Goal: Task Accomplishment & Management: Use online tool/utility

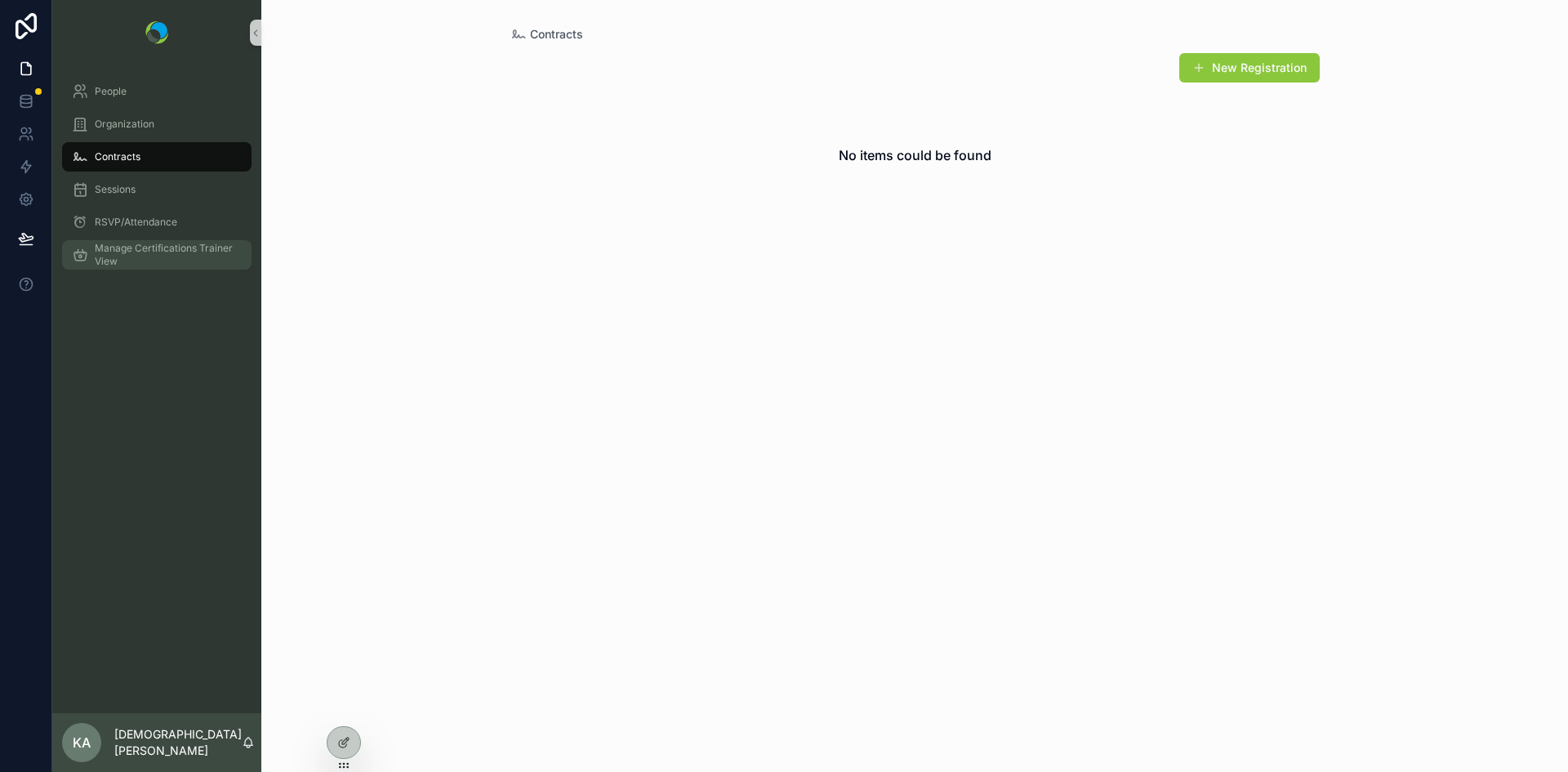
click at [155, 247] on span "Manage Certifications Trainer View" at bounding box center [164, 255] width 140 height 26
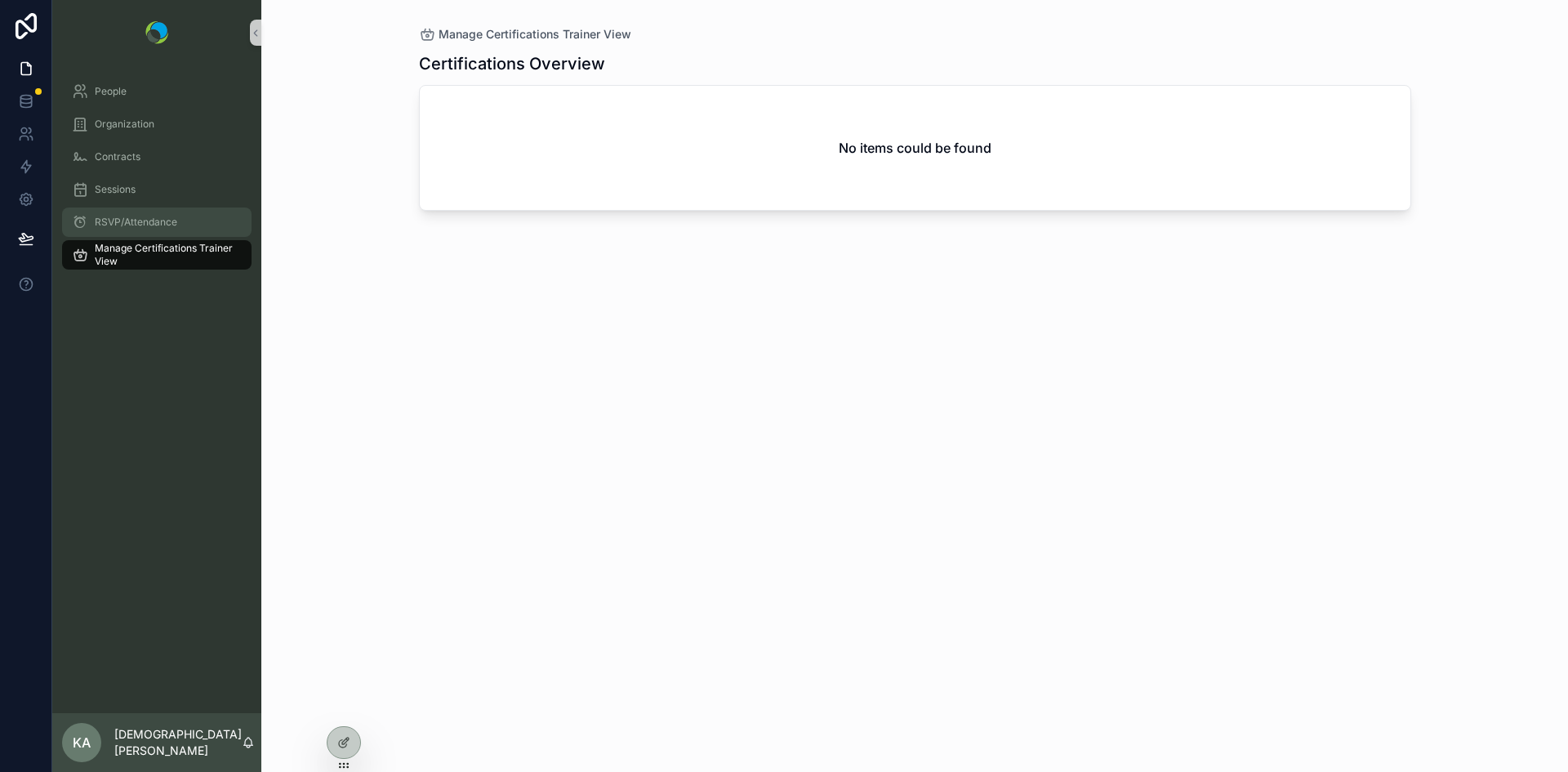
click at [141, 226] on span "RSVP/Attendance" at bounding box center [135, 222] width 83 height 13
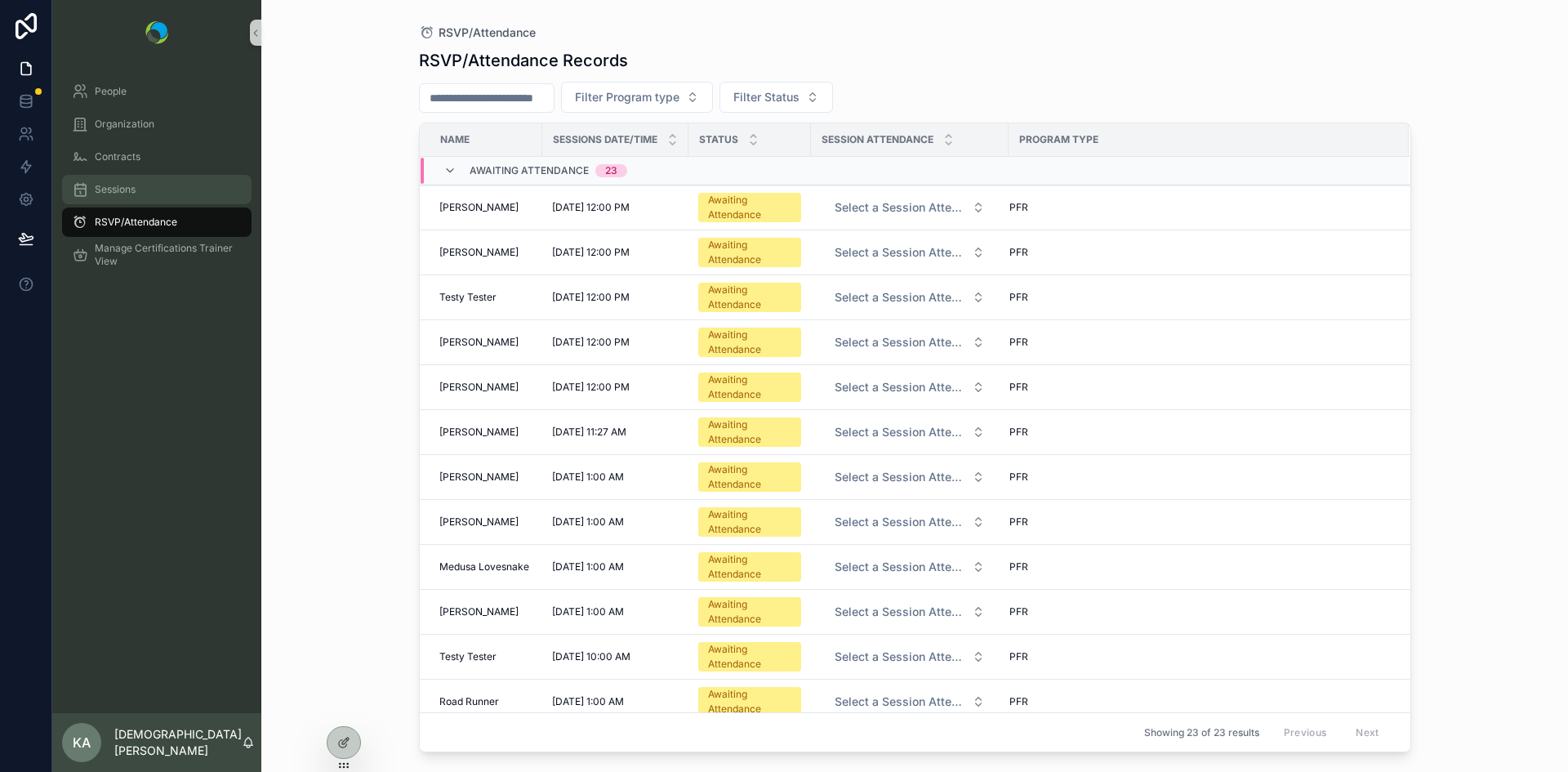
click at [127, 199] on div "Sessions" at bounding box center [156, 189] width 170 height 26
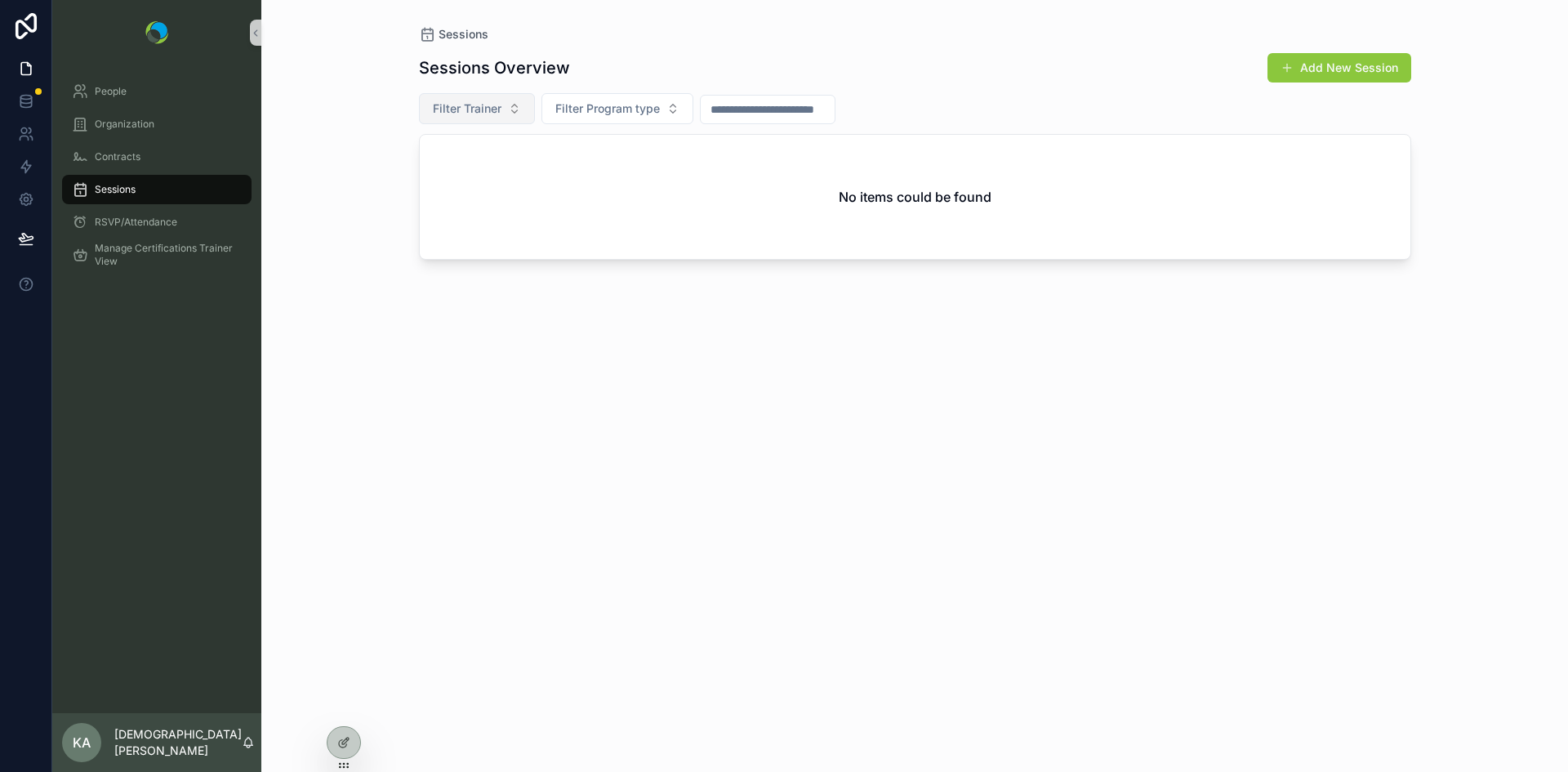
click at [486, 111] on span "Filter Trainer" at bounding box center [467, 108] width 69 height 16
click at [321, 253] on div "Sessions Sessions Overview Add New Session Filter Trainer Filter Program type N…" at bounding box center [915, 386] width 1307 height 772
click at [128, 230] on div "RSVP/Attendance" at bounding box center [156, 221] width 170 height 26
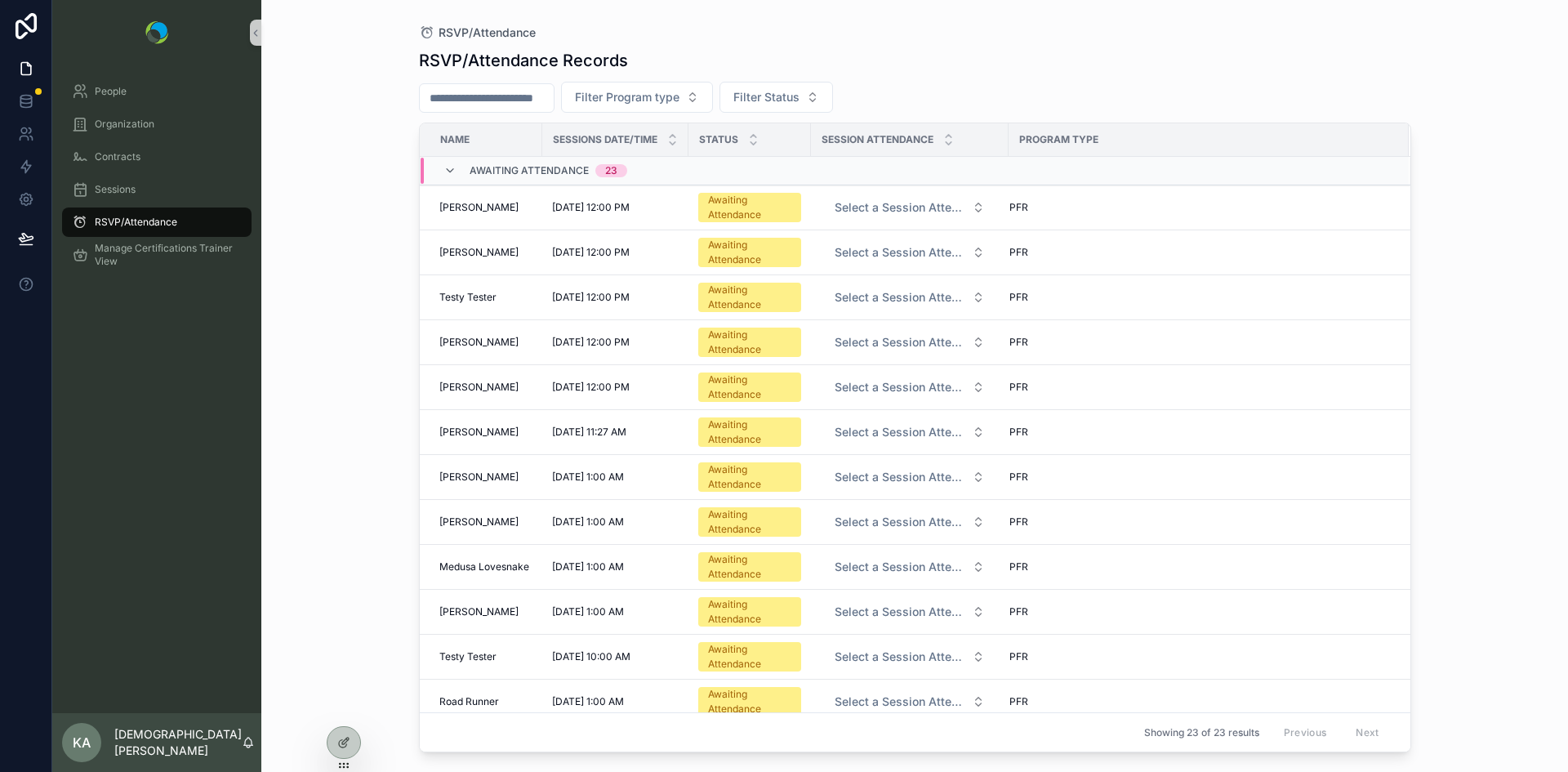
click at [531, 91] on input "scrollable content" at bounding box center [486, 98] width 134 height 23
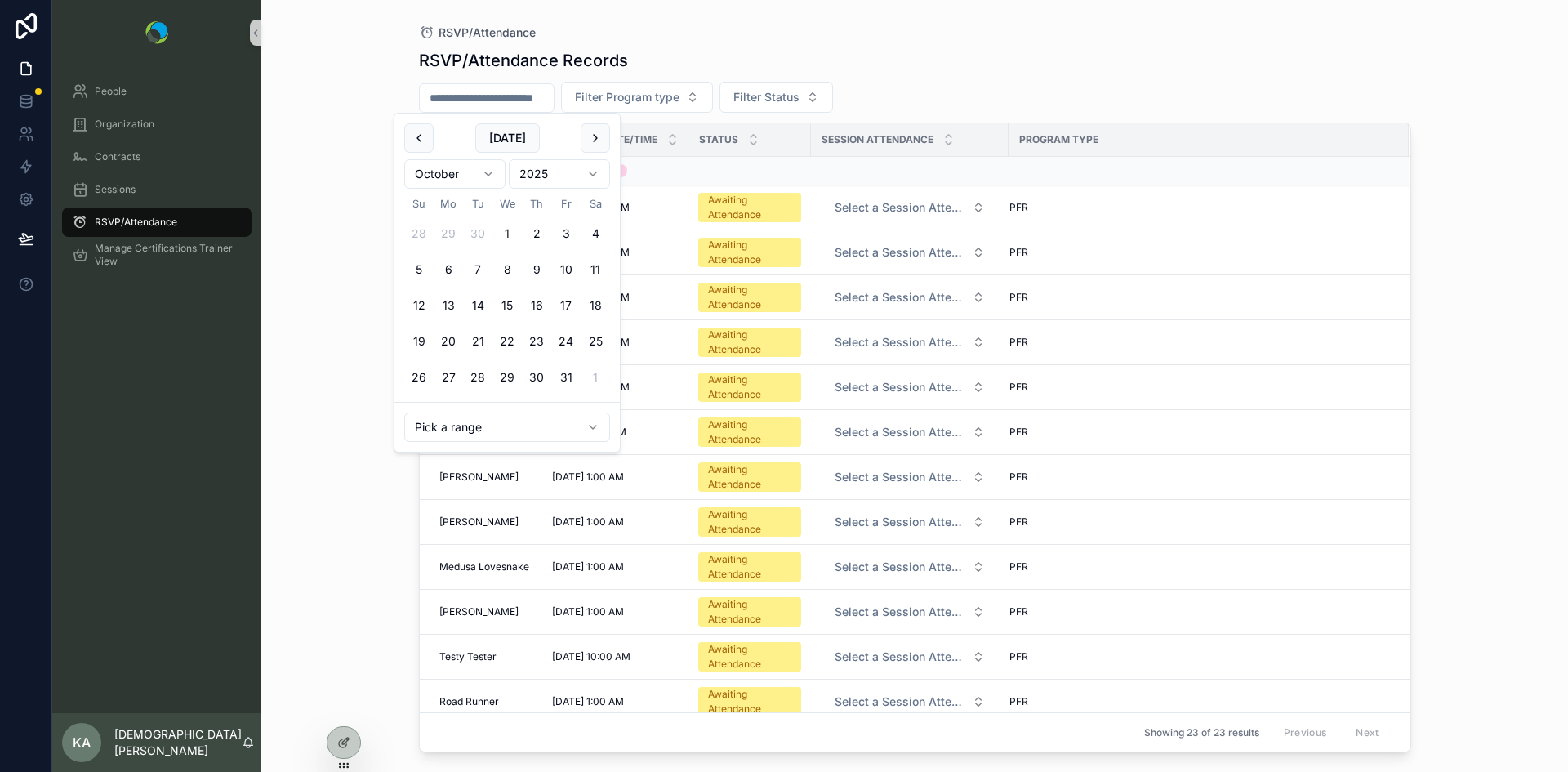
click at [672, 41] on div "RSVP/Attendance Records Filter Program type Filter Status Name Sessions Date/Ti…" at bounding box center [915, 396] width 993 height 714
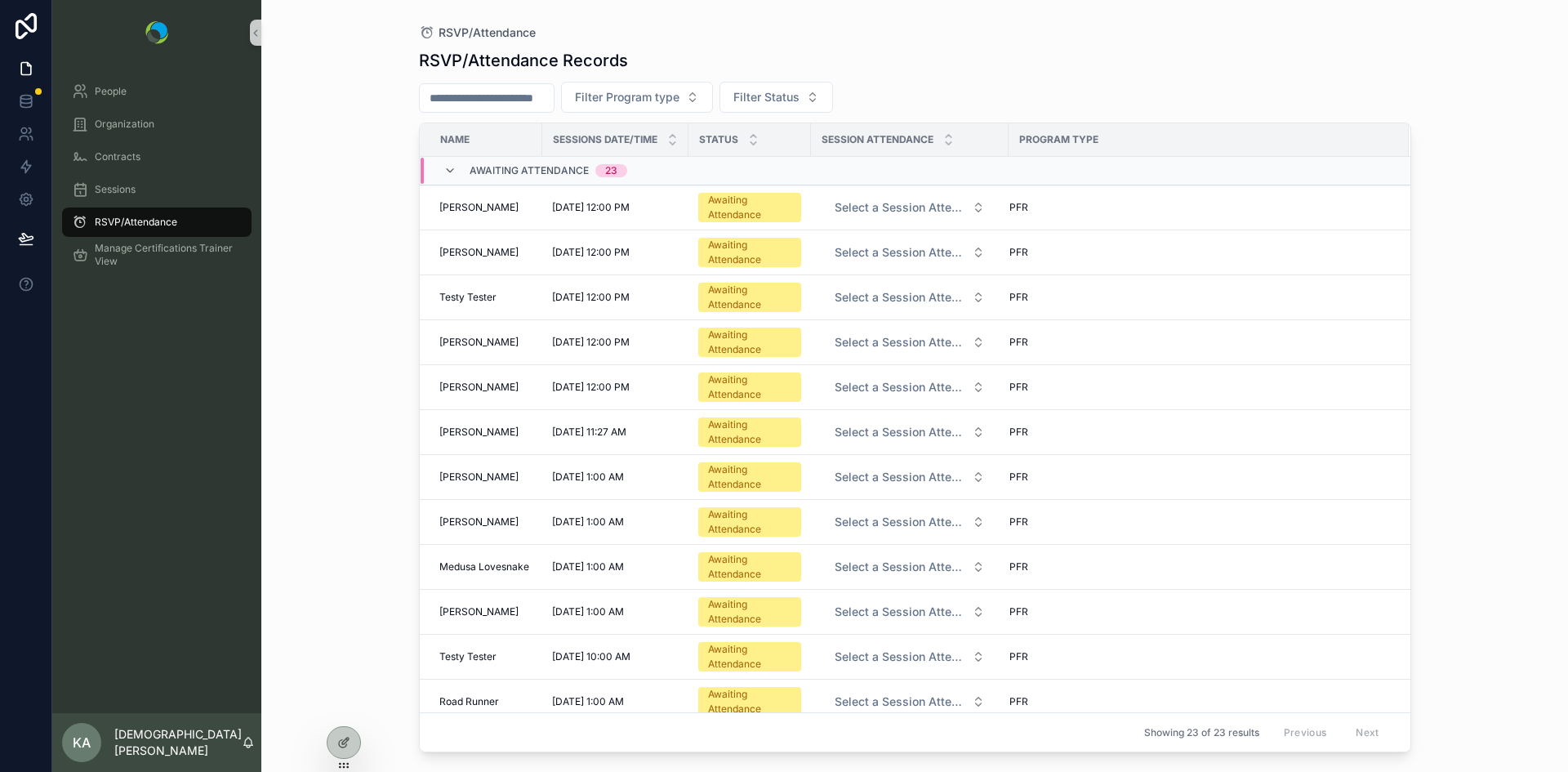
click at [504, 105] on input "scrollable content" at bounding box center [486, 98] width 134 height 23
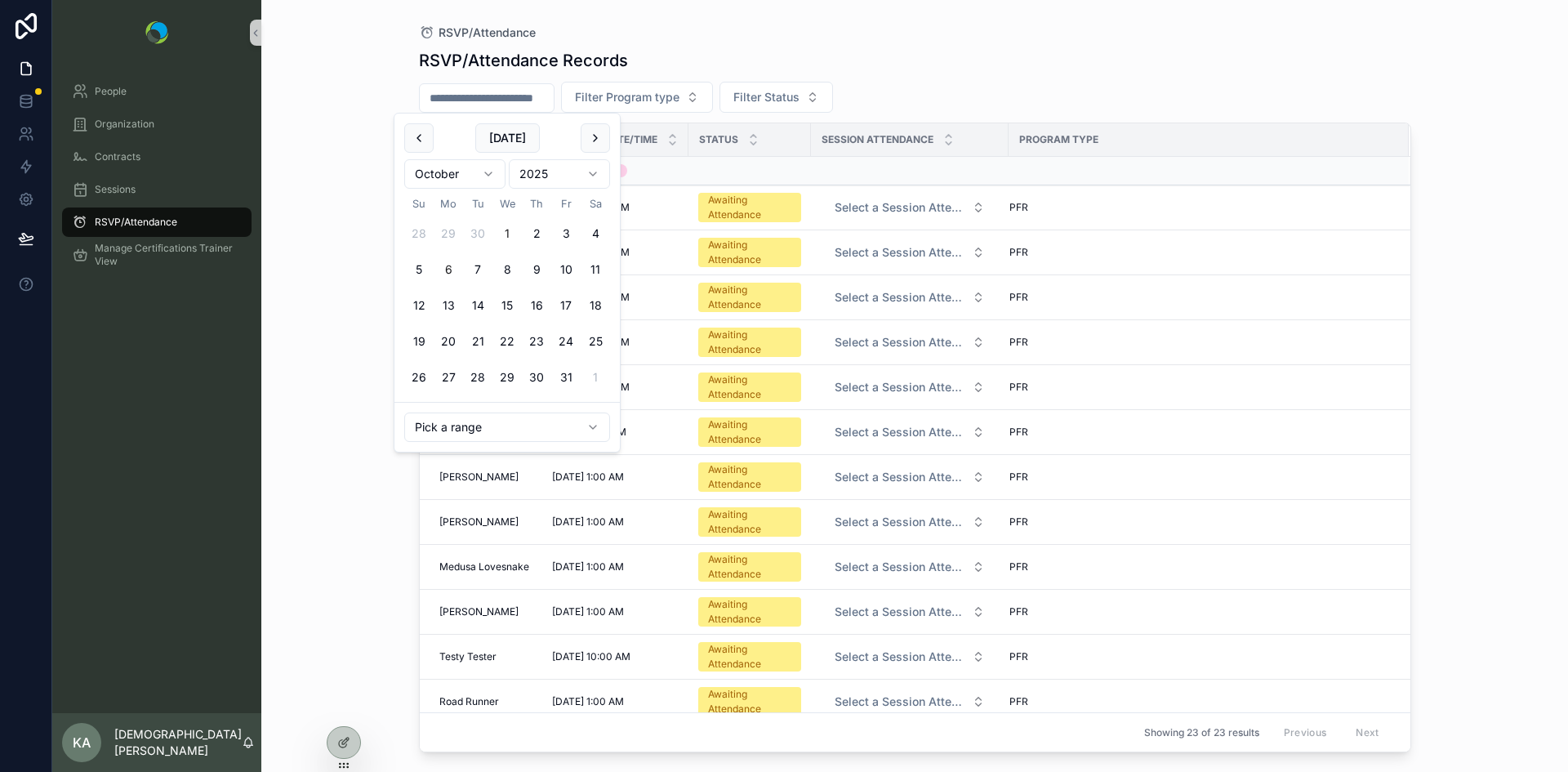
click at [450, 270] on button "6" at bounding box center [448, 269] width 30 height 30
type input "**********"
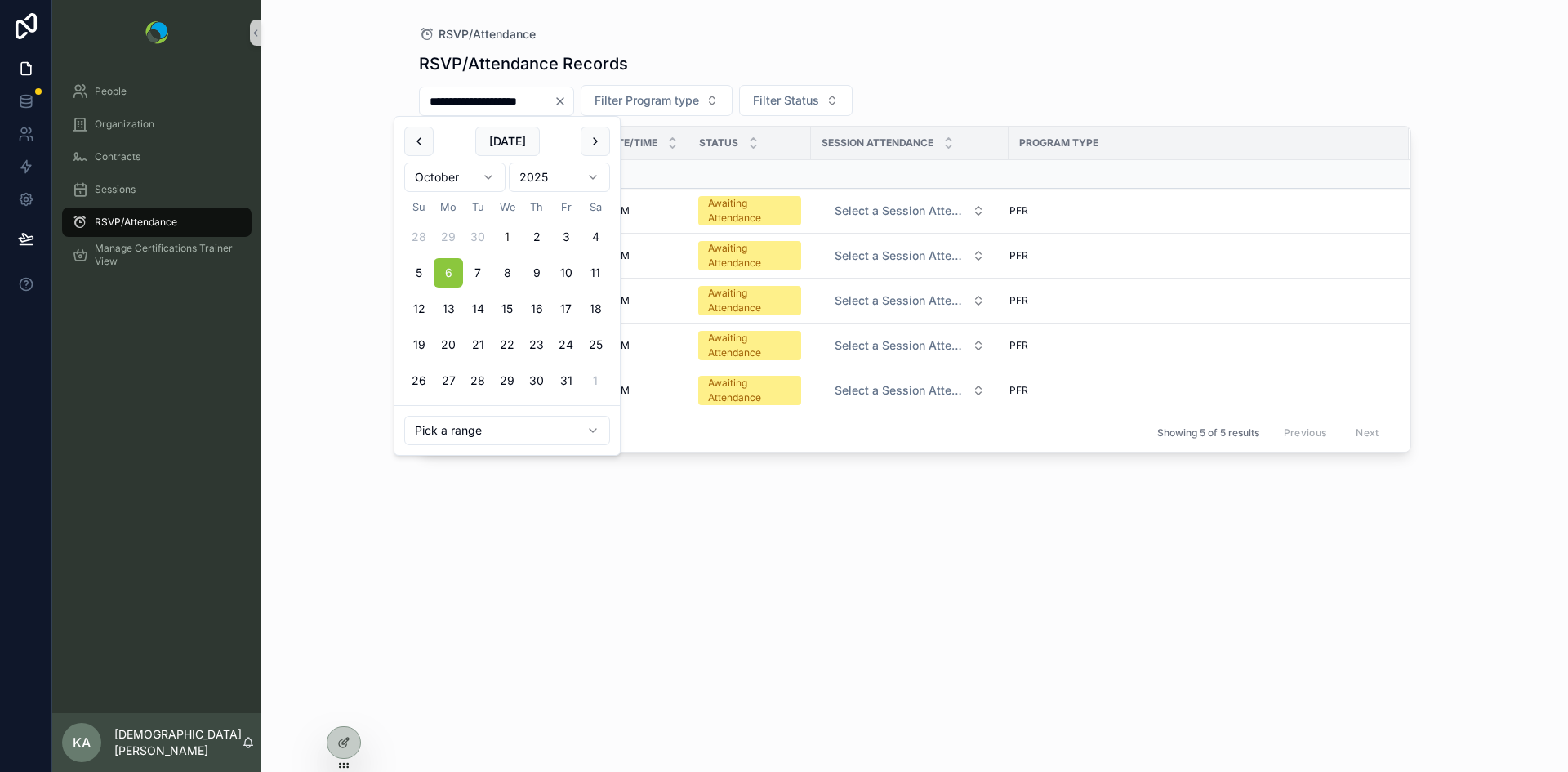
click at [1096, 52] on div "RSVP/Attendance Records" at bounding box center [915, 64] width 993 height 23
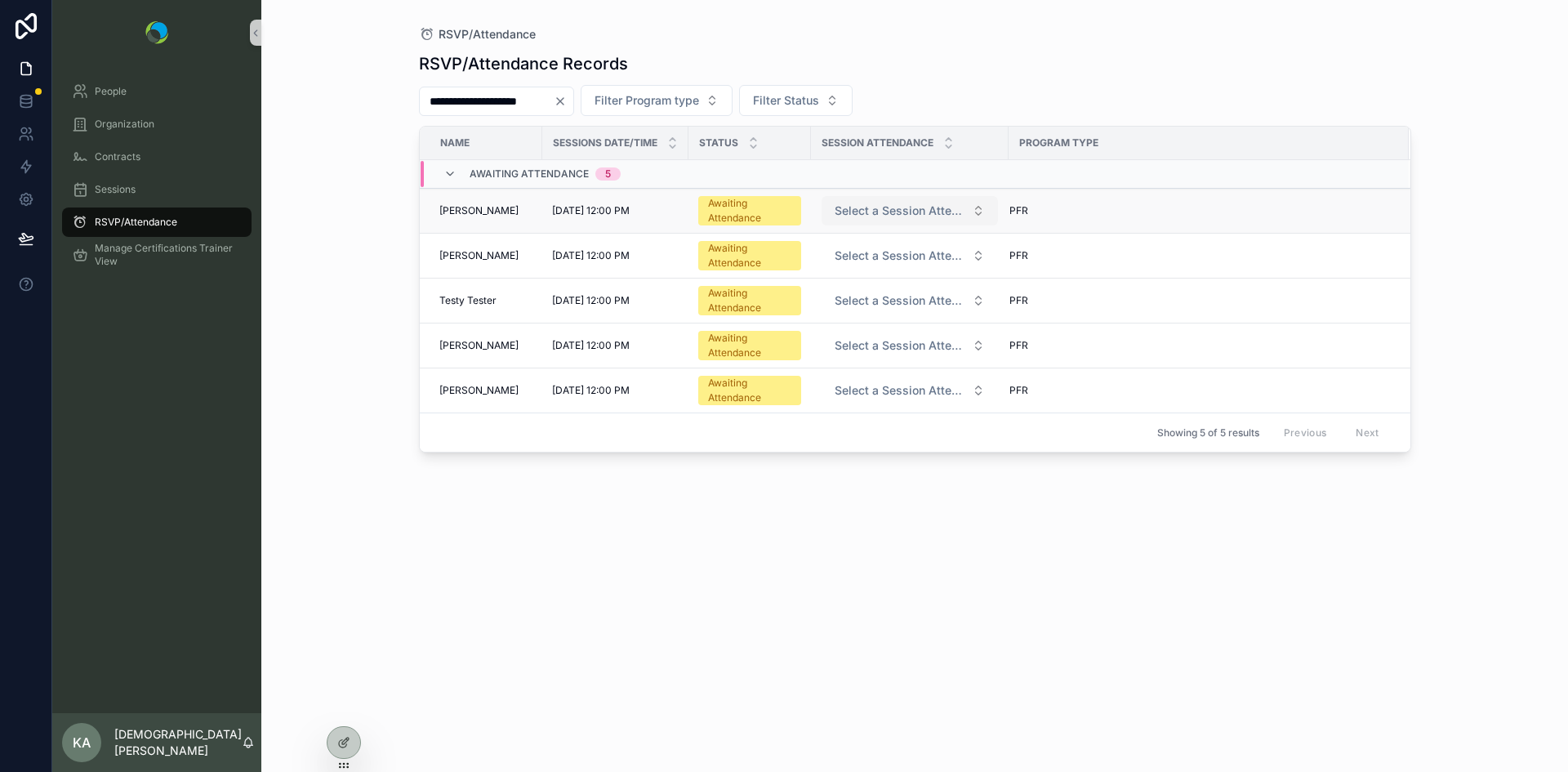
click at [919, 207] on span "Select a Session Attendance" at bounding box center [899, 210] width 131 height 16
click at [984, 95] on div "**********" at bounding box center [915, 100] width 993 height 31
click at [567, 101] on icon "Clear" at bounding box center [561, 101] width 13 height 13
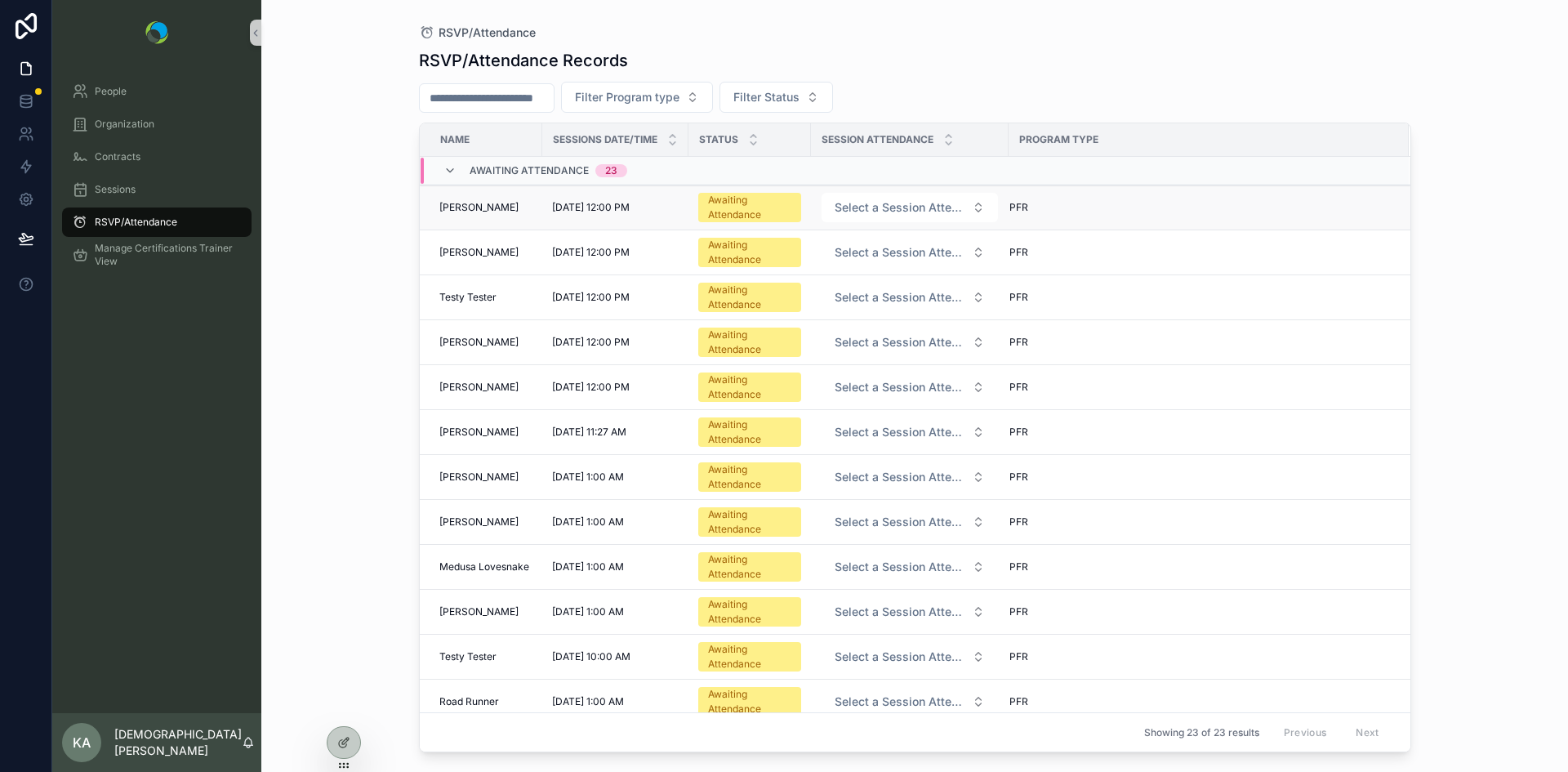
click at [663, 204] on div "[DATE] 12:00 PM [DATE] 12:00 PM" at bounding box center [615, 208] width 127 height 13
click at [147, 268] on link "Manage Certifications Trainer View" at bounding box center [156, 255] width 190 height 30
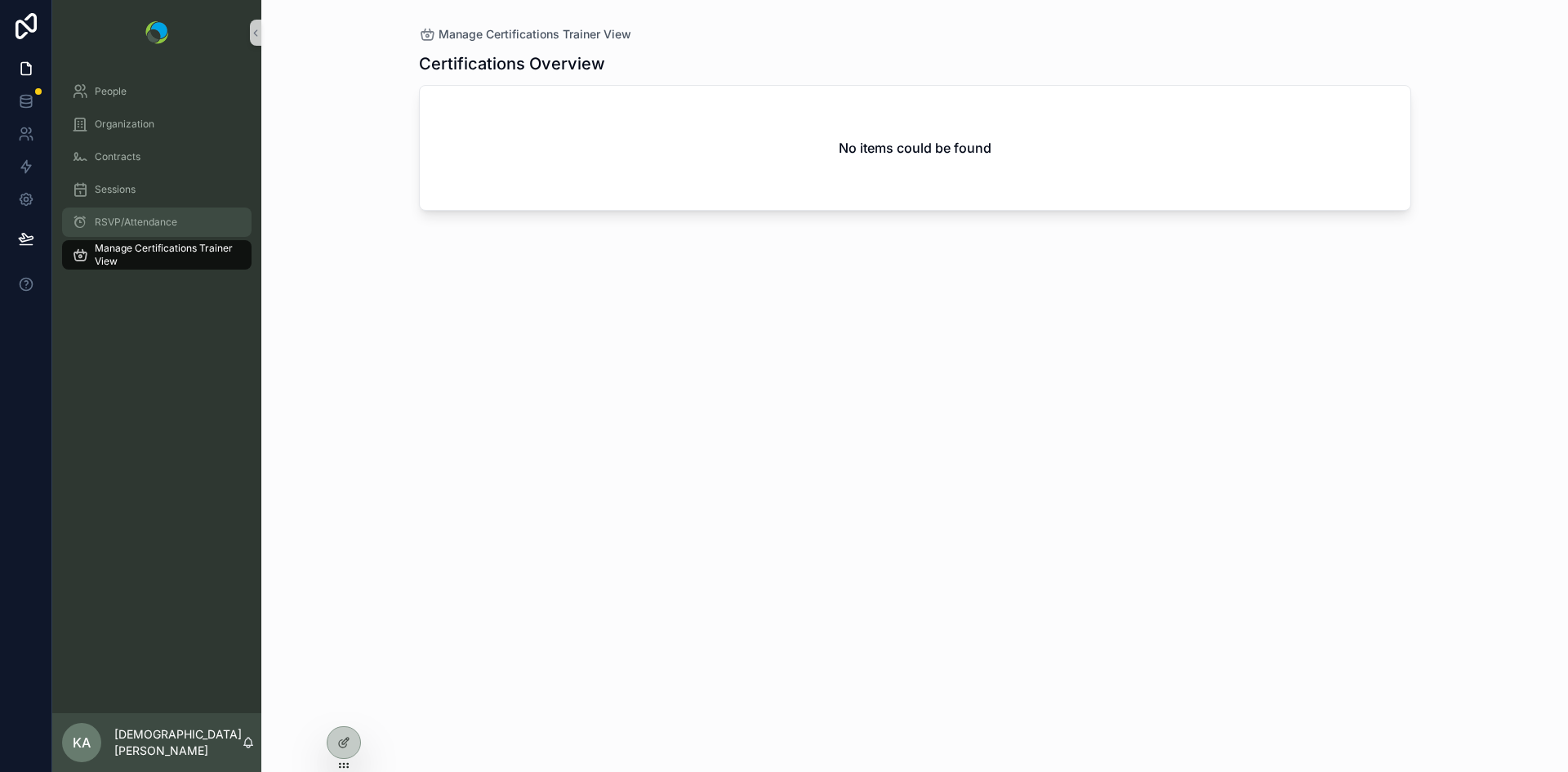
click at [130, 224] on span "RSVP/Attendance" at bounding box center [135, 222] width 83 height 13
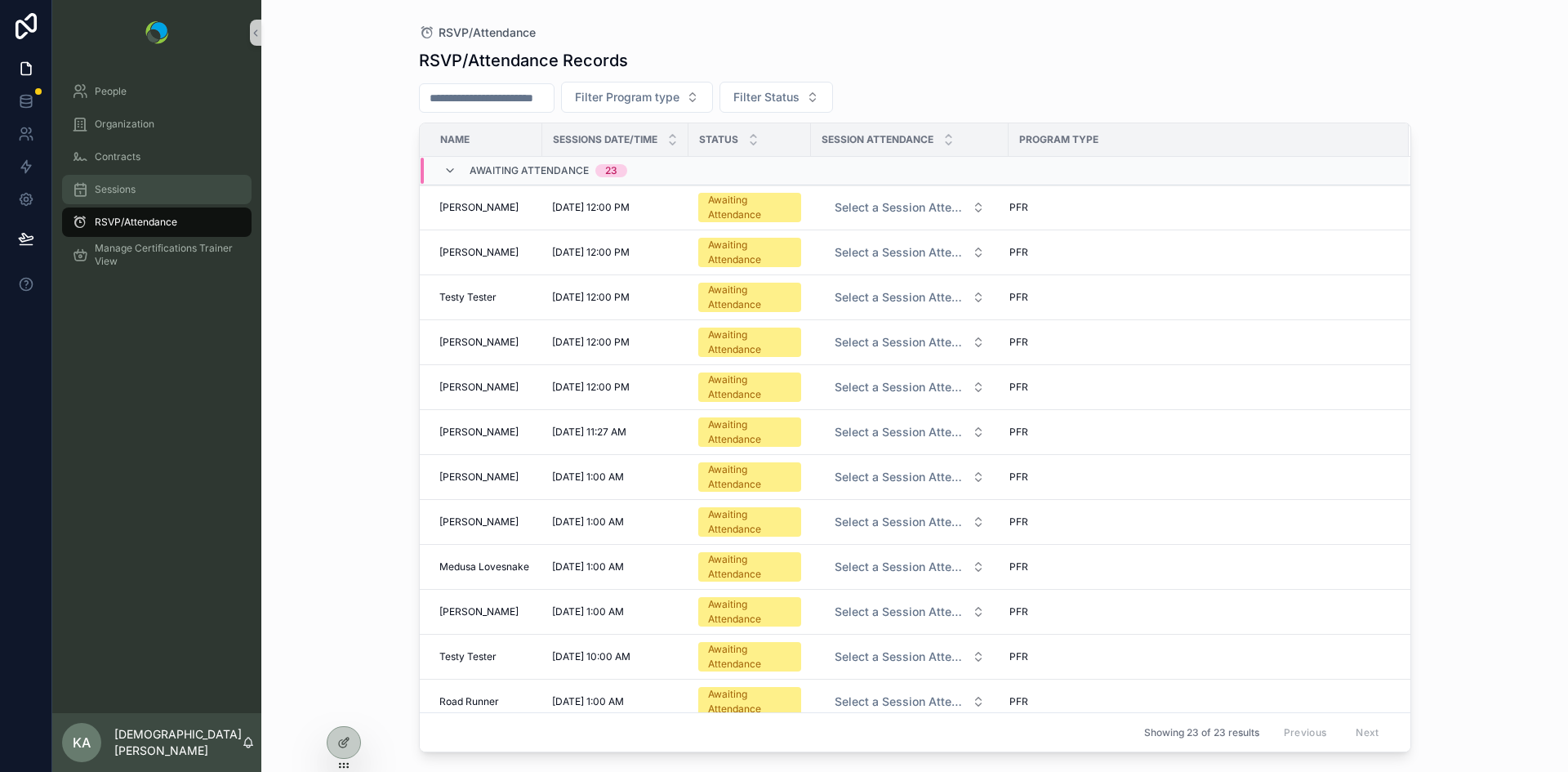
click at [118, 185] on span "Sessions" at bounding box center [114, 190] width 41 height 13
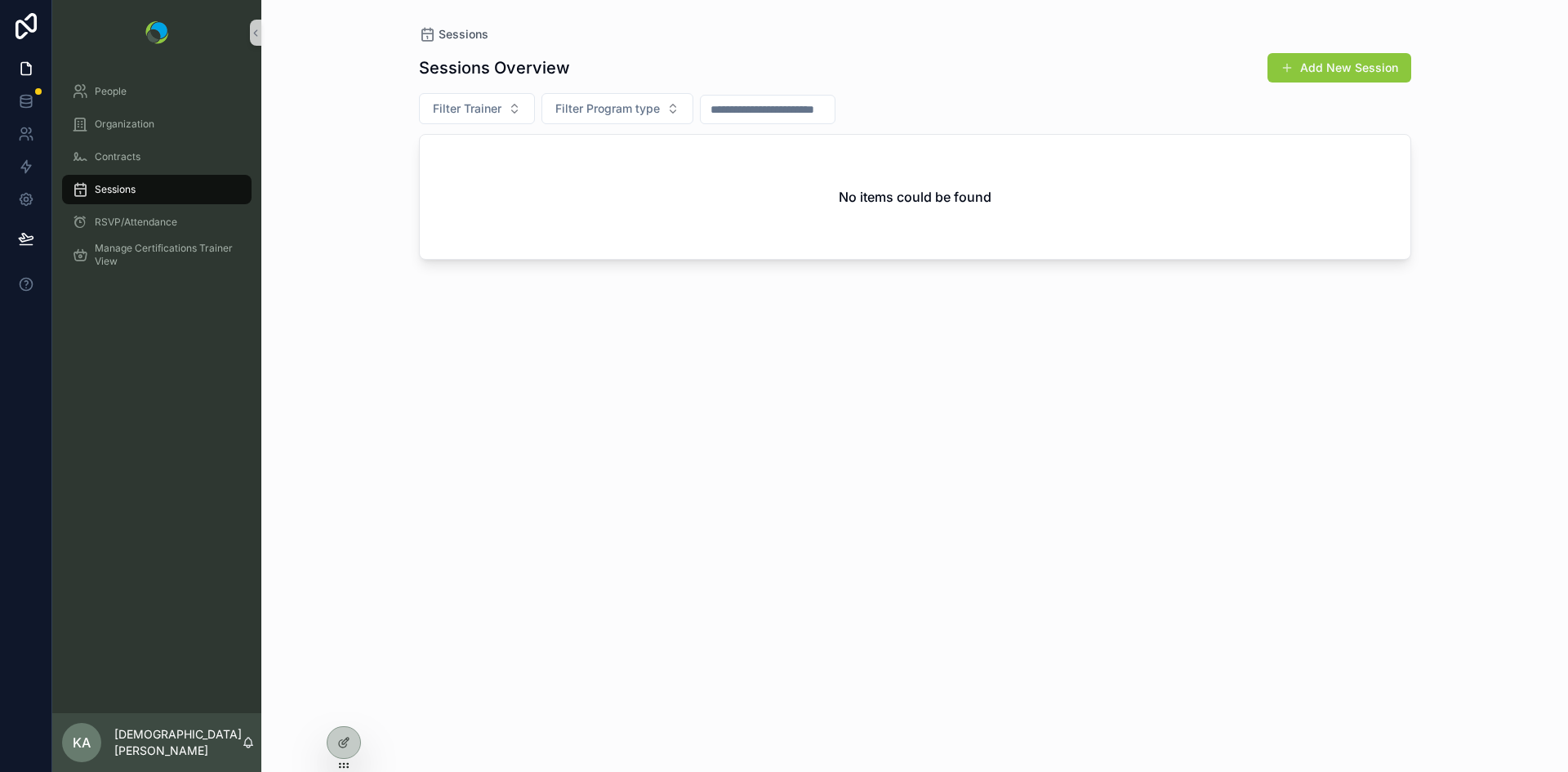
click at [111, 192] on span "Sessions" at bounding box center [114, 190] width 41 height 13
click at [344, 710] on icon at bounding box center [344, 708] width 13 height 13
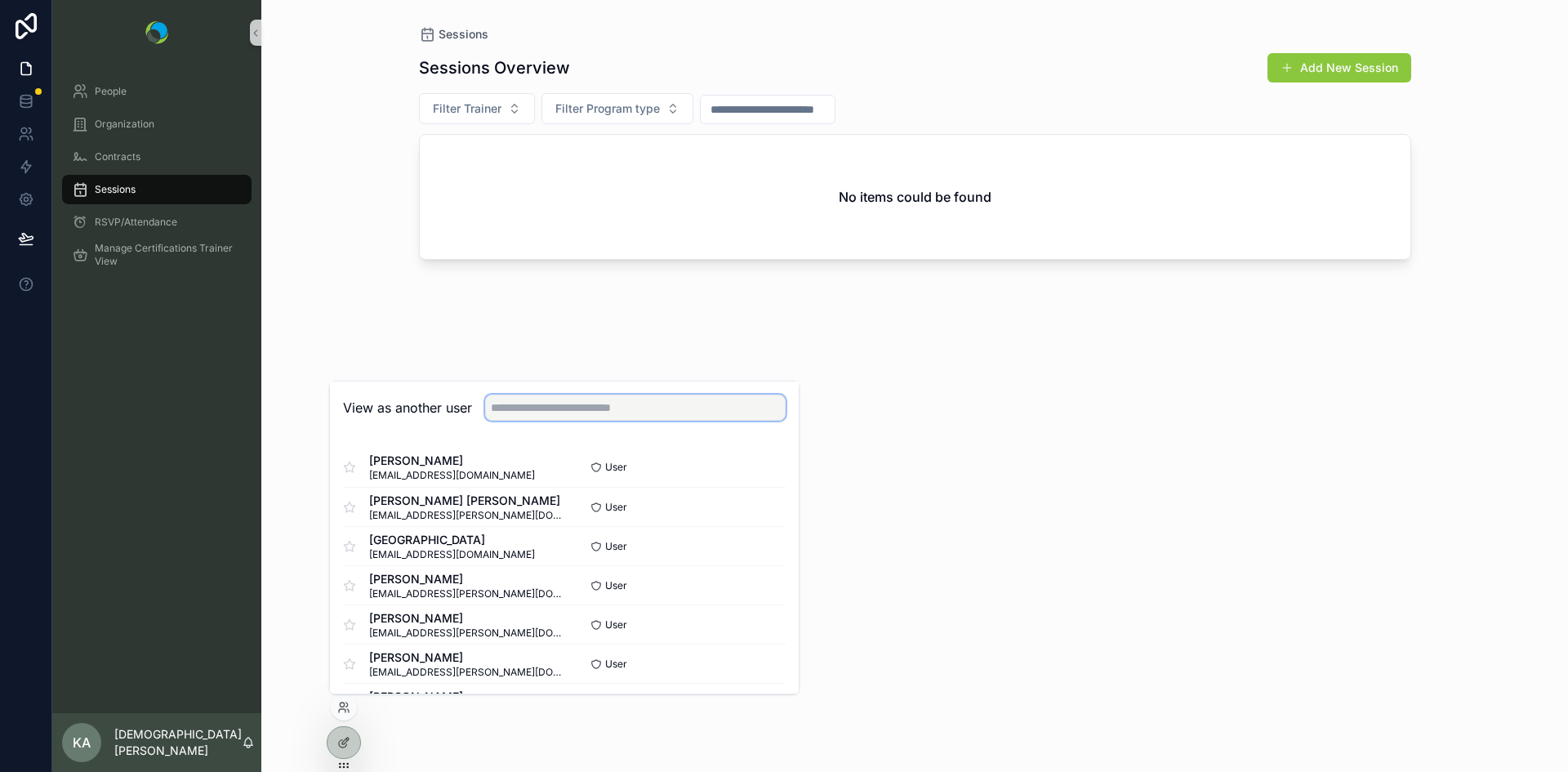
click at [590, 404] on input "text" at bounding box center [635, 407] width 300 height 26
type input "****"
click at [761, 663] on button "Select" at bounding box center [764, 663] width 43 height 24
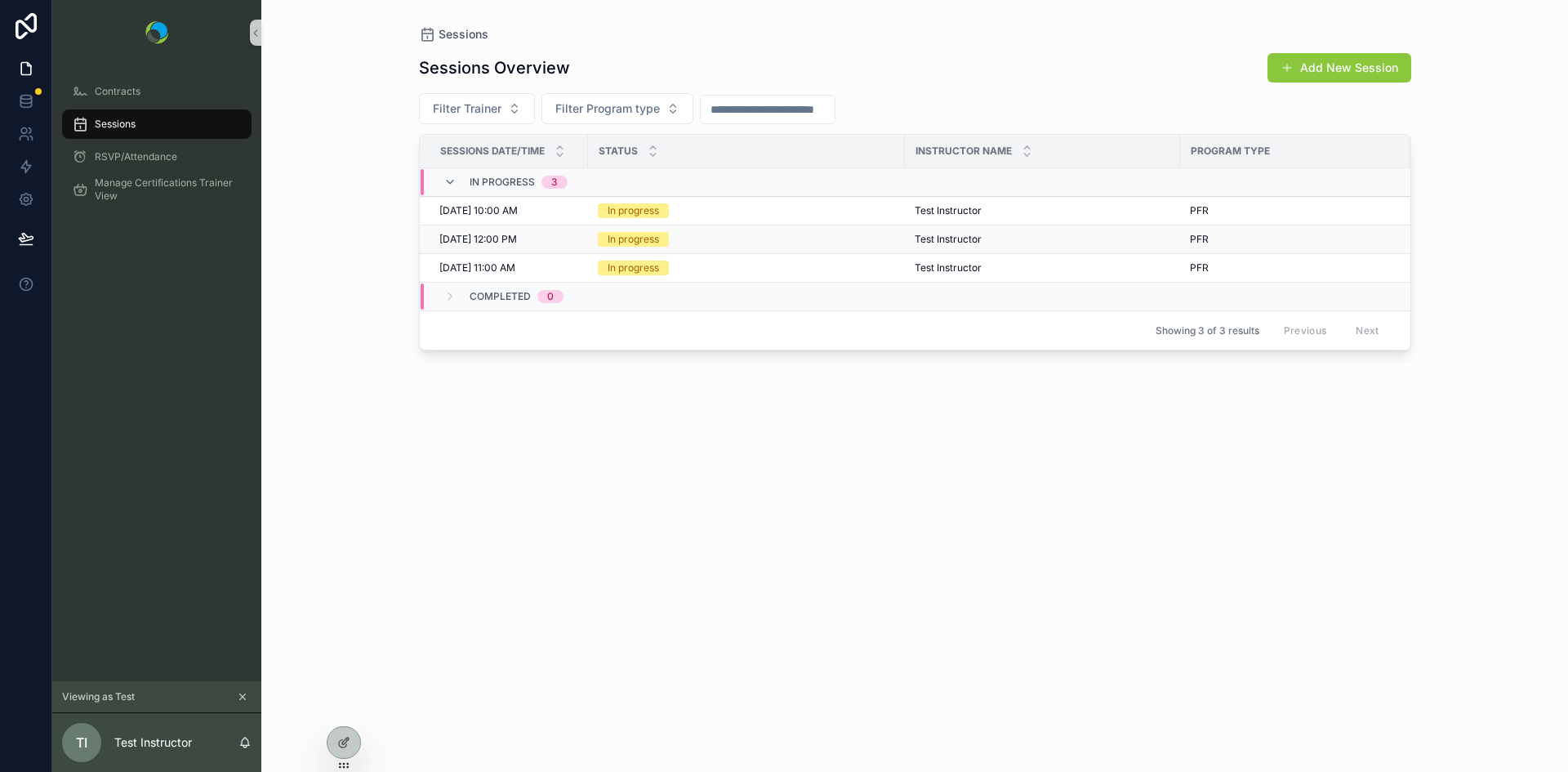
click at [559, 233] on div "[DATE] 12:00 PM [DATE] 12:00 PM" at bounding box center [509, 240] width 139 height 13
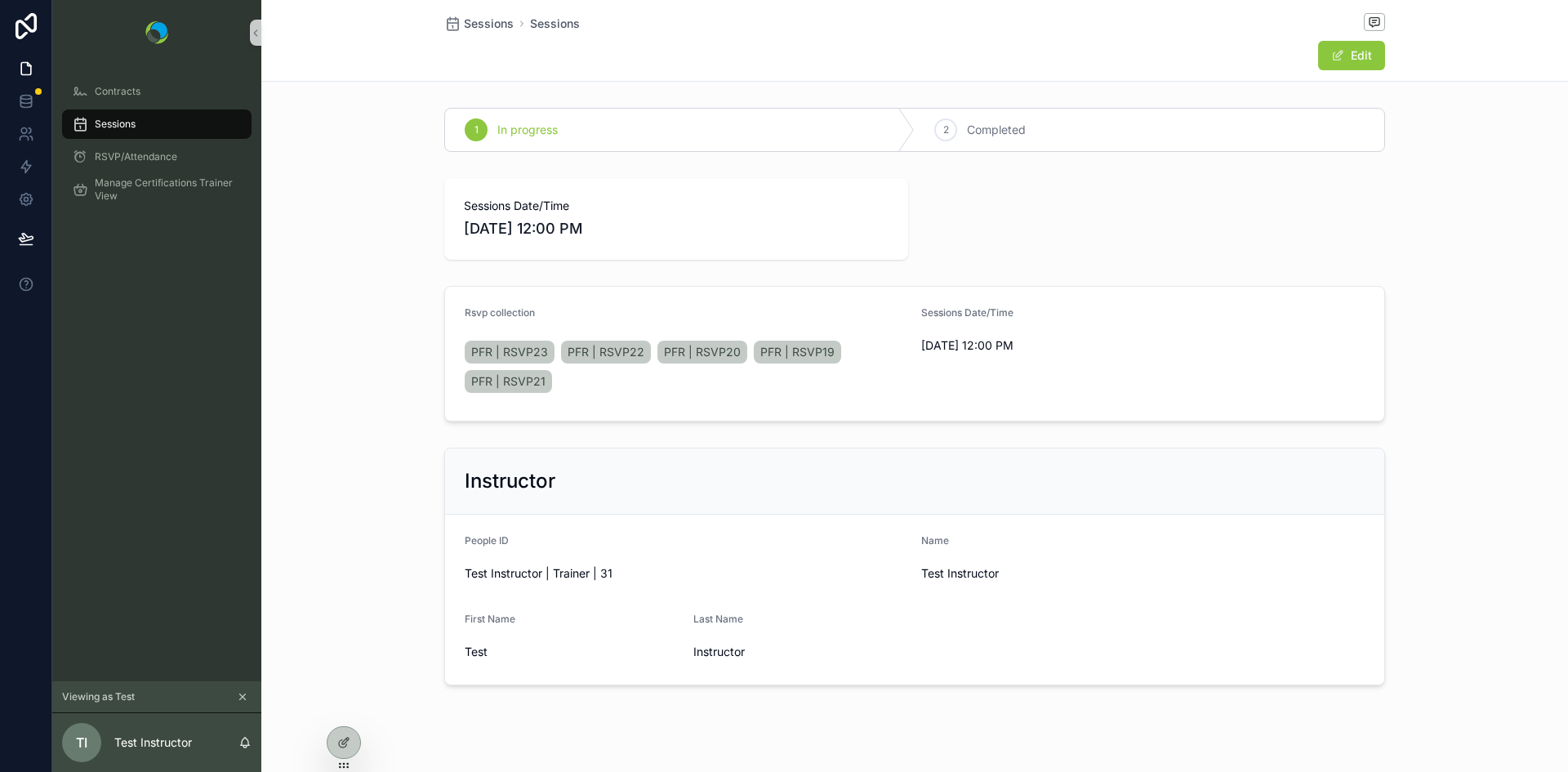
click at [106, 127] on span "Sessions" at bounding box center [114, 124] width 41 height 13
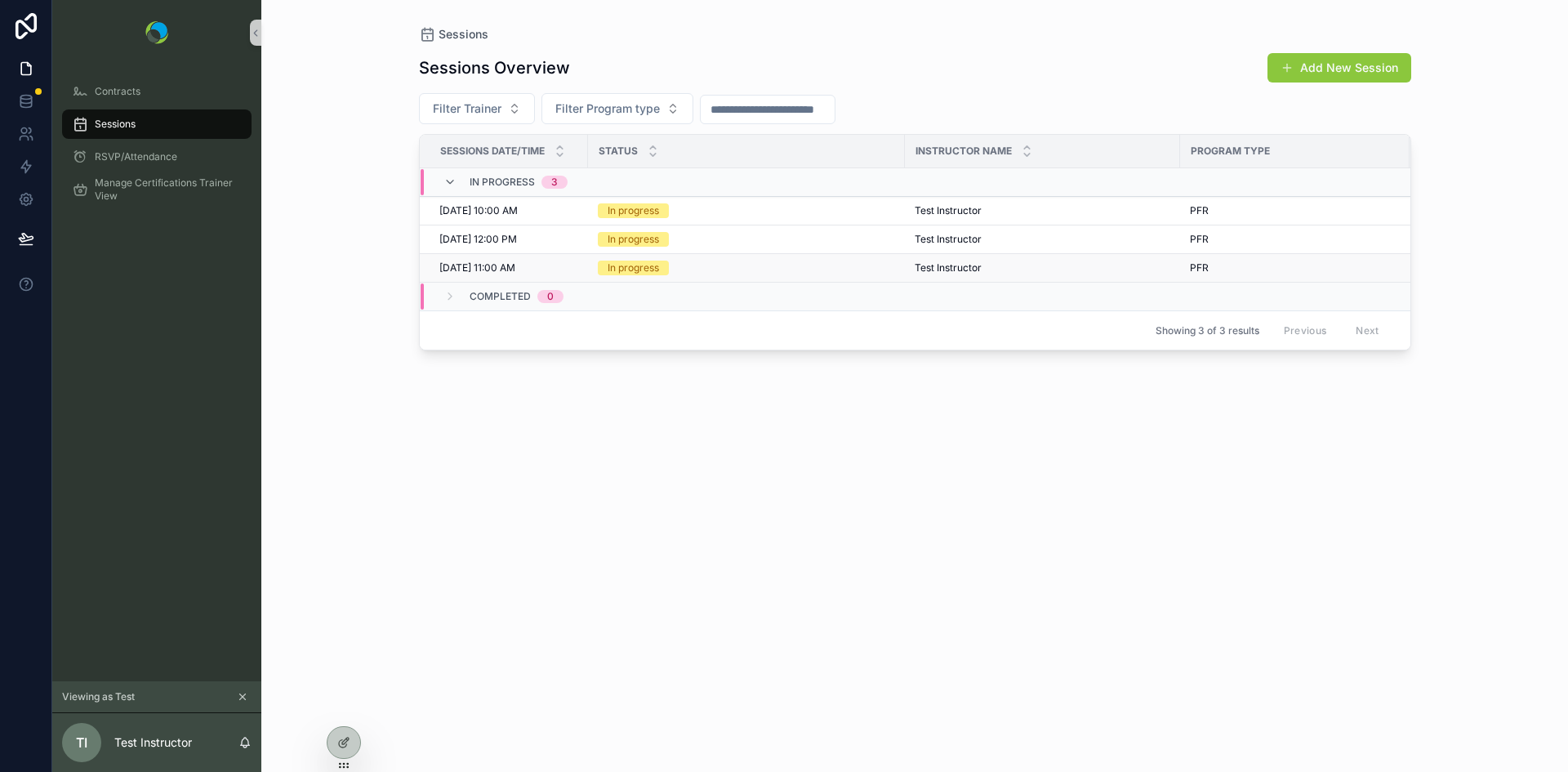
click at [544, 268] on div "[DATE] 11:00 AM [DATE] 11:00 AM" at bounding box center [509, 268] width 139 height 13
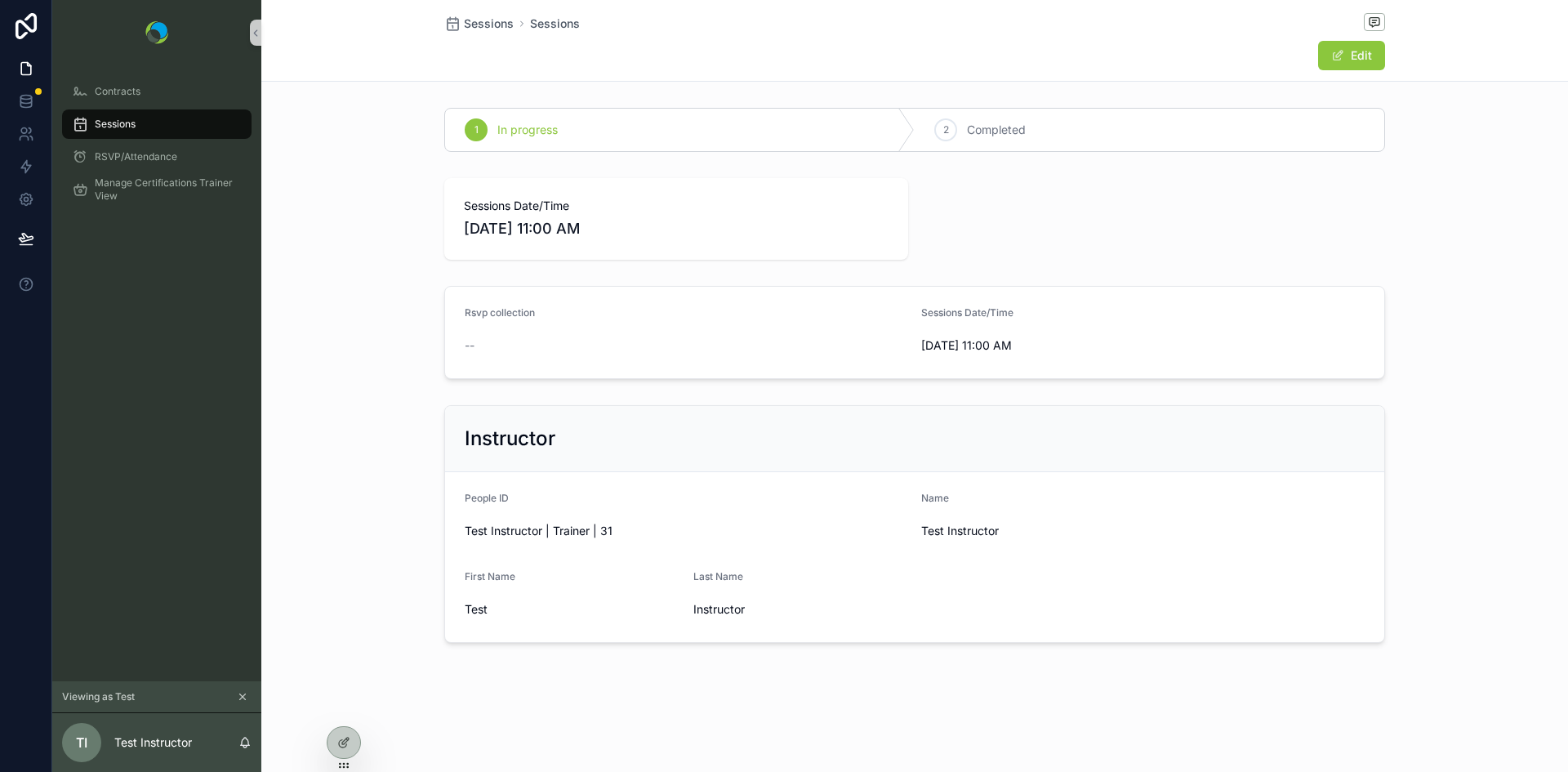
click at [106, 122] on span "Sessions" at bounding box center [114, 124] width 41 height 13
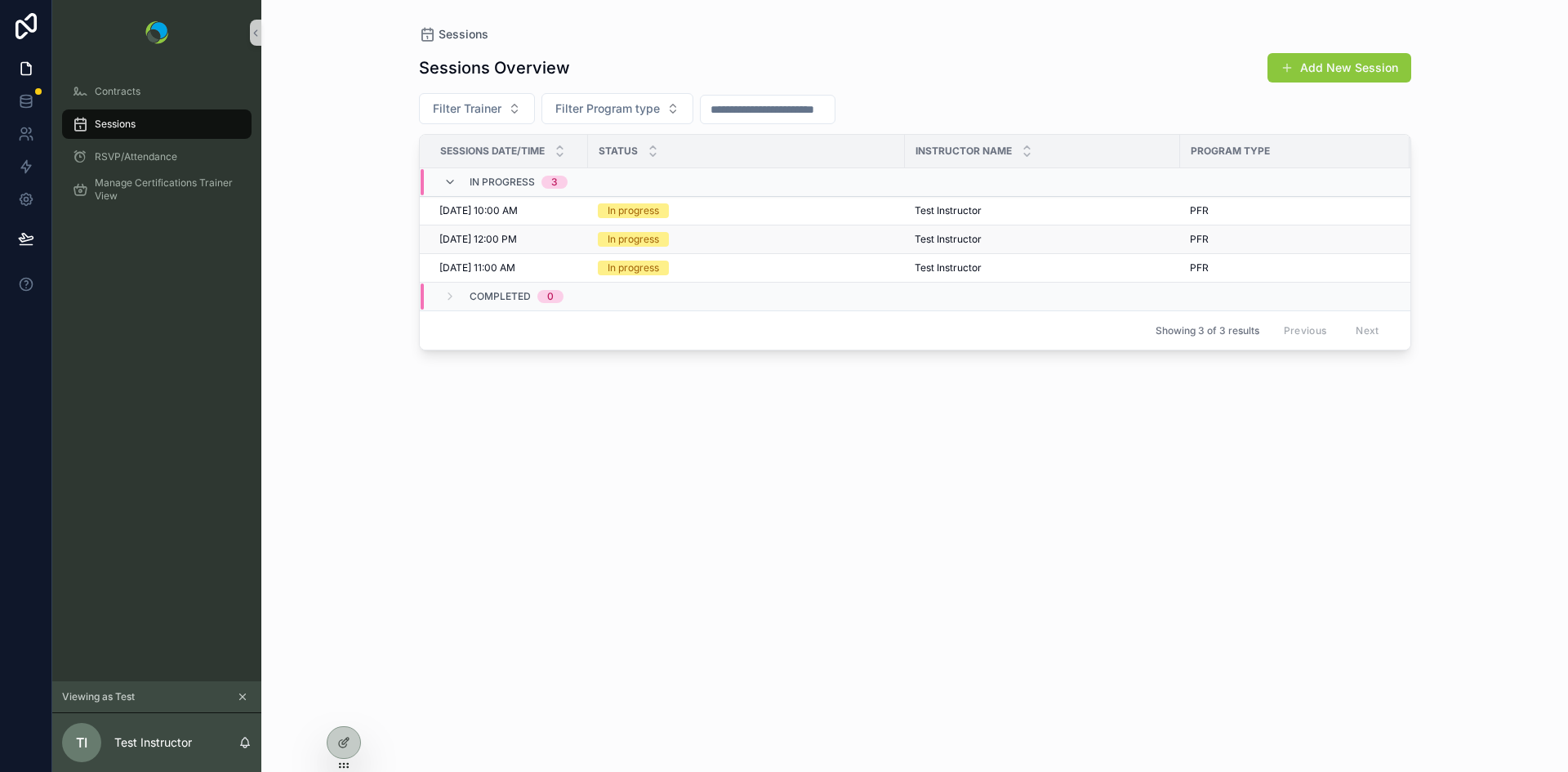
click at [562, 238] on div "[DATE] 12:00 PM [DATE] 12:00 PM" at bounding box center [509, 240] width 139 height 13
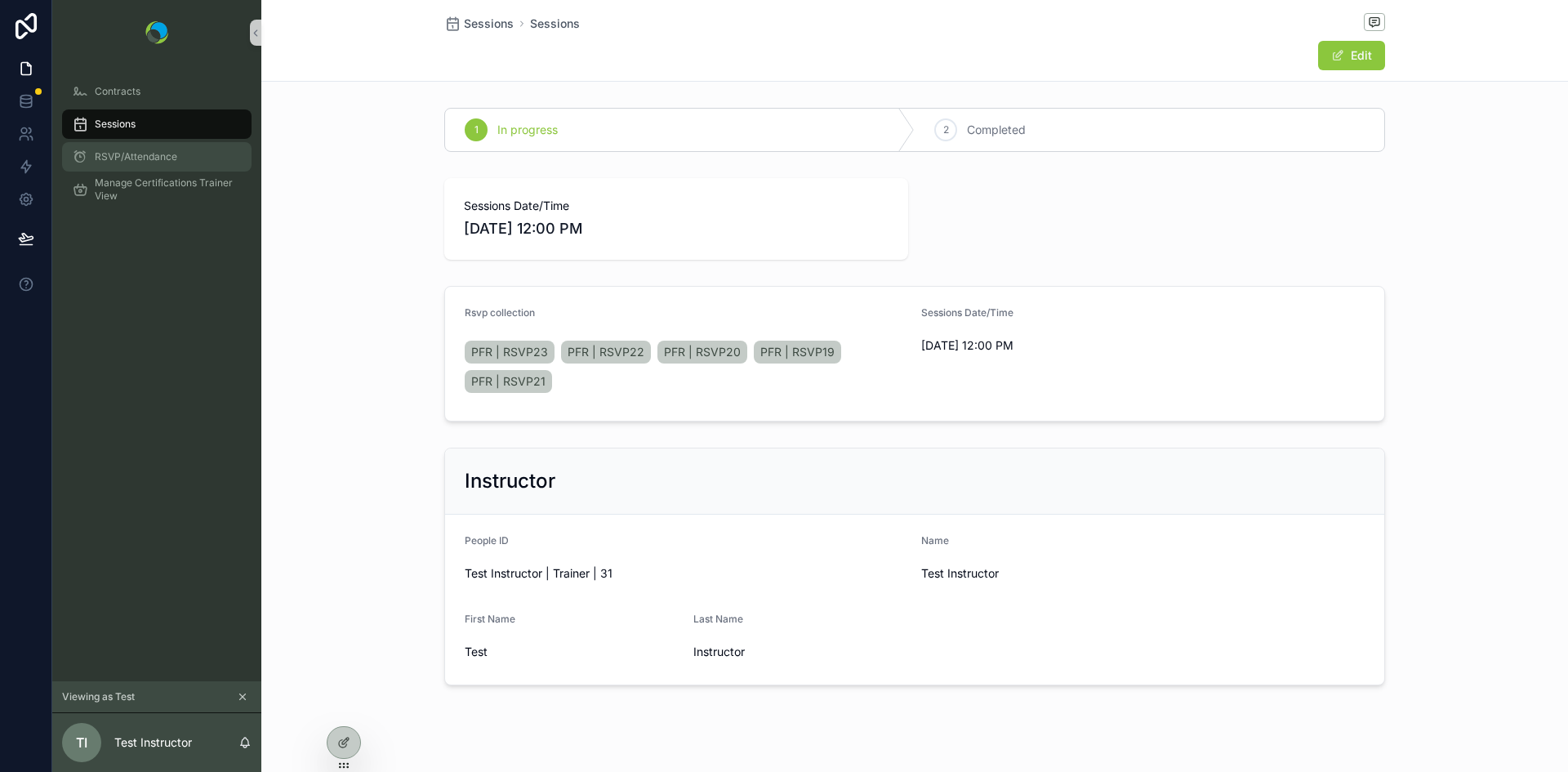
click at [108, 156] on span "RSVP/Attendance" at bounding box center [135, 157] width 83 height 13
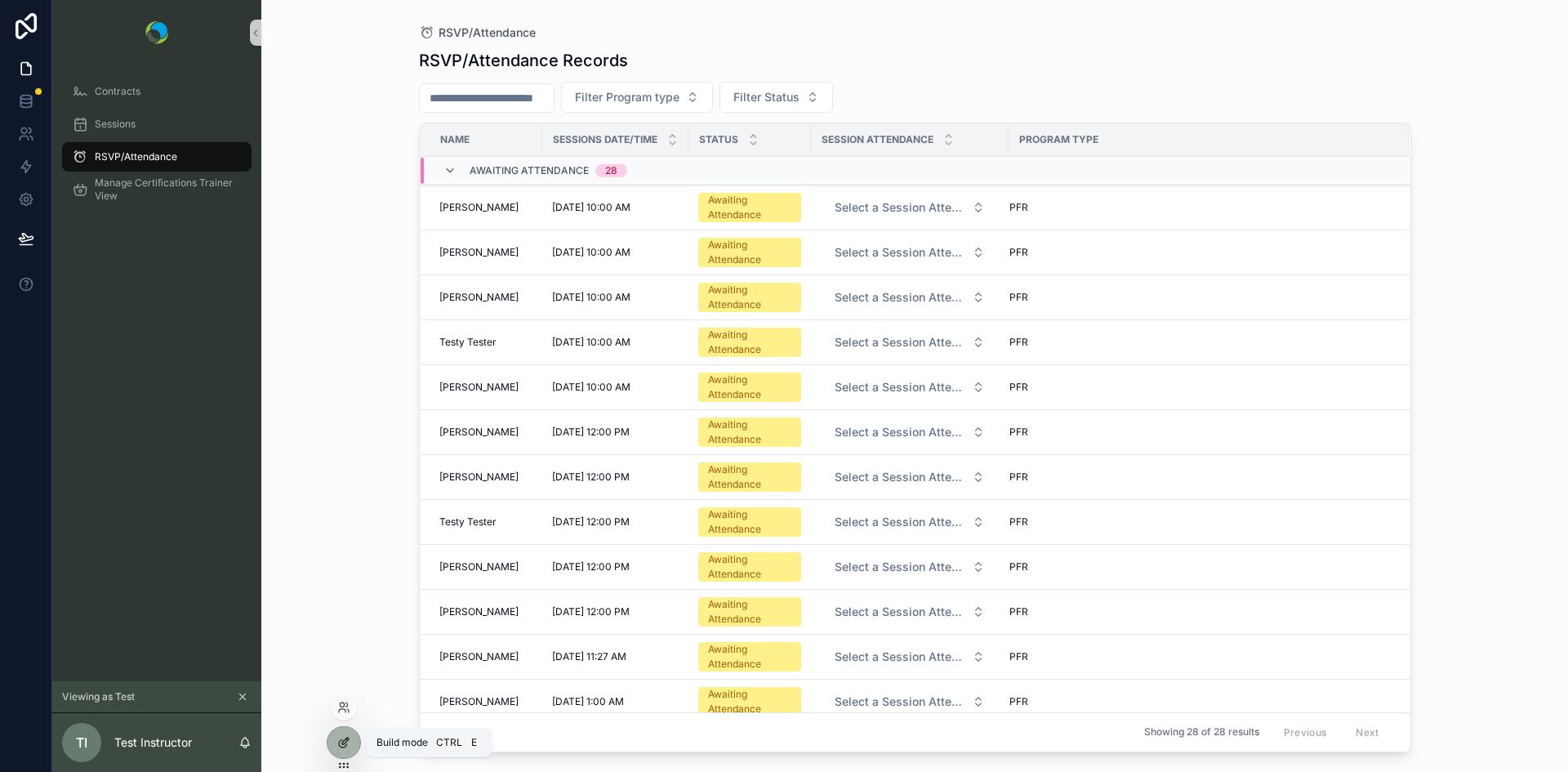
click at [345, 741] on icon at bounding box center [344, 743] width 13 height 13
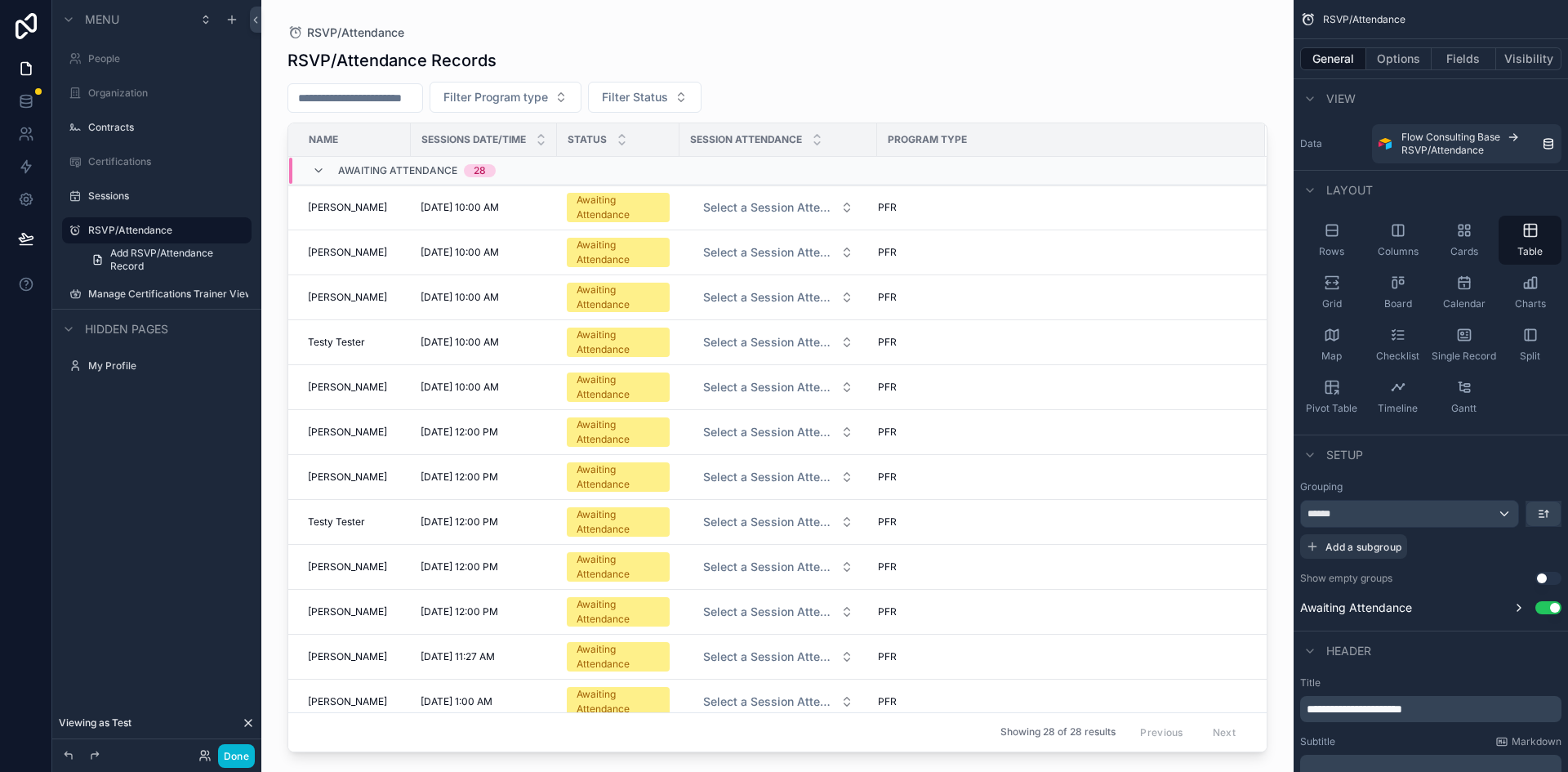
click at [417, 55] on div "scrollable content" at bounding box center [777, 376] width 1033 height 753
click at [433, 60] on h1 "RSVP/Attendance Records" at bounding box center [391, 60] width 209 height 23
drag, startPoint x: 1342, startPoint y: 705, endPoint x: 1310, endPoint y: 706, distance: 32.0
click at [1310, 706] on span "**********" at bounding box center [1354, 709] width 95 height 11
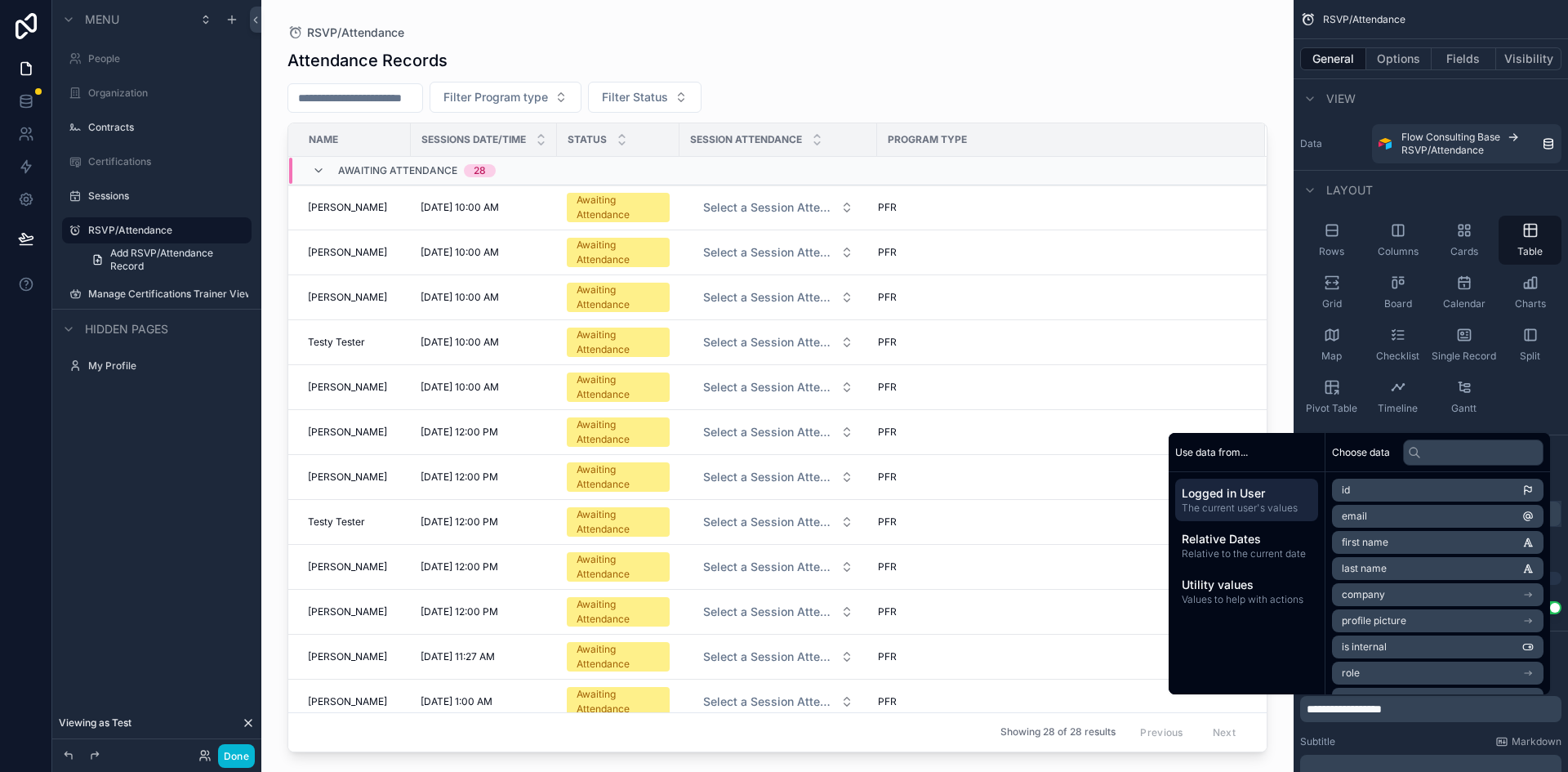
click at [1427, 710] on p "**********" at bounding box center [1433, 709] width 252 height 16
click at [1278, 367] on div "RSVP/Attendance Attendance Filter Program type Filter Status Name Sessions Date…" at bounding box center [777, 376] width 1033 height 753
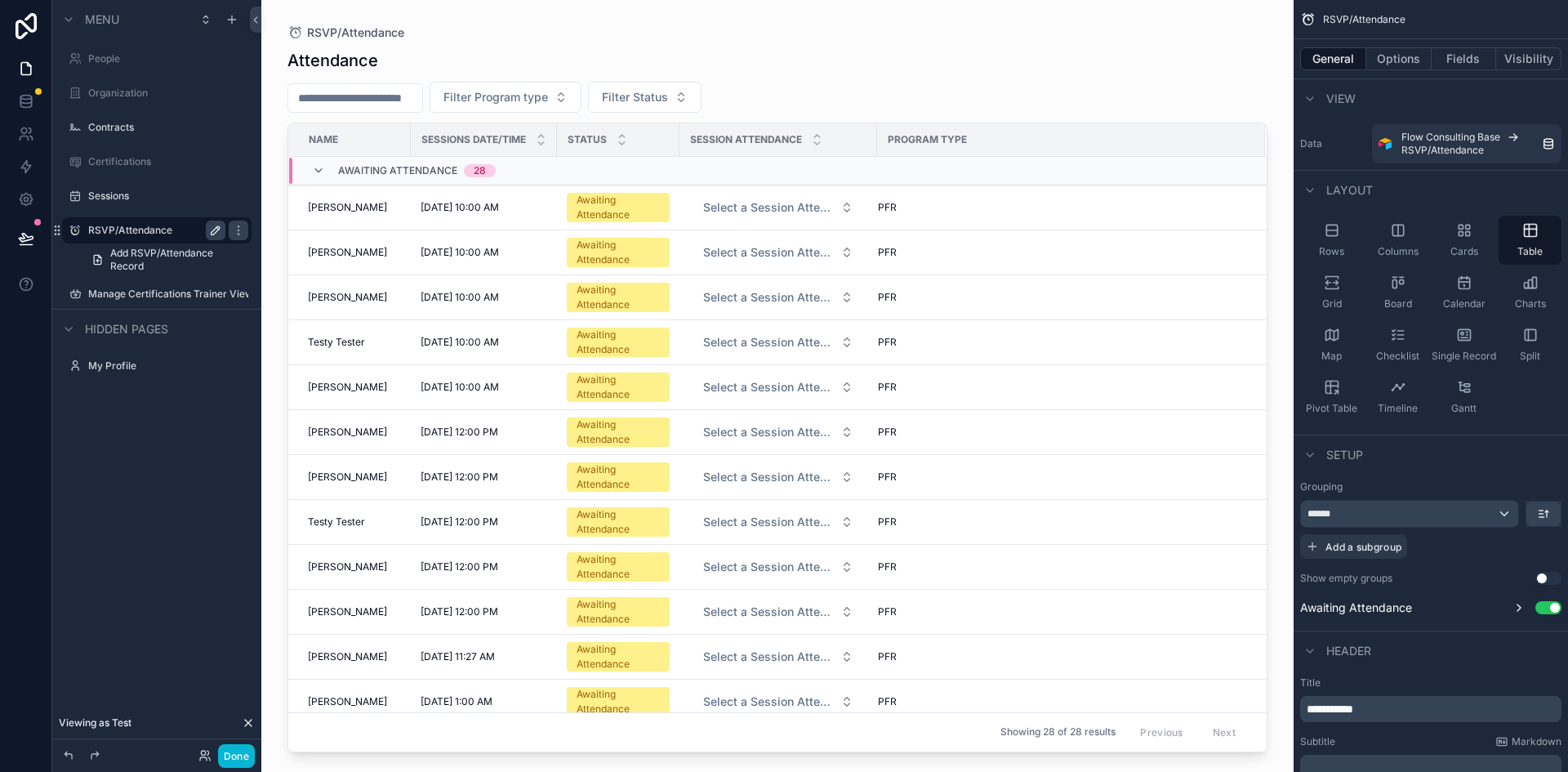
click at [212, 231] on icon "scrollable content" at bounding box center [216, 231] width 13 height 13
click at [241, 231] on icon "scrollable content" at bounding box center [238, 231] width 13 height 13
click at [127, 232] on input "**********" at bounding box center [143, 230] width 111 height 20
type input "**********"
click at [130, 251] on span "Add RSVP/Attendance Record" at bounding box center [176, 260] width 132 height 26
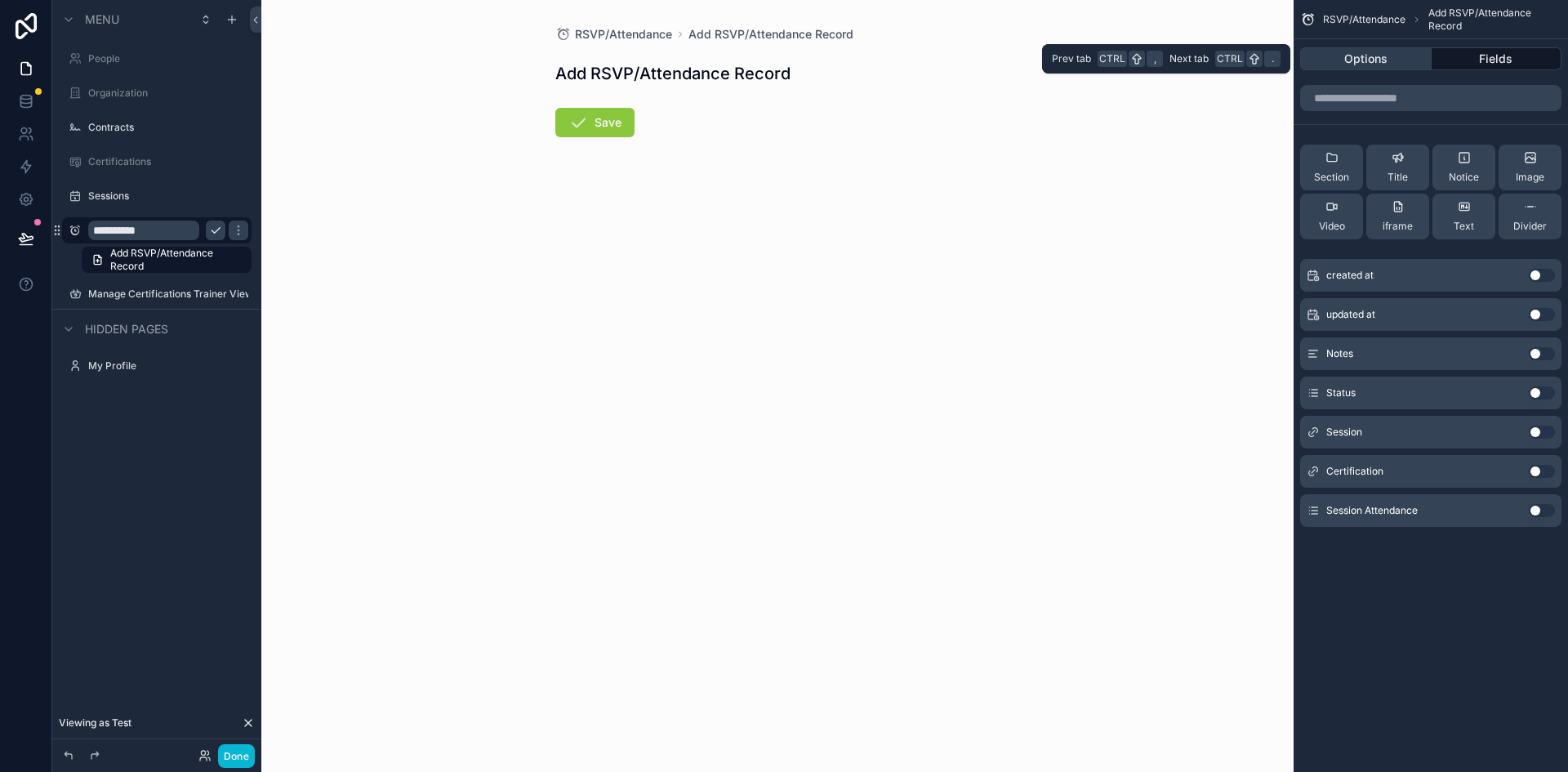
click at [1386, 54] on button "Options" at bounding box center [1367, 59] width 132 height 23
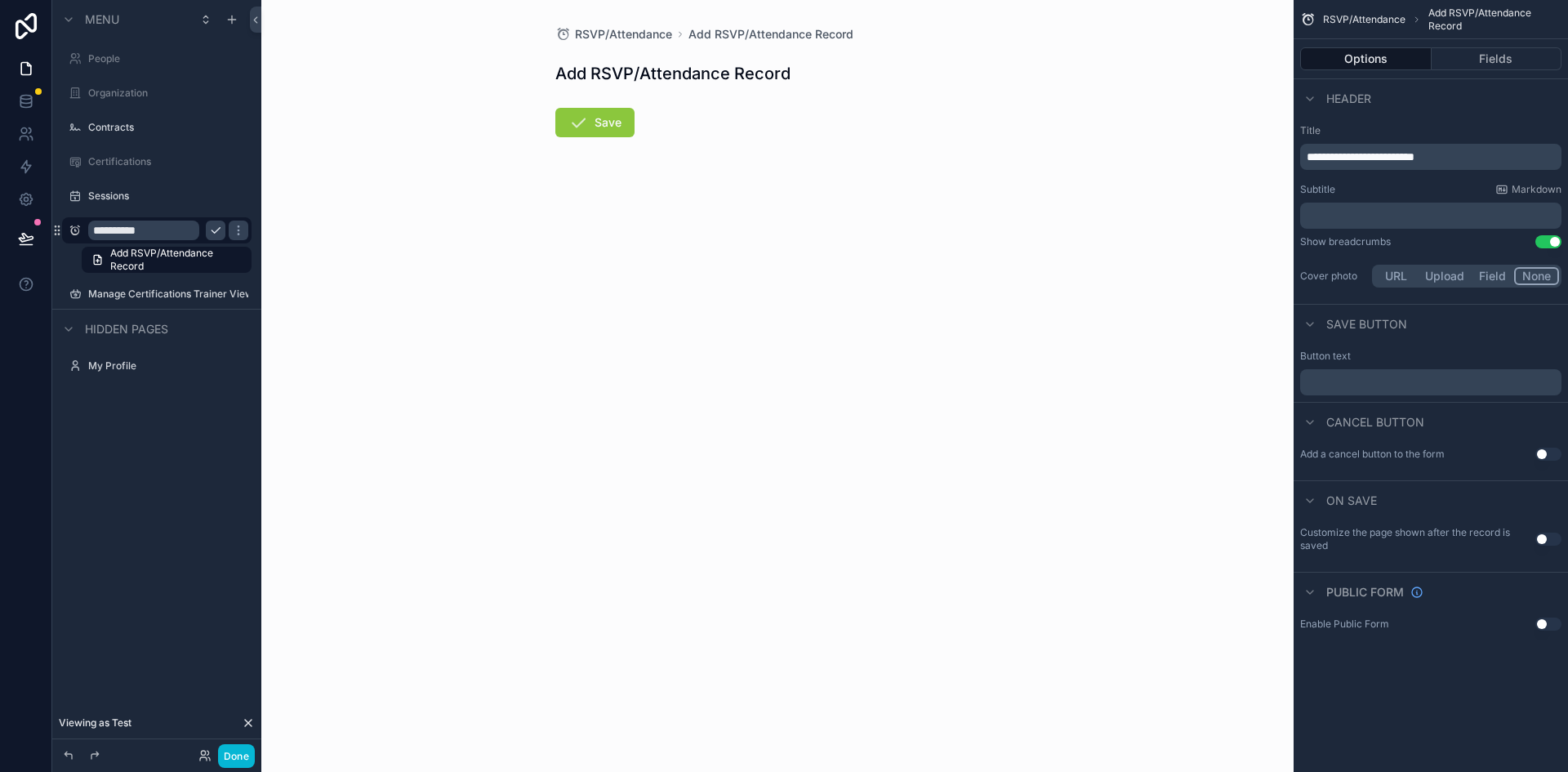
click at [1365, 156] on span "**********" at bounding box center [1360, 156] width 108 height 11
click at [1445, 159] on p "**********" at bounding box center [1433, 156] width 252 height 16
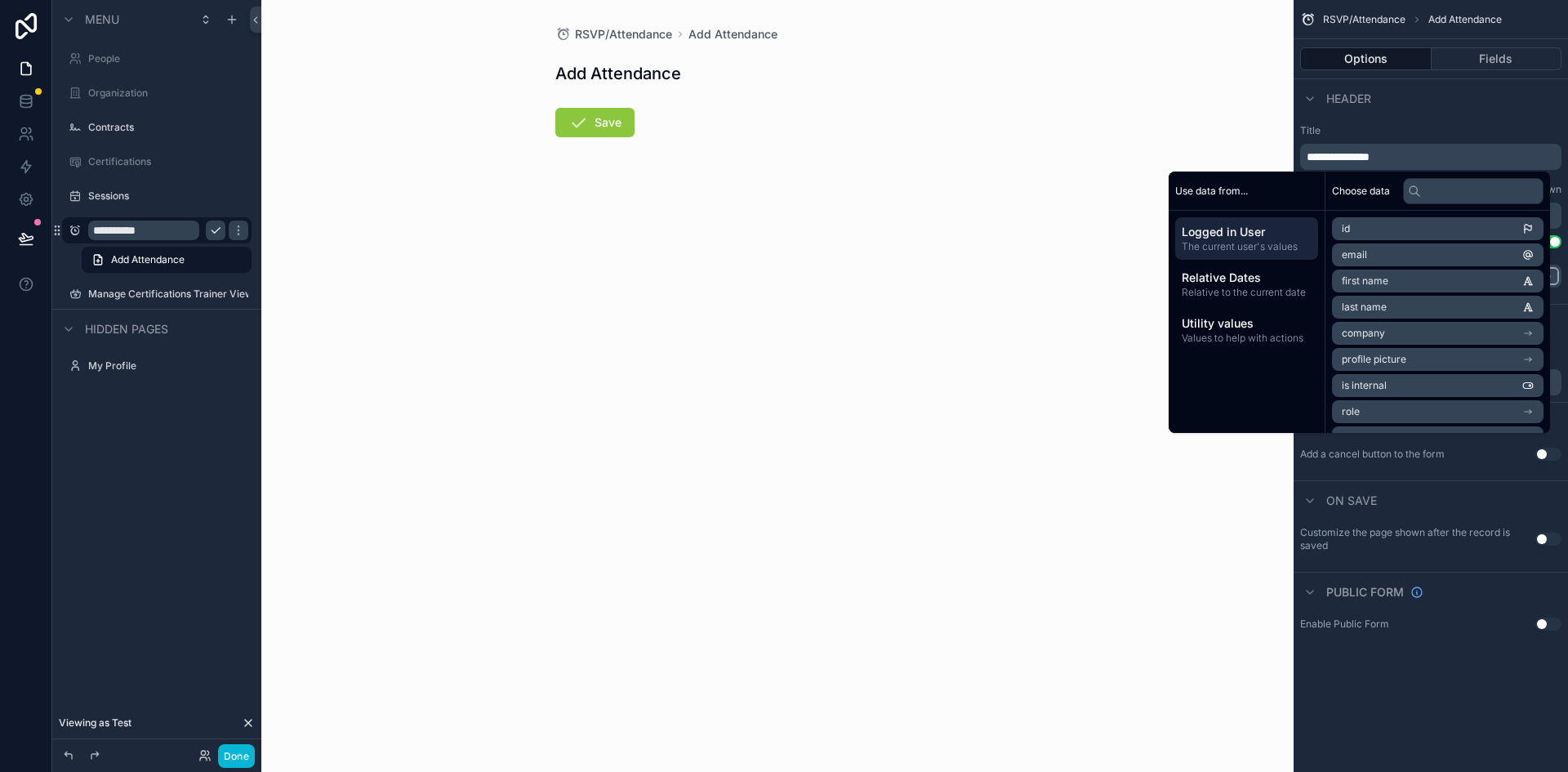
click at [474, 223] on div "RSVP/Attendance Add Attendance Add Attendance Save" at bounding box center [777, 386] width 1033 height 772
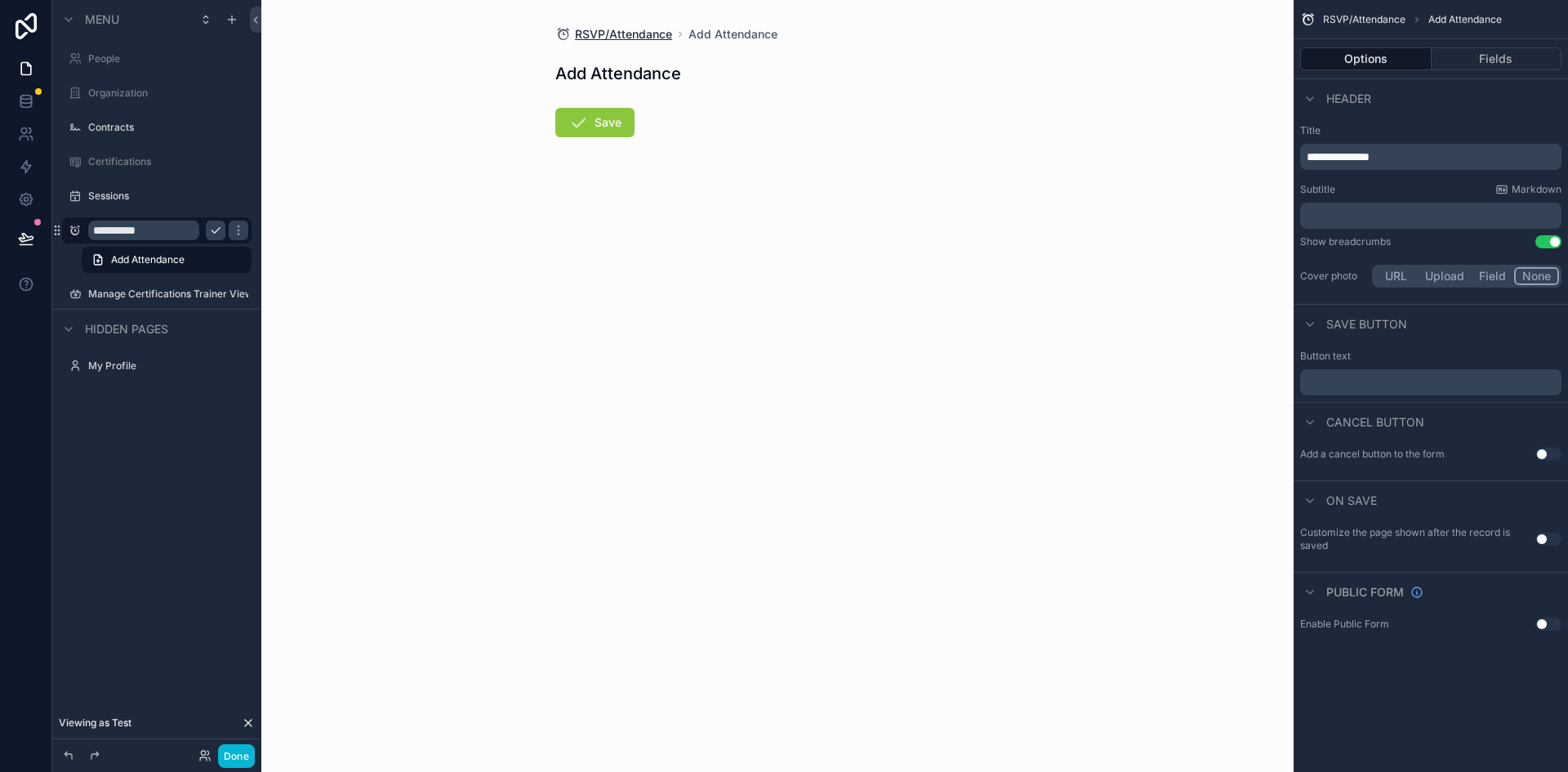
click at [618, 33] on span "RSVP/Attendance" at bounding box center [624, 33] width 97 height 16
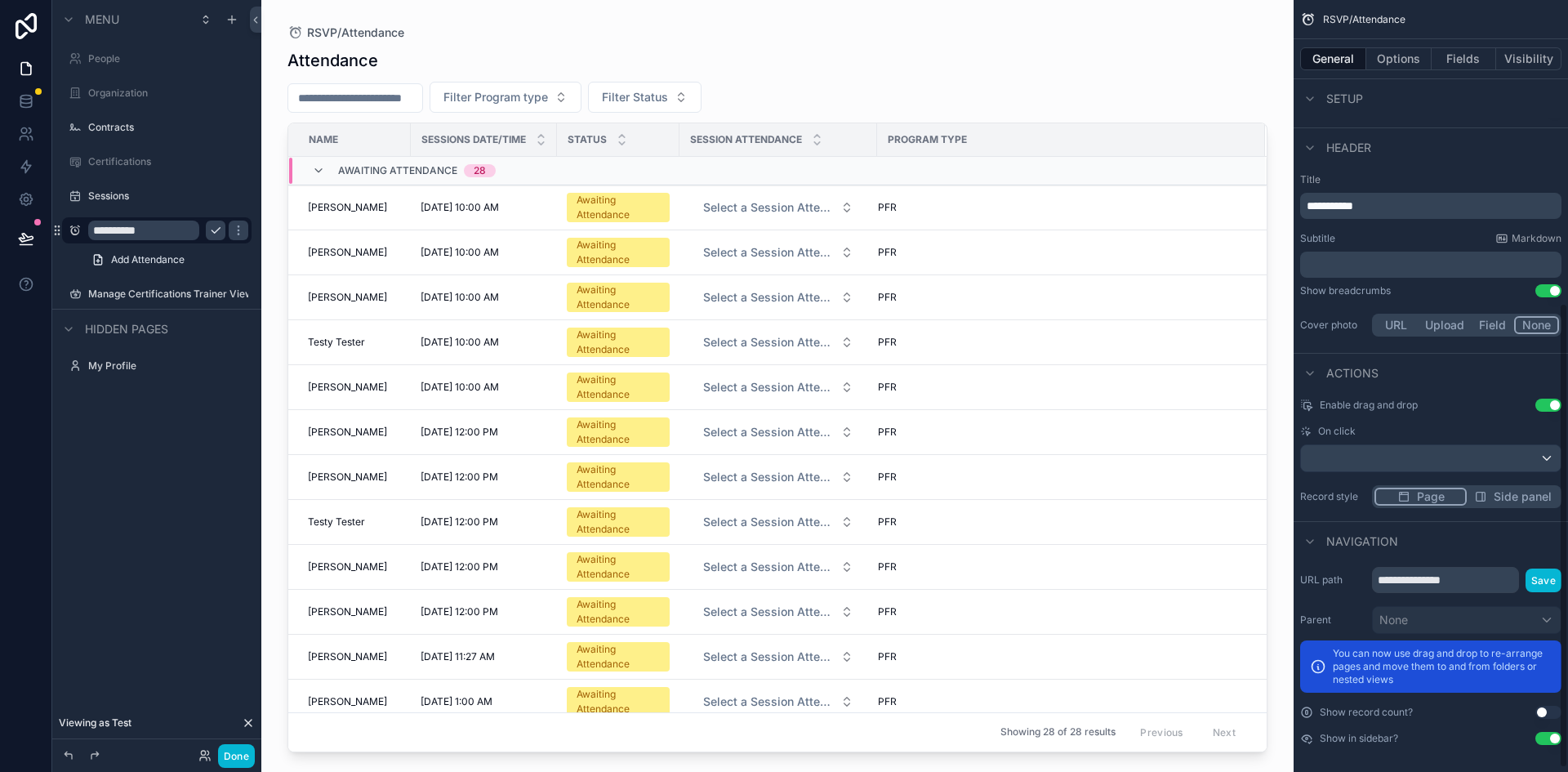
scroll to position [510, 0]
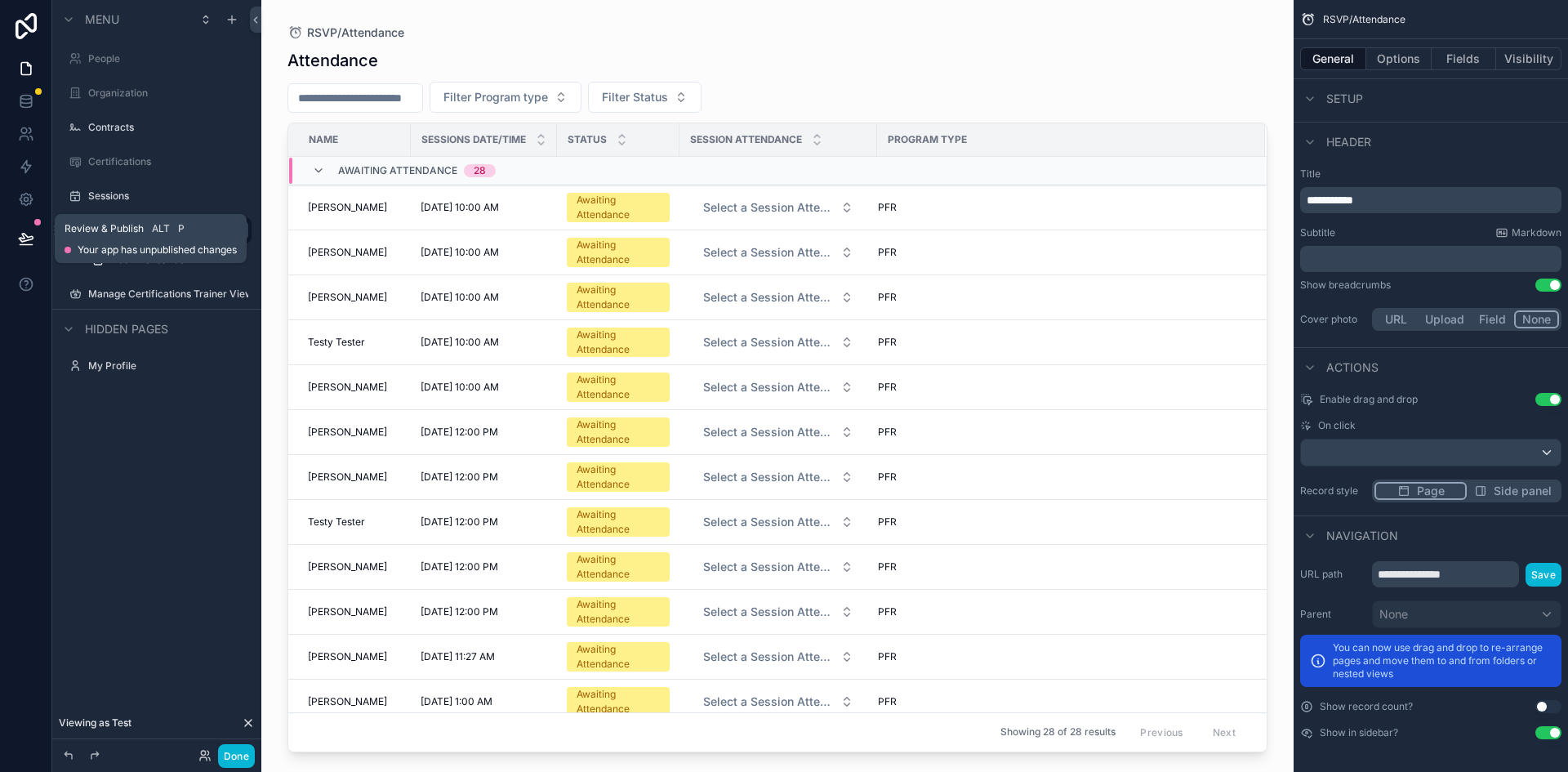
click at [22, 242] on icon at bounding box center [26, 238] width 14 height 9
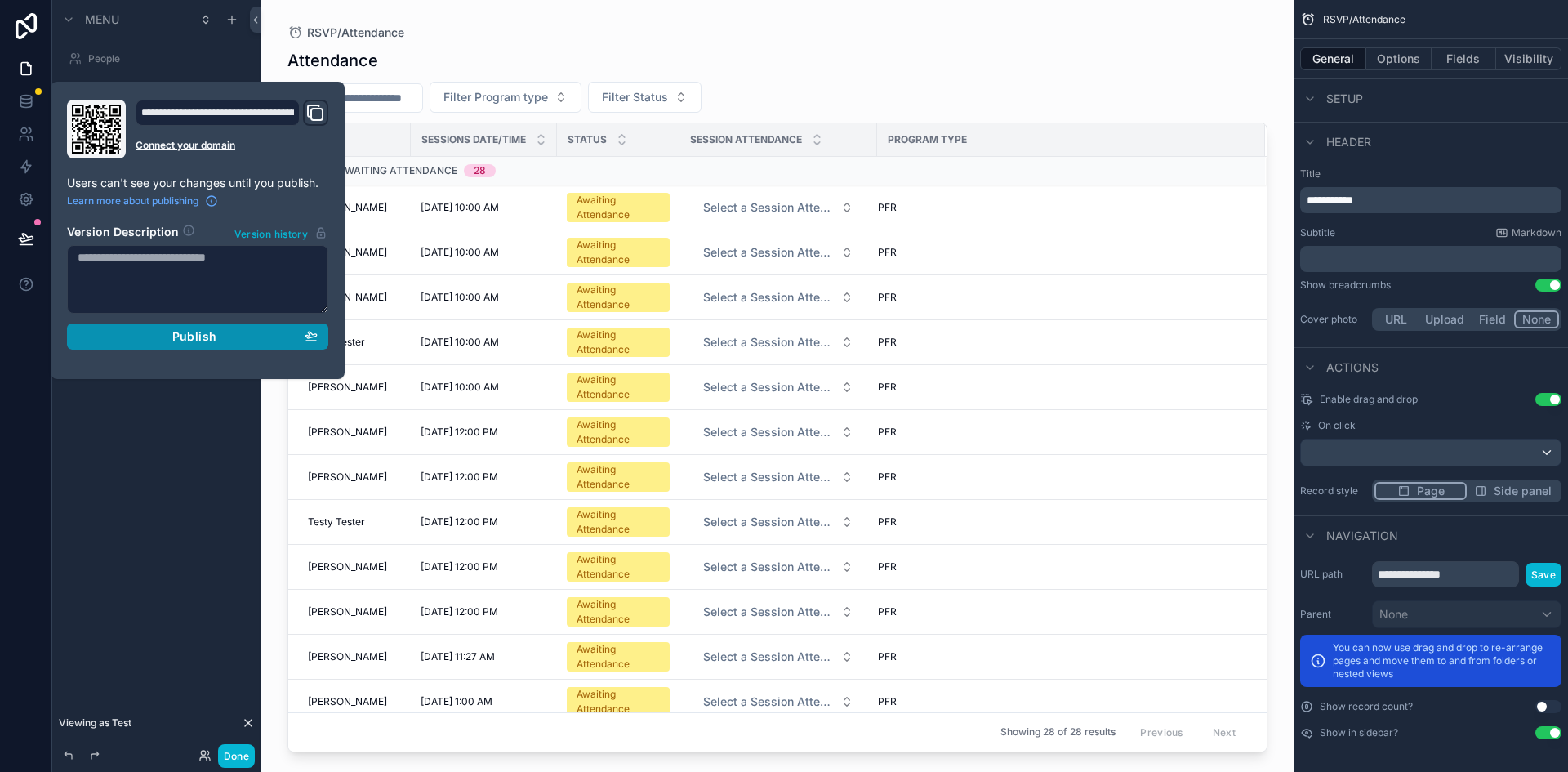
click at [127, 337] on div "Publish" at bounding box center [197, 336] width 240 height 14
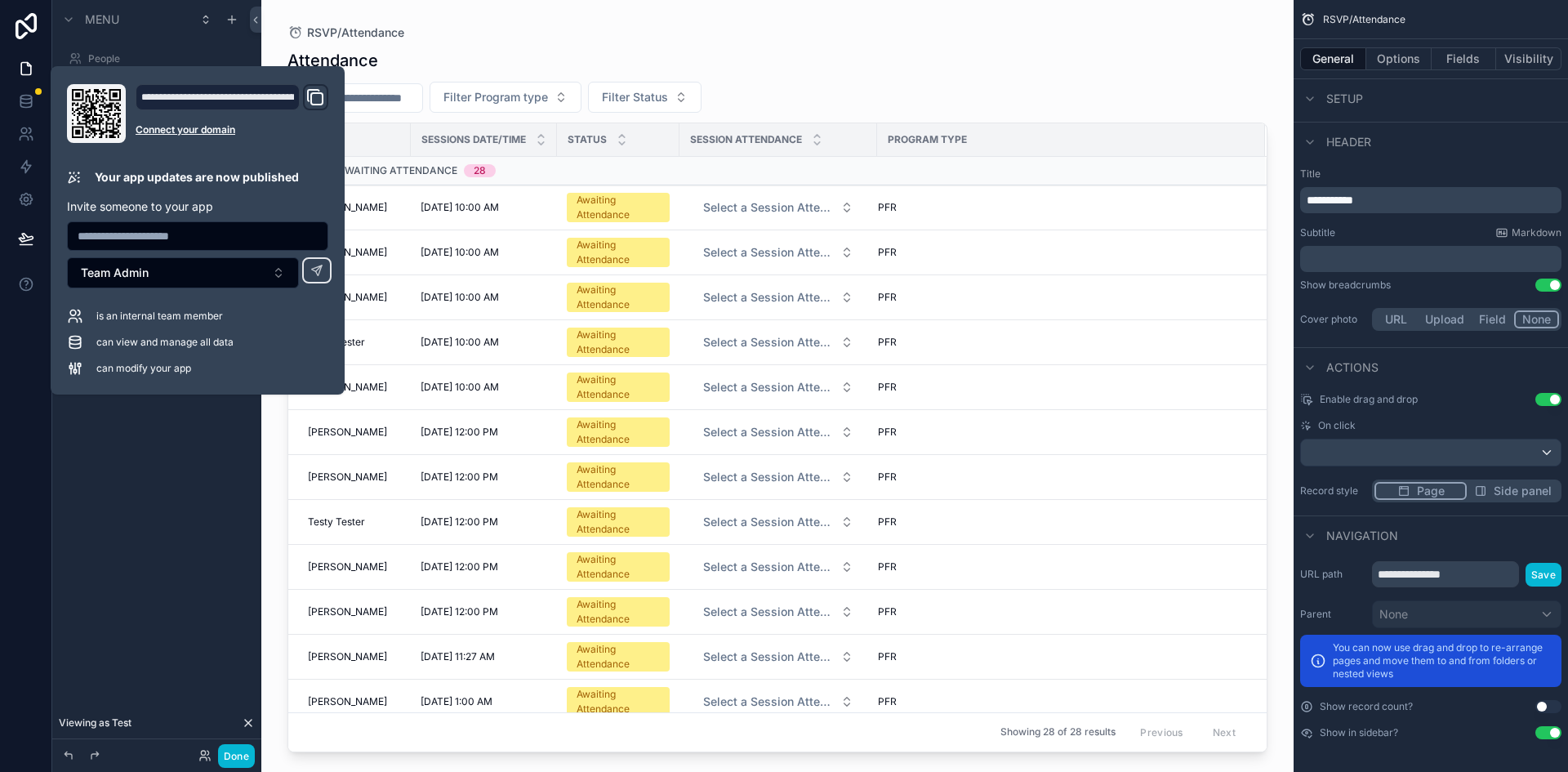
click at [920, 61] on div "Attendance" at bounding box center [777, 60] width 980 height 23
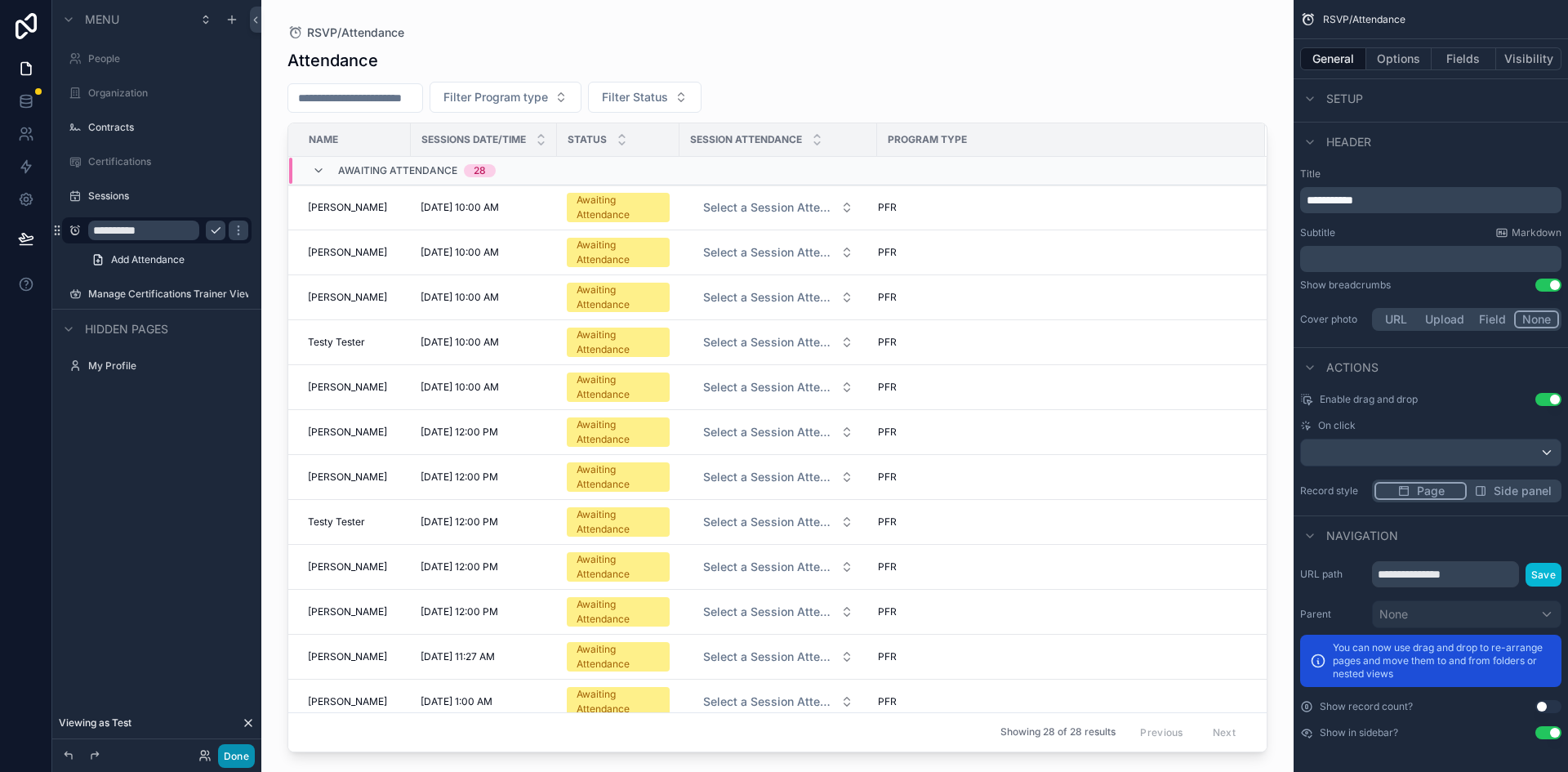
click at [242, 755] on button "Done" at bounding box center [237, 756] width 37 height 24
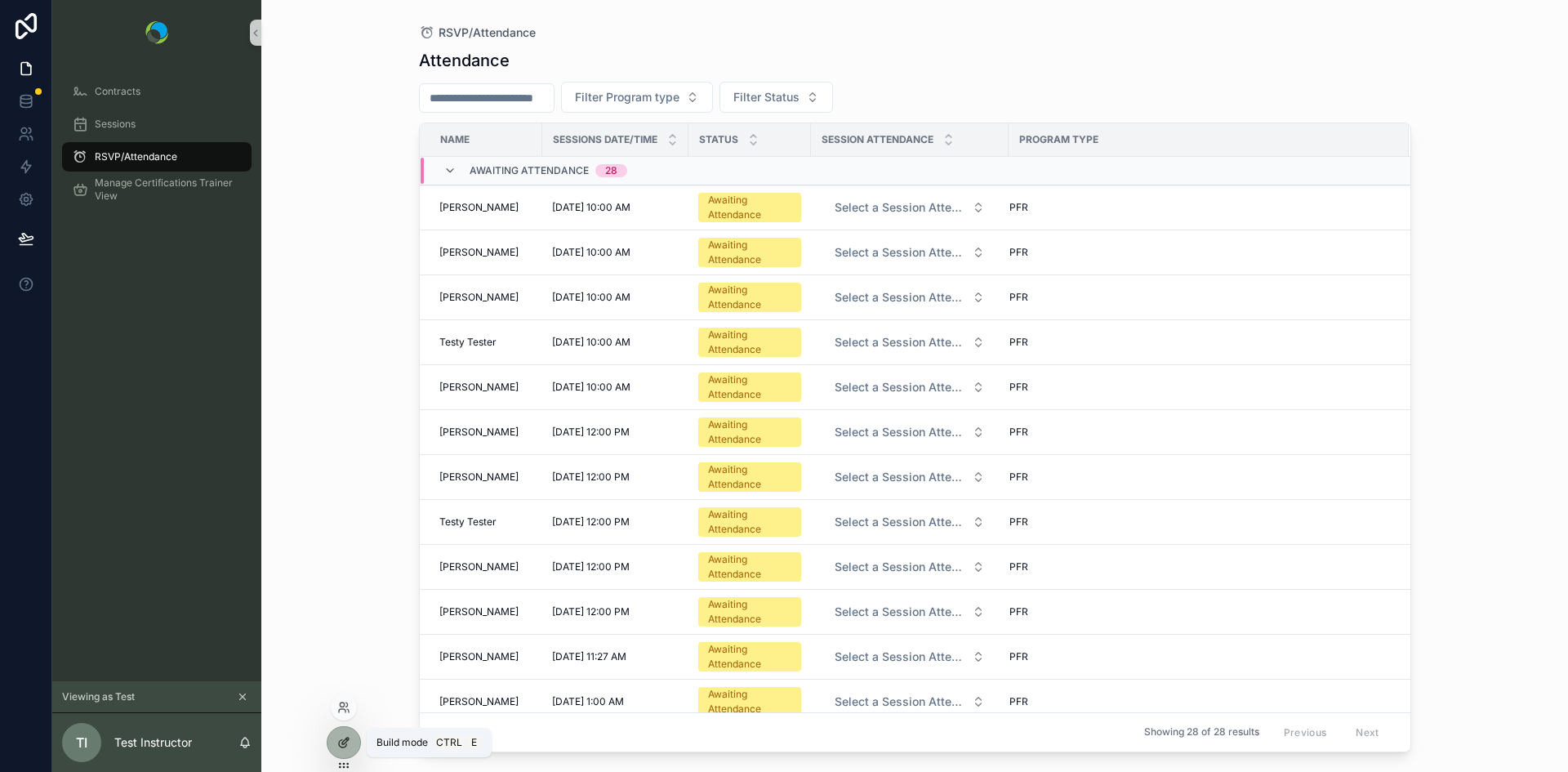
click at [341, 738] on icon at bounding box center [344, 743] width 13 height 13
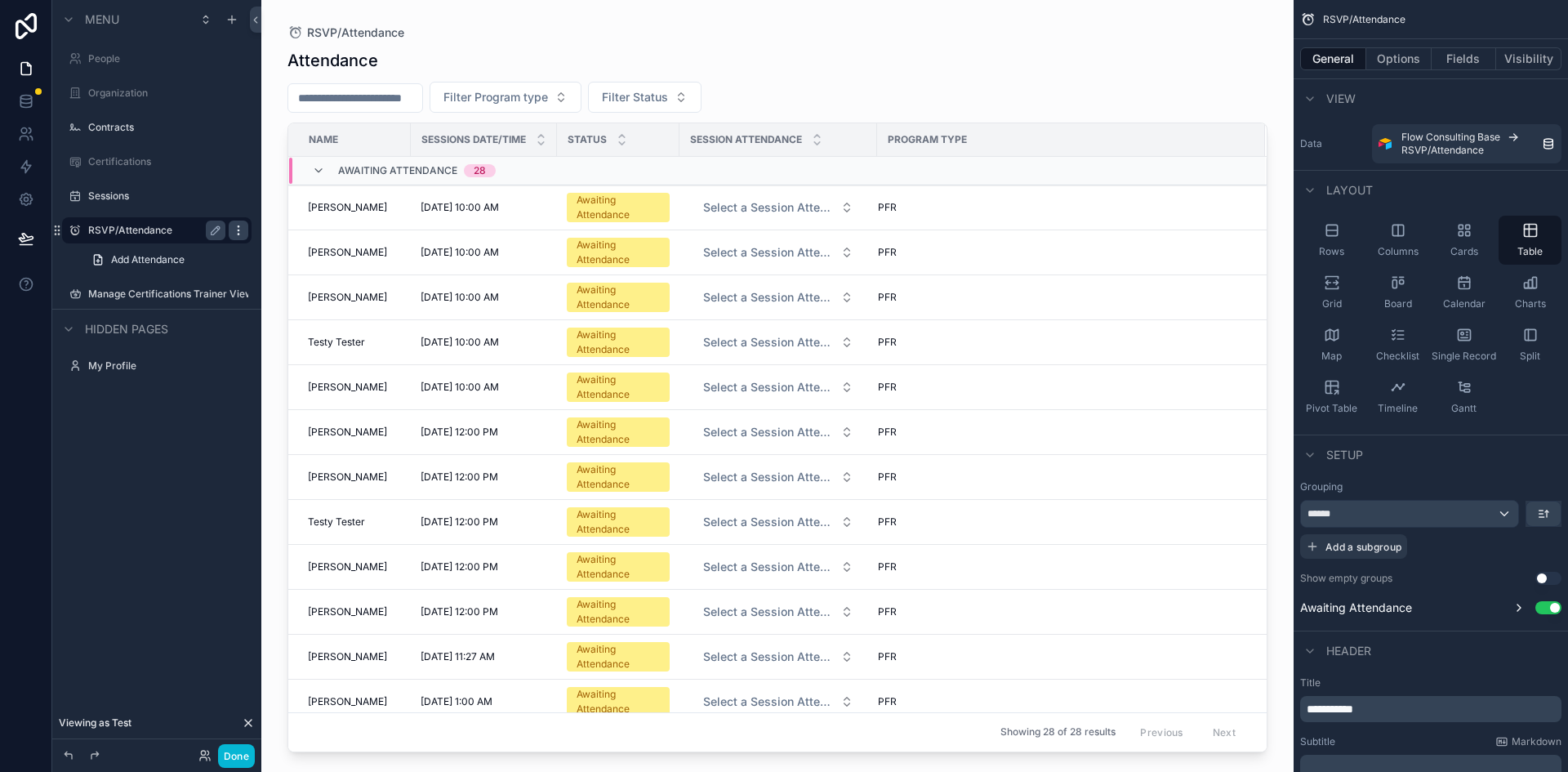
click at [237, 232] on icon "scrollable content" at bounding box center [238, 231] width 13 height 13
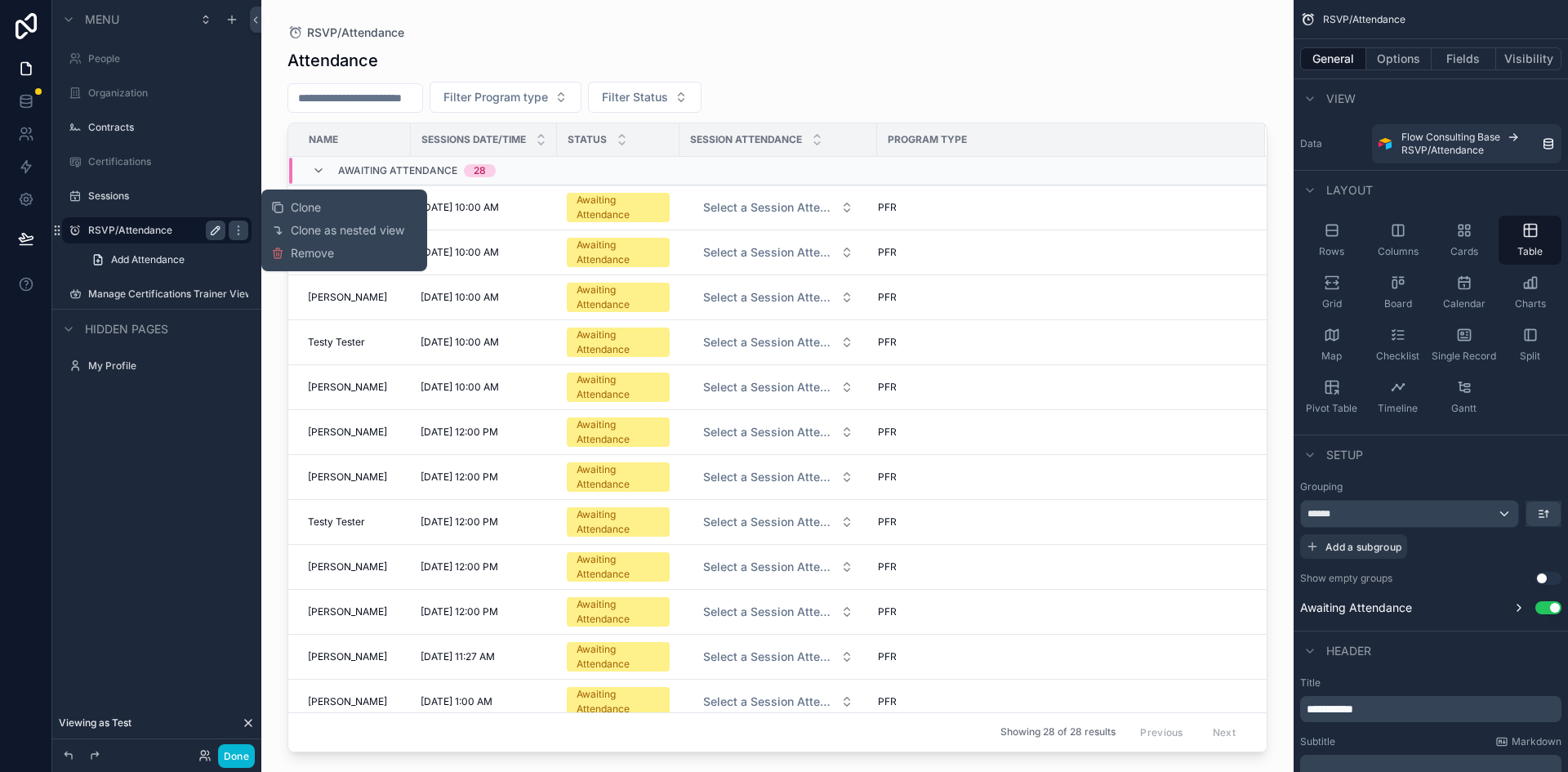
click at [211, 232] on icon "scrollable content" at bounding box center [216, 231] width 13 height 13
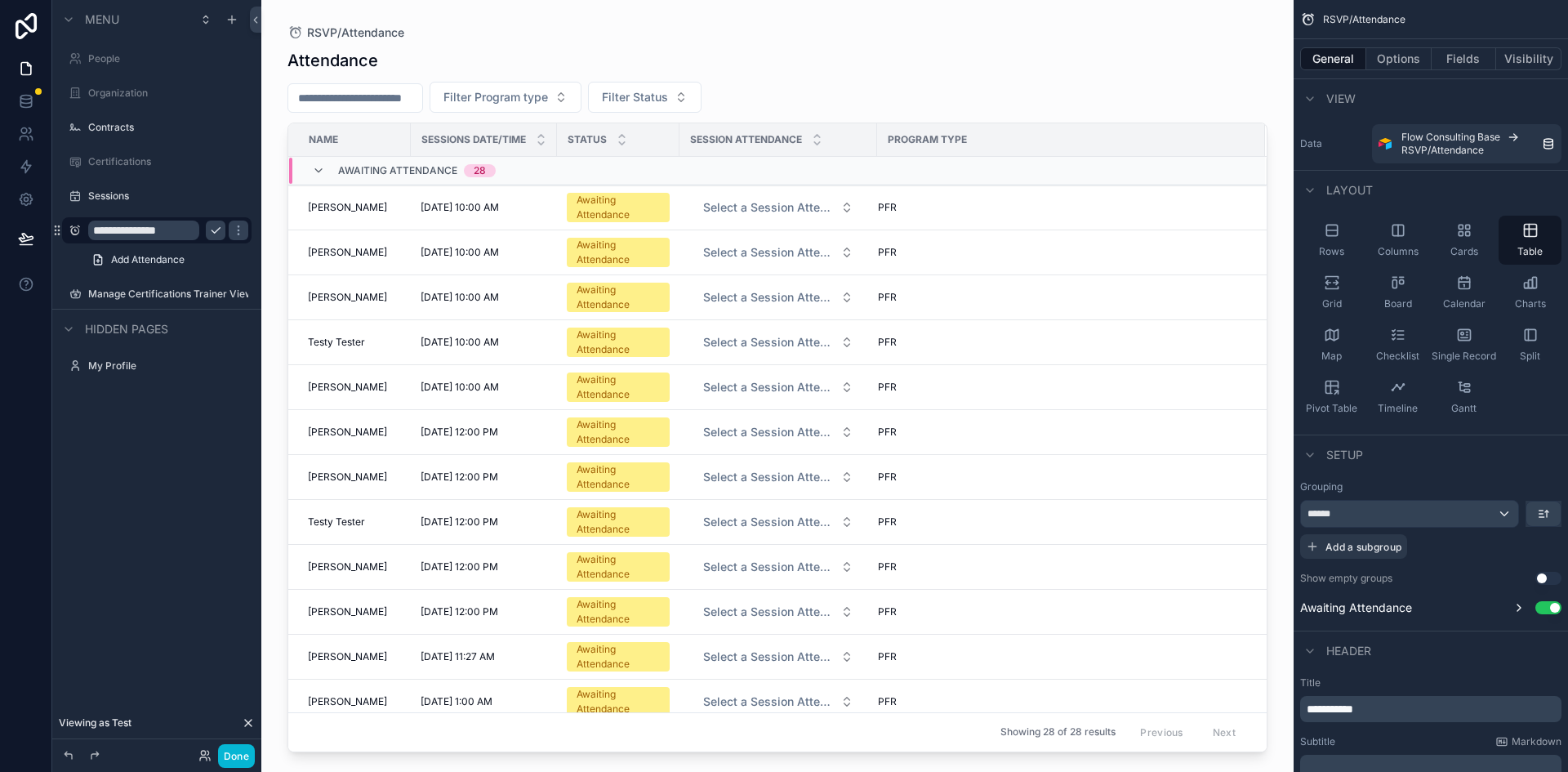
click at [129, 228] on input "**********" at bounding box center [143, 230] width 111 height 20
type input "**********"
click at [215, 223] on button "scrollable content" at bounding box center [216, 230] width 20 height 20
click at [20, 241] on icon at bounding box center [26, 238] width 14 height 9
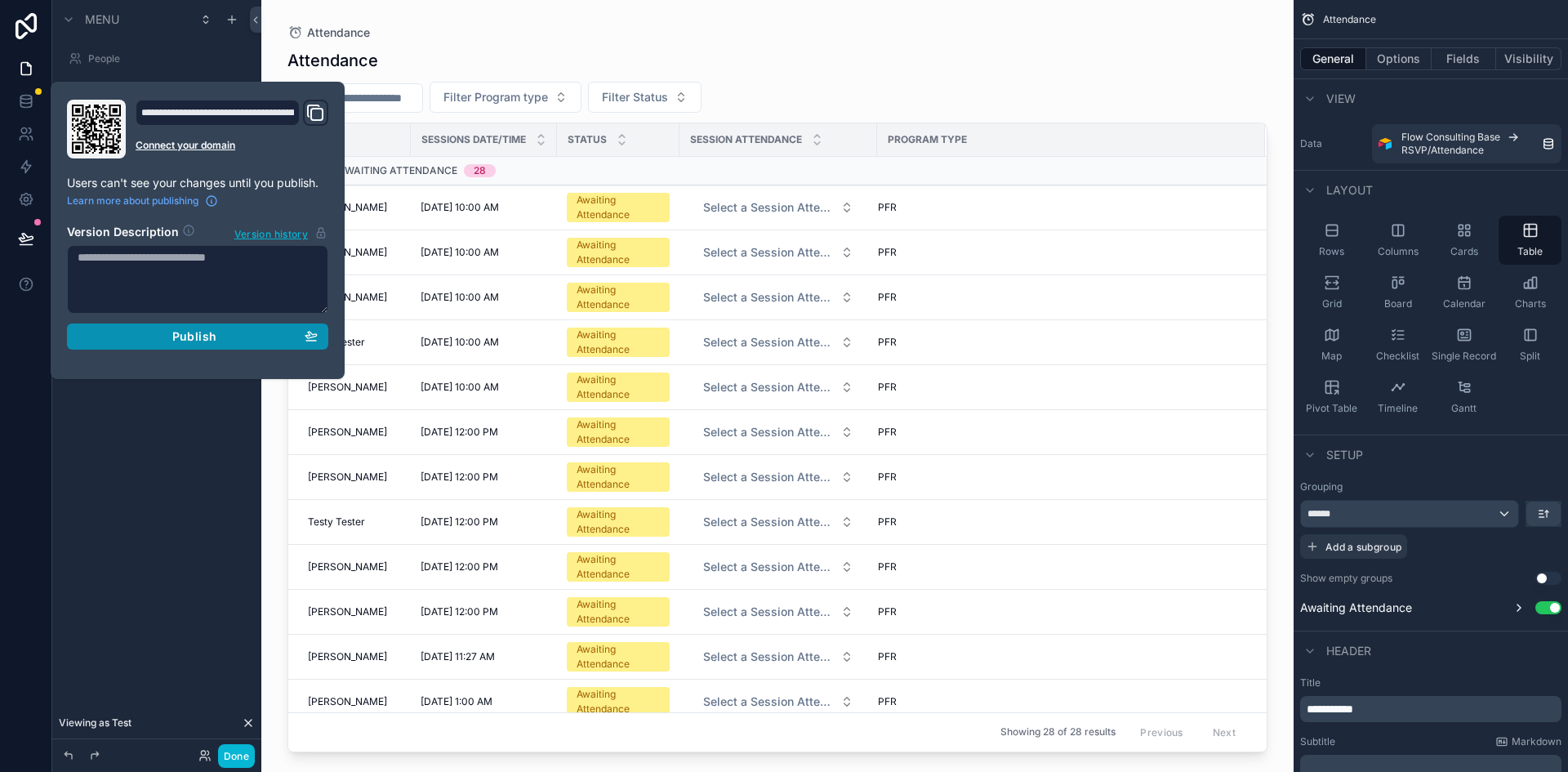
click at [125, 341] on div "Publish" at bounding box center [197, 336] width 240 height 14
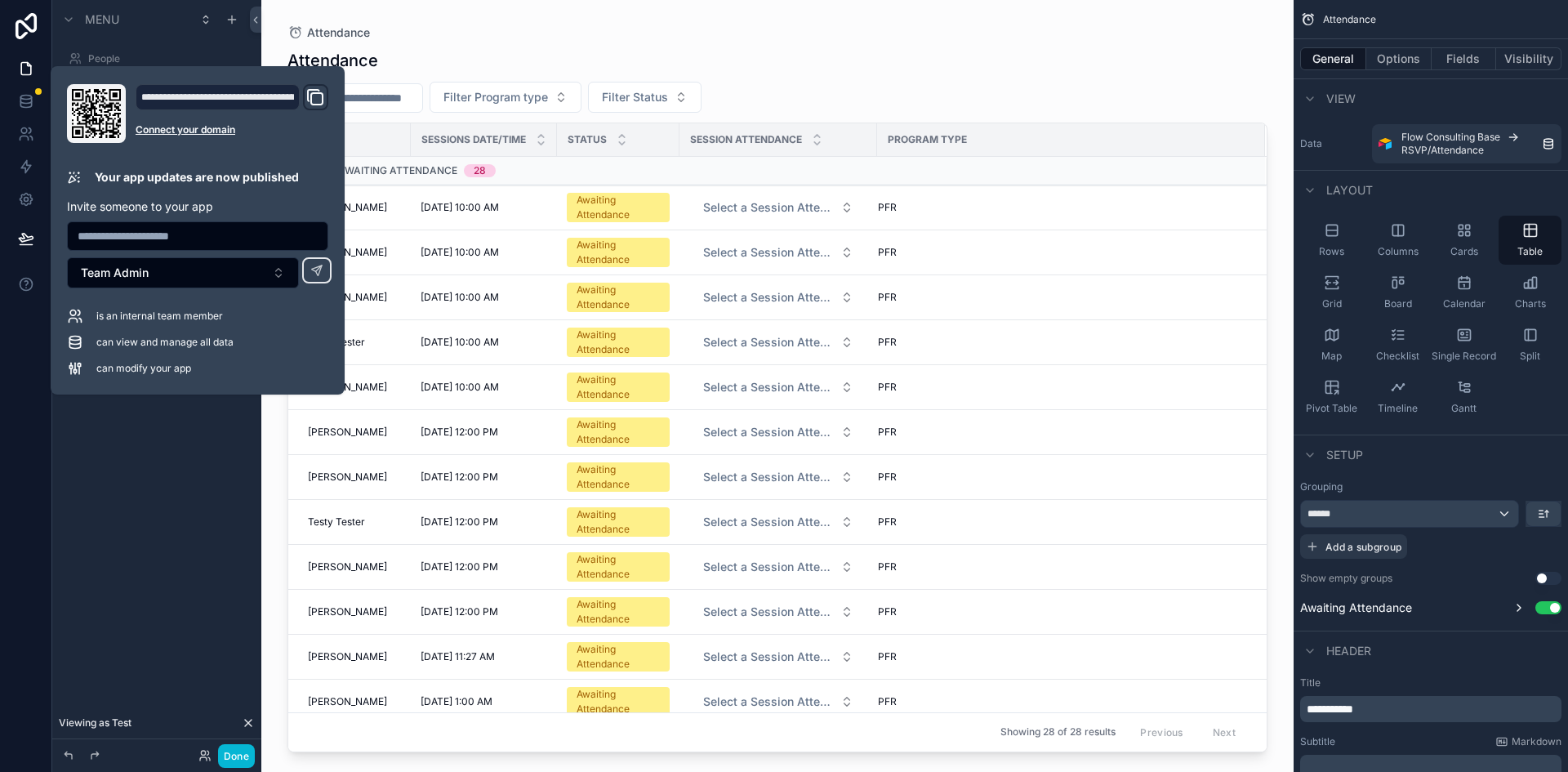
click at [1052, 43] on div "scrollable content" at bounding box center [777, 376] width 1033 height 753
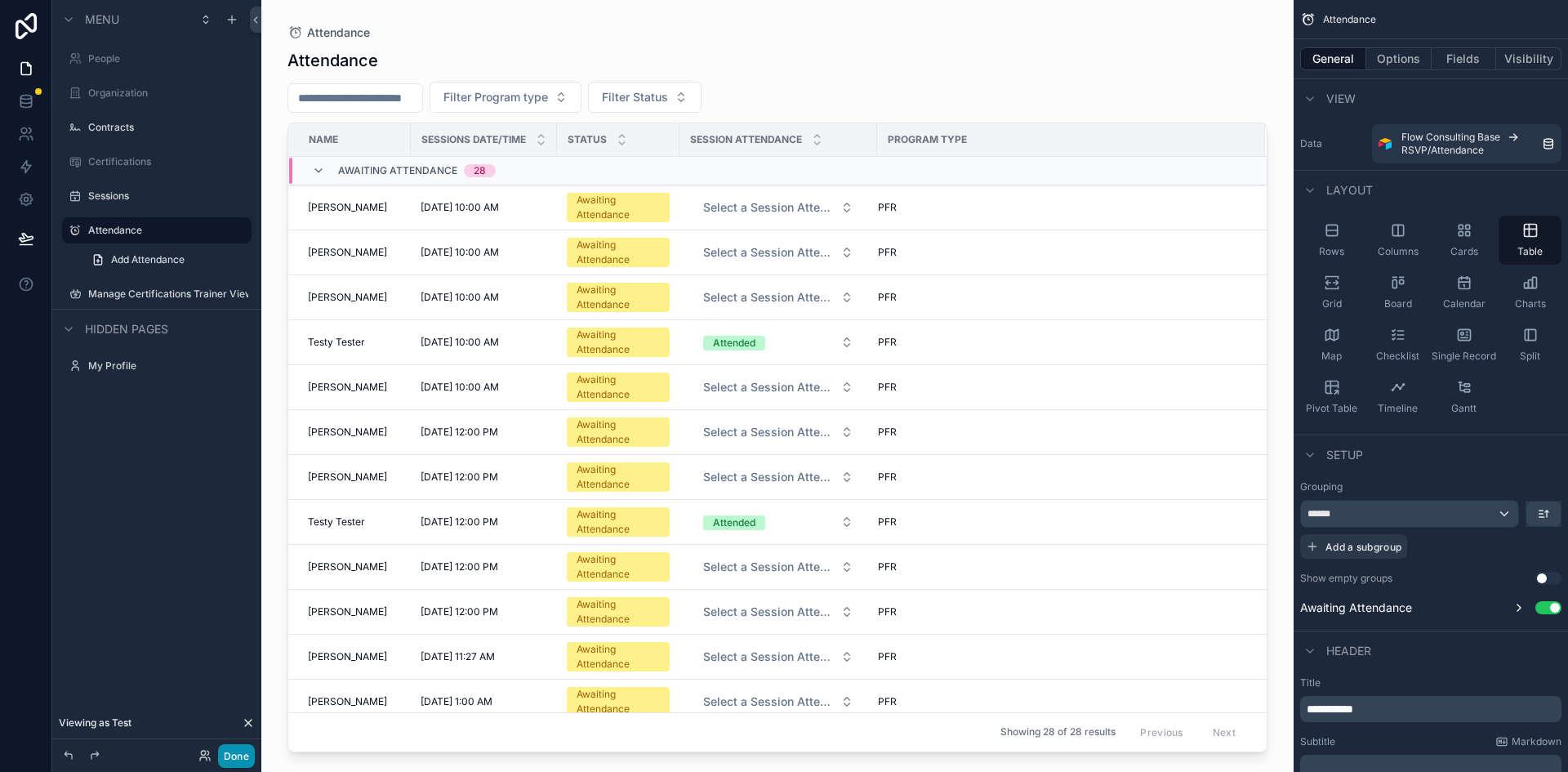
click at [232, 753] on button "Done" at bounding box center [237, 756] width 37 height 24
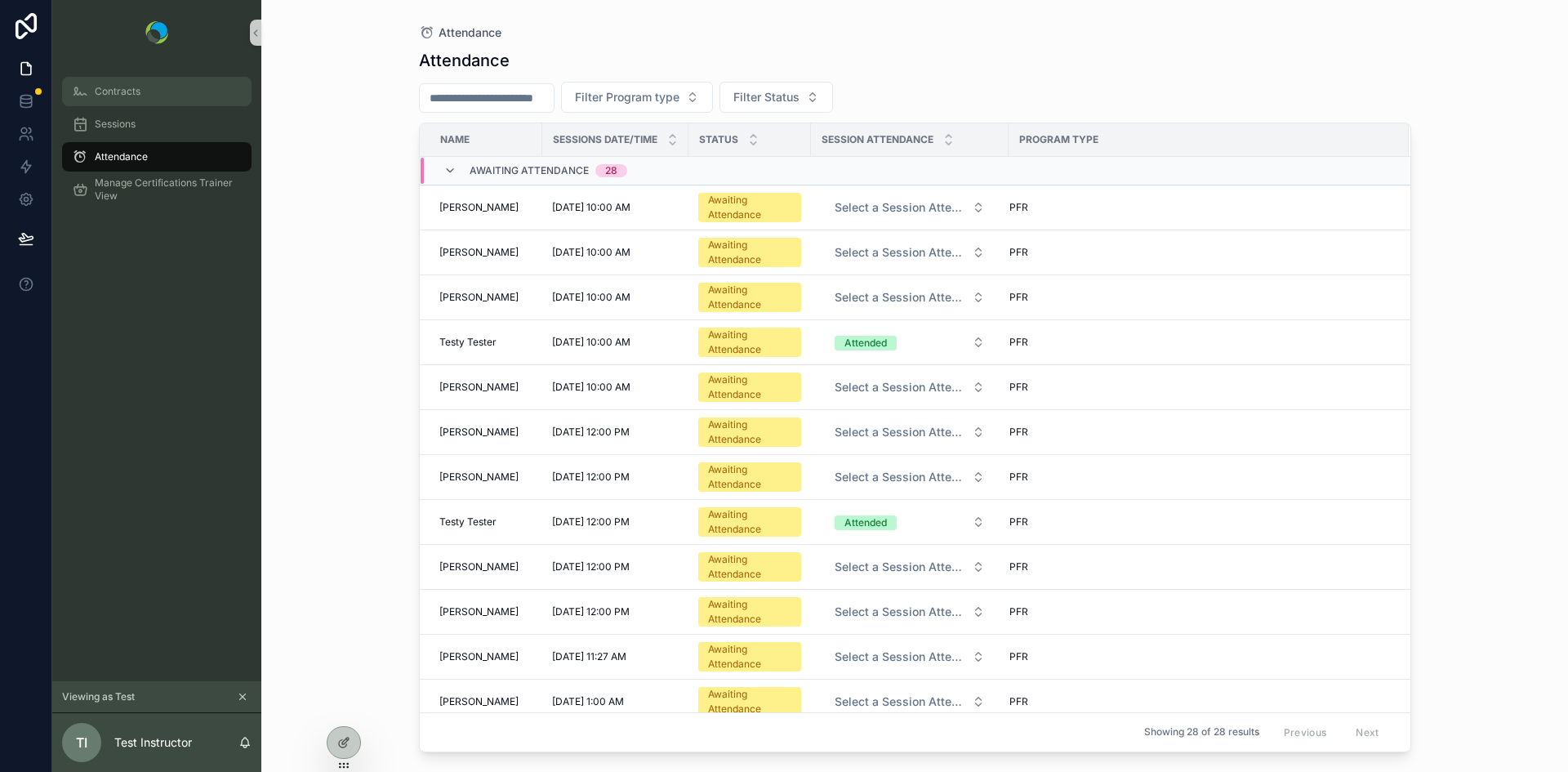
click at [106, 104] on div "Contracts" at bounding box center [156, 91] width 170 height 26
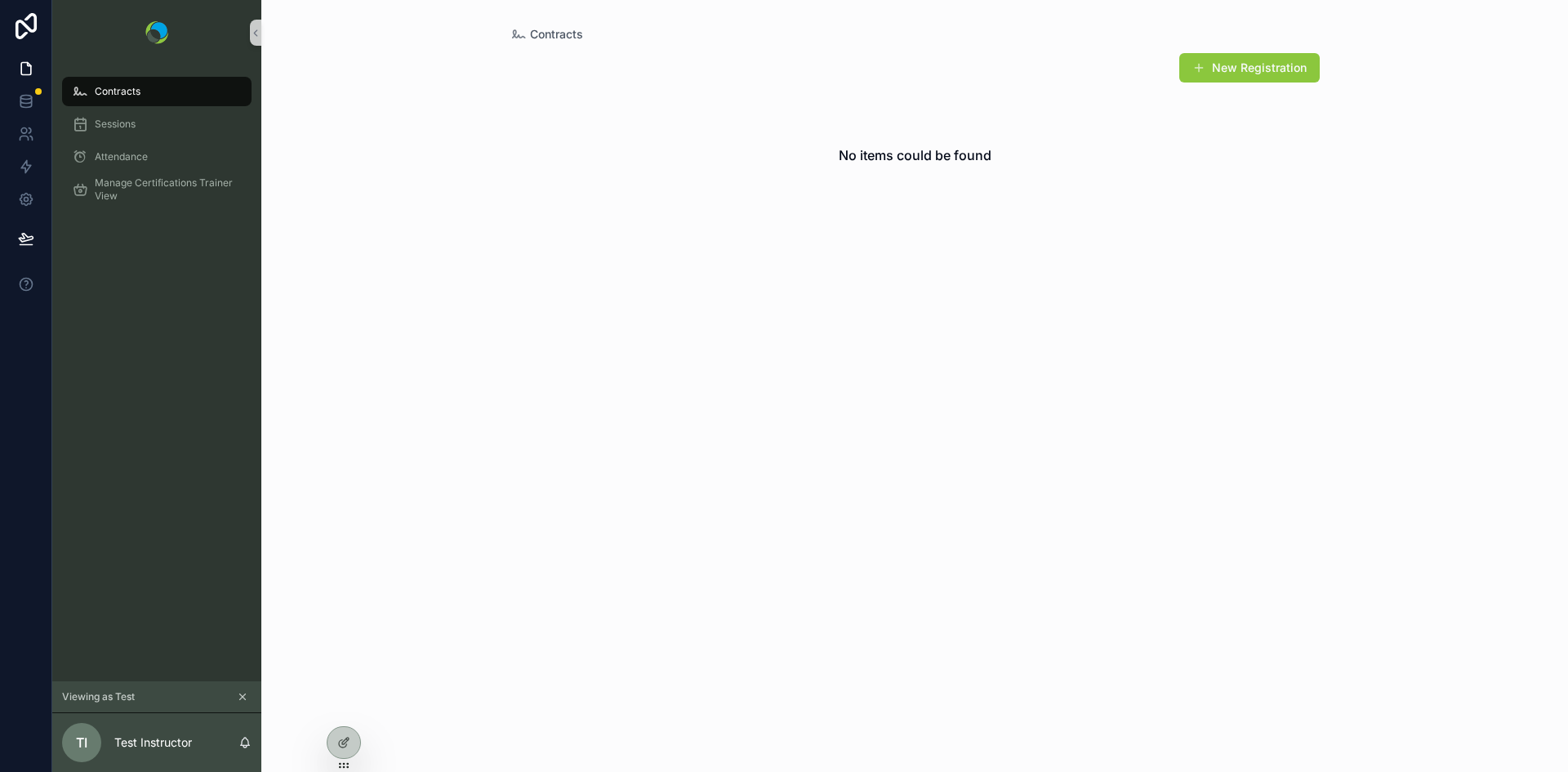
click at [239, 692] on icon "scrollable content" at bounding box center [242, 698] width 11 height 11
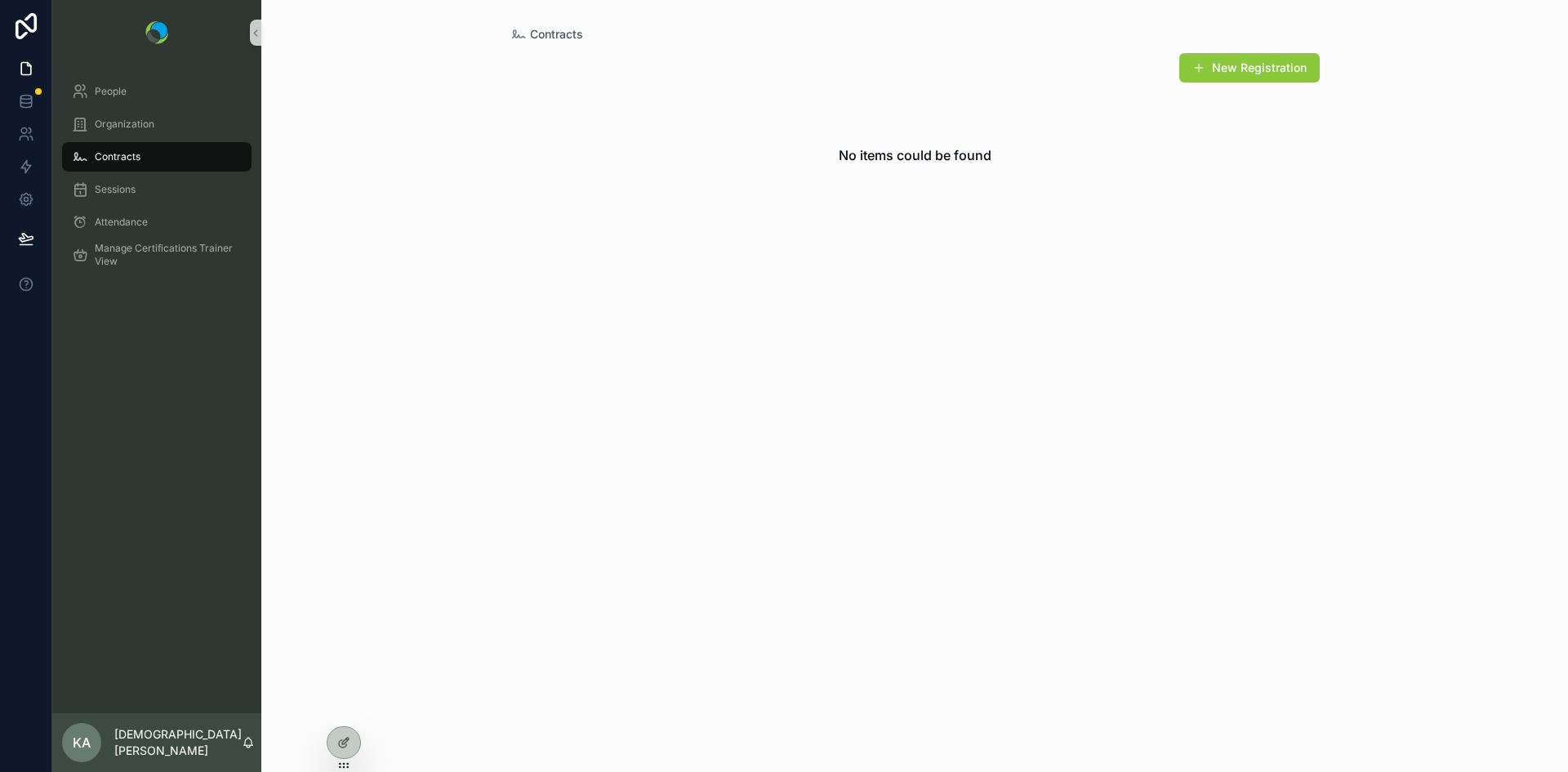
click at [124, 151] on span "Contracts" at bounding box center [117, 157] width 46 height 13
click at [110, 250] on span "Manage Certifications Trainer View" at bounding box center [164, 255] width 140 height 26
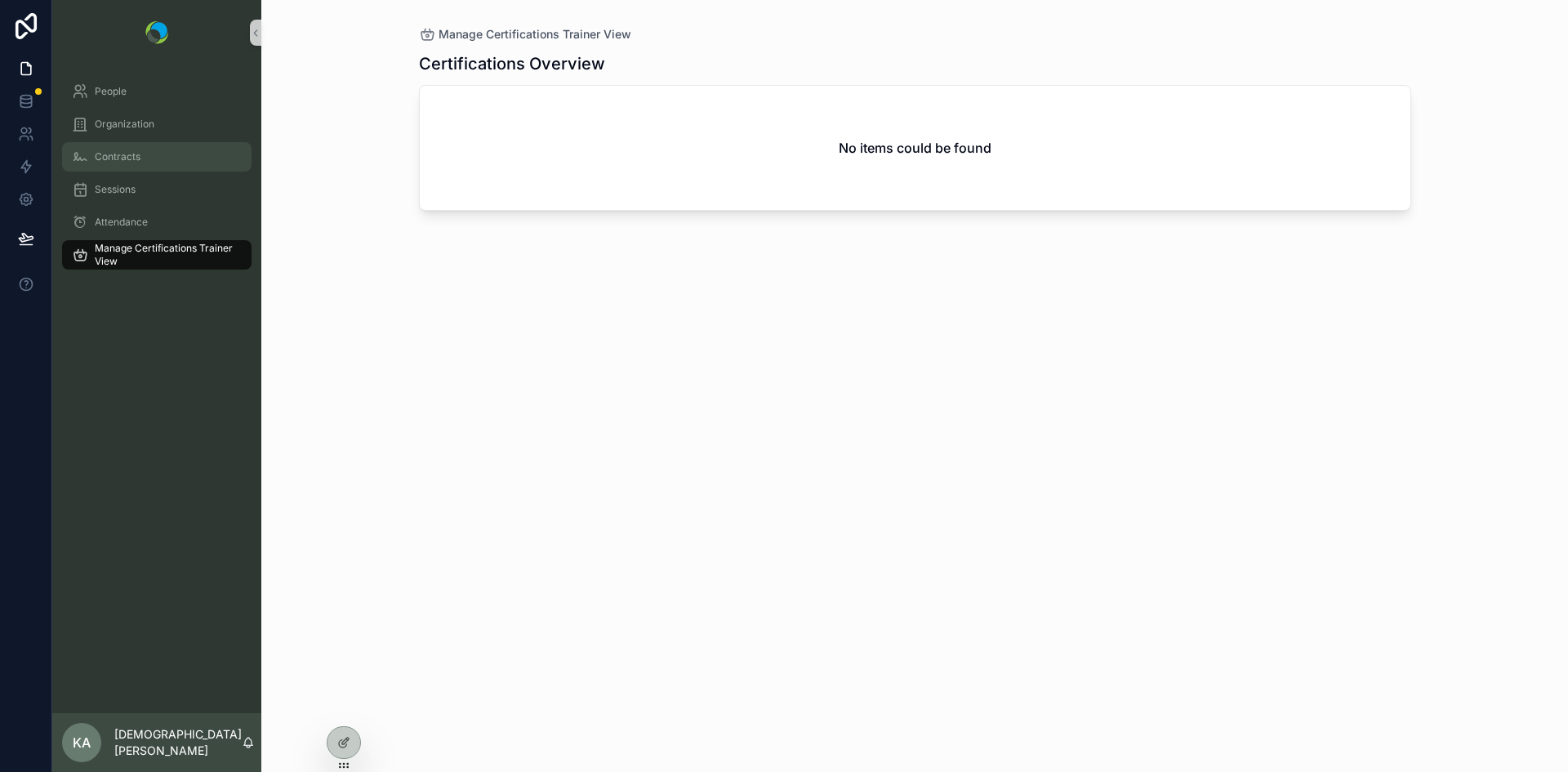
click at [109, 156] on span "Contracts" at bounding box center [117, 157] width 46 height 13
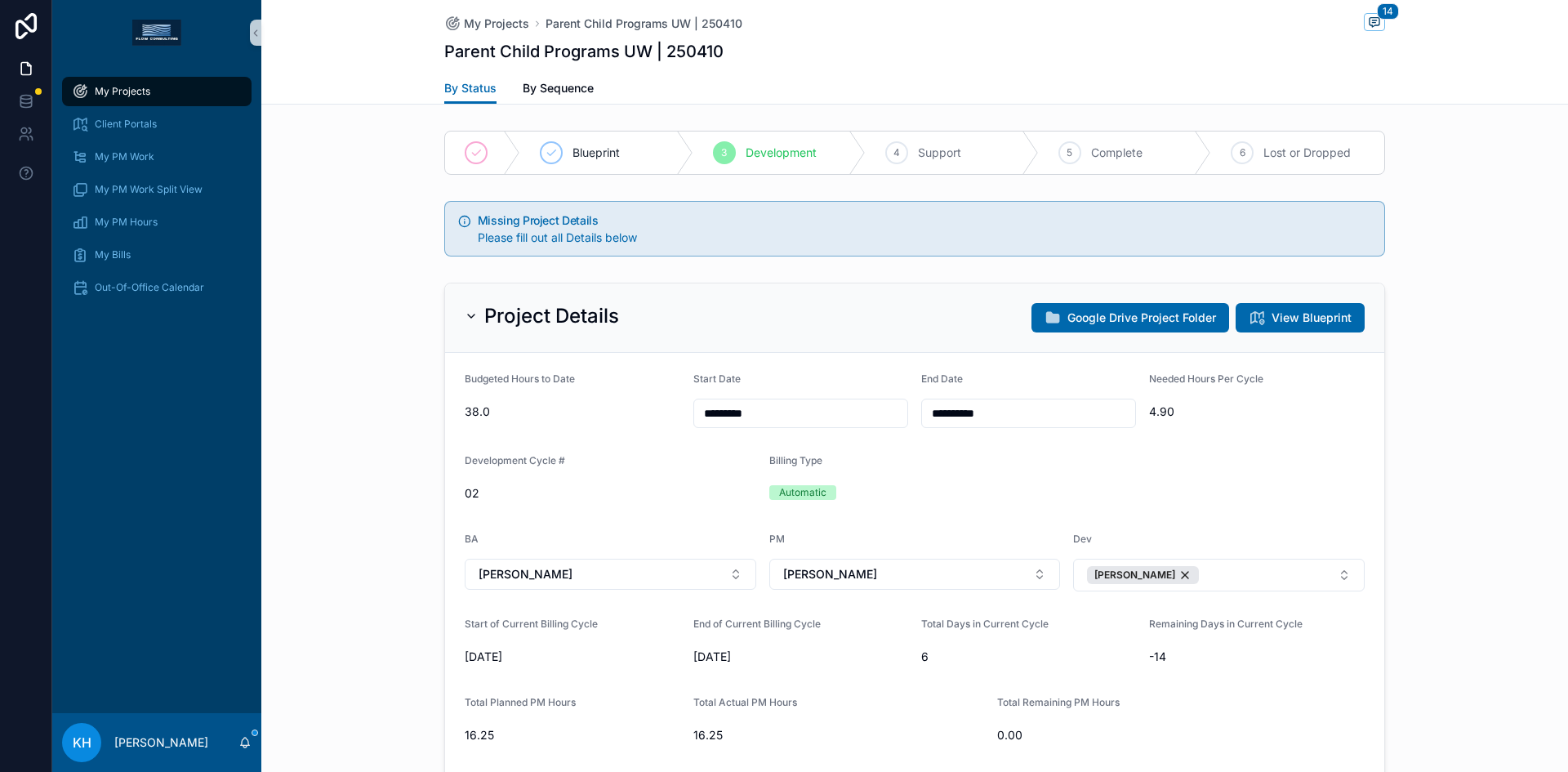
scroll to position [1609, 0]
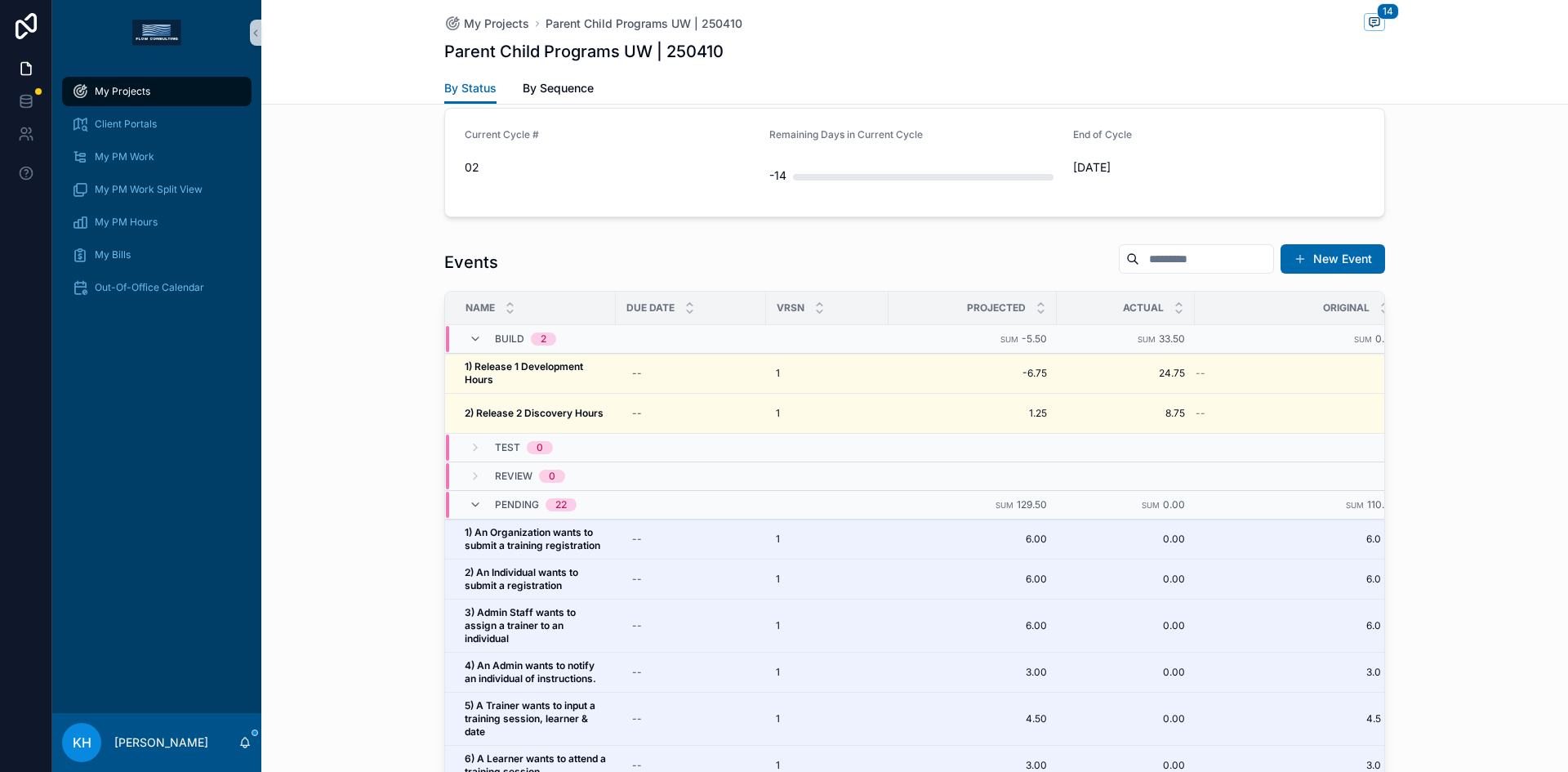
click at [111, 94] on span "My Projects" at bounding box center [122, 92] width 55 height 13
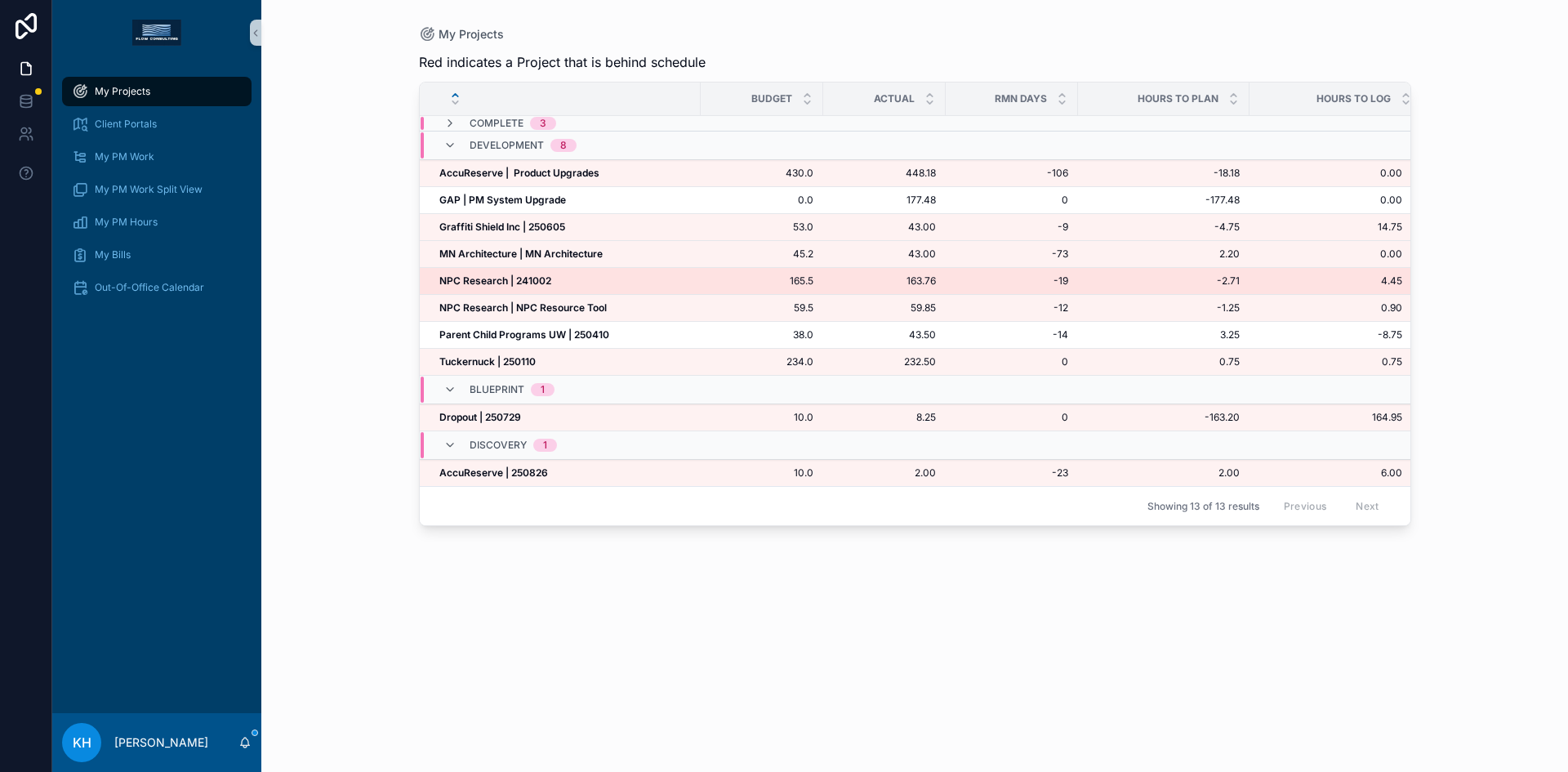
click at [481, 282] on strong "NPC Research | 241002" at bounding box center [495, 281] width 112 height 12
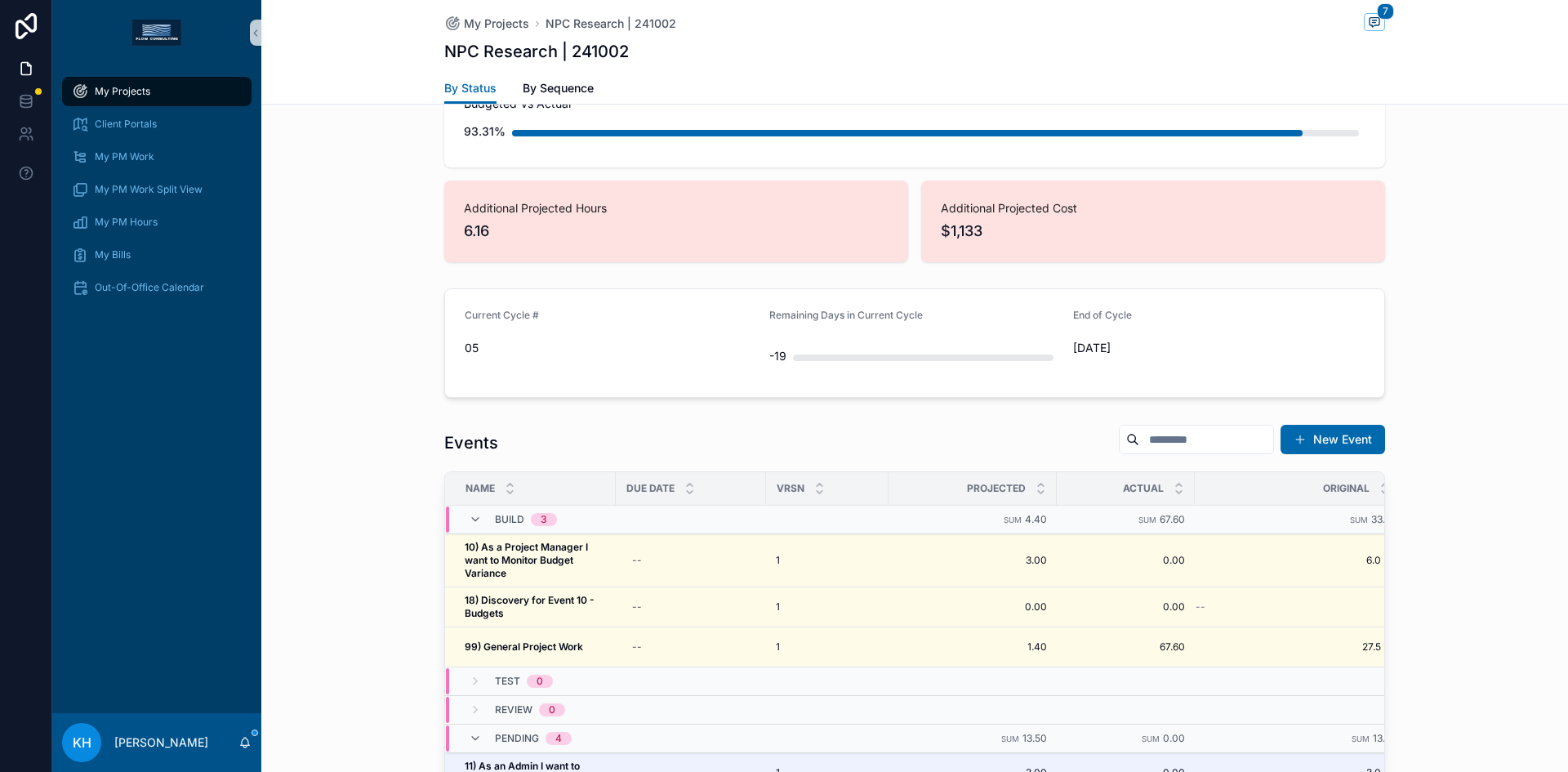
scroll to position [1364, 0]
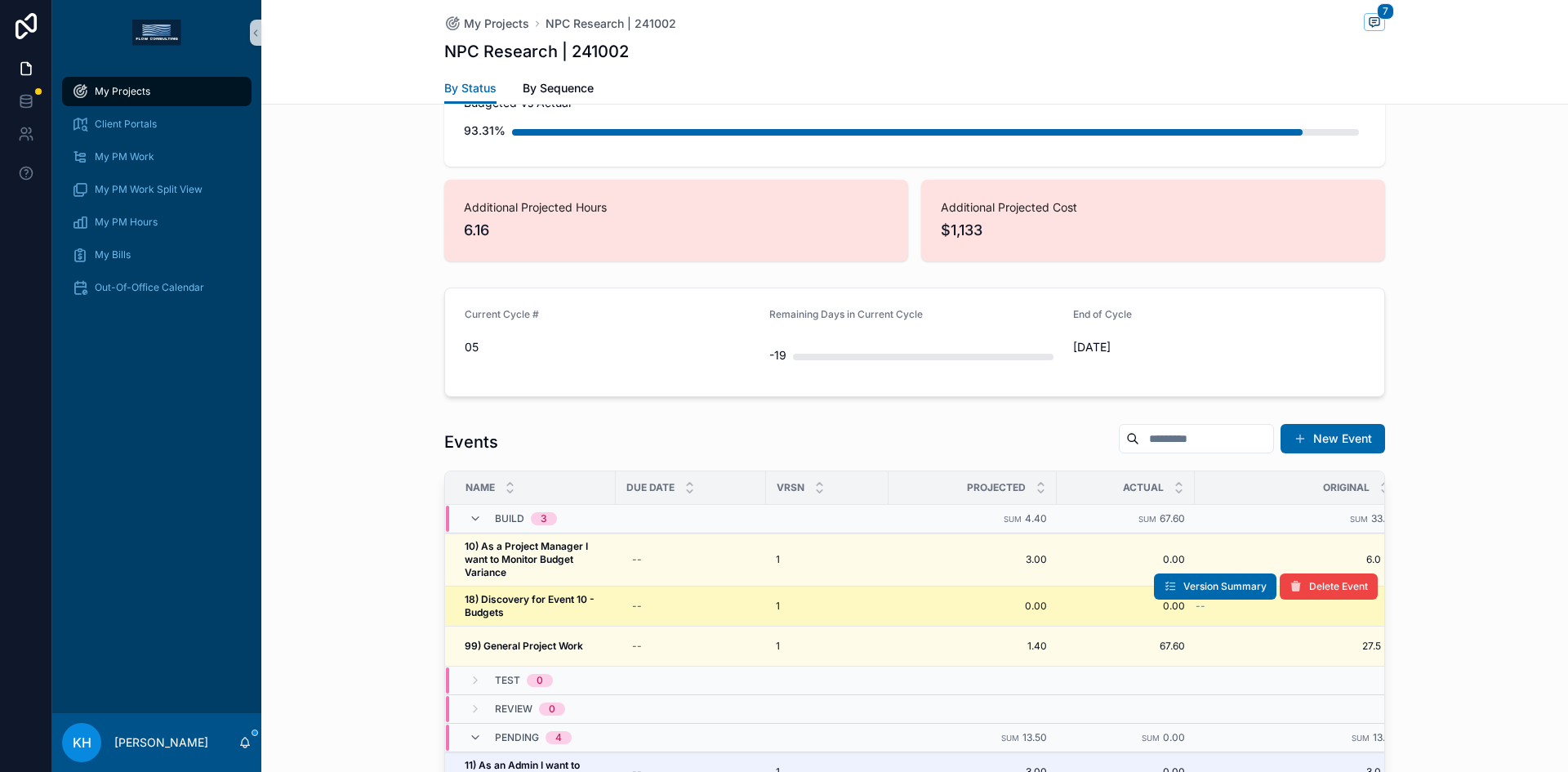
click at [562, 594] on strong "18) Discovery for Event 10 - Budgets" at bounding box center [530, 606] width 133 height 26
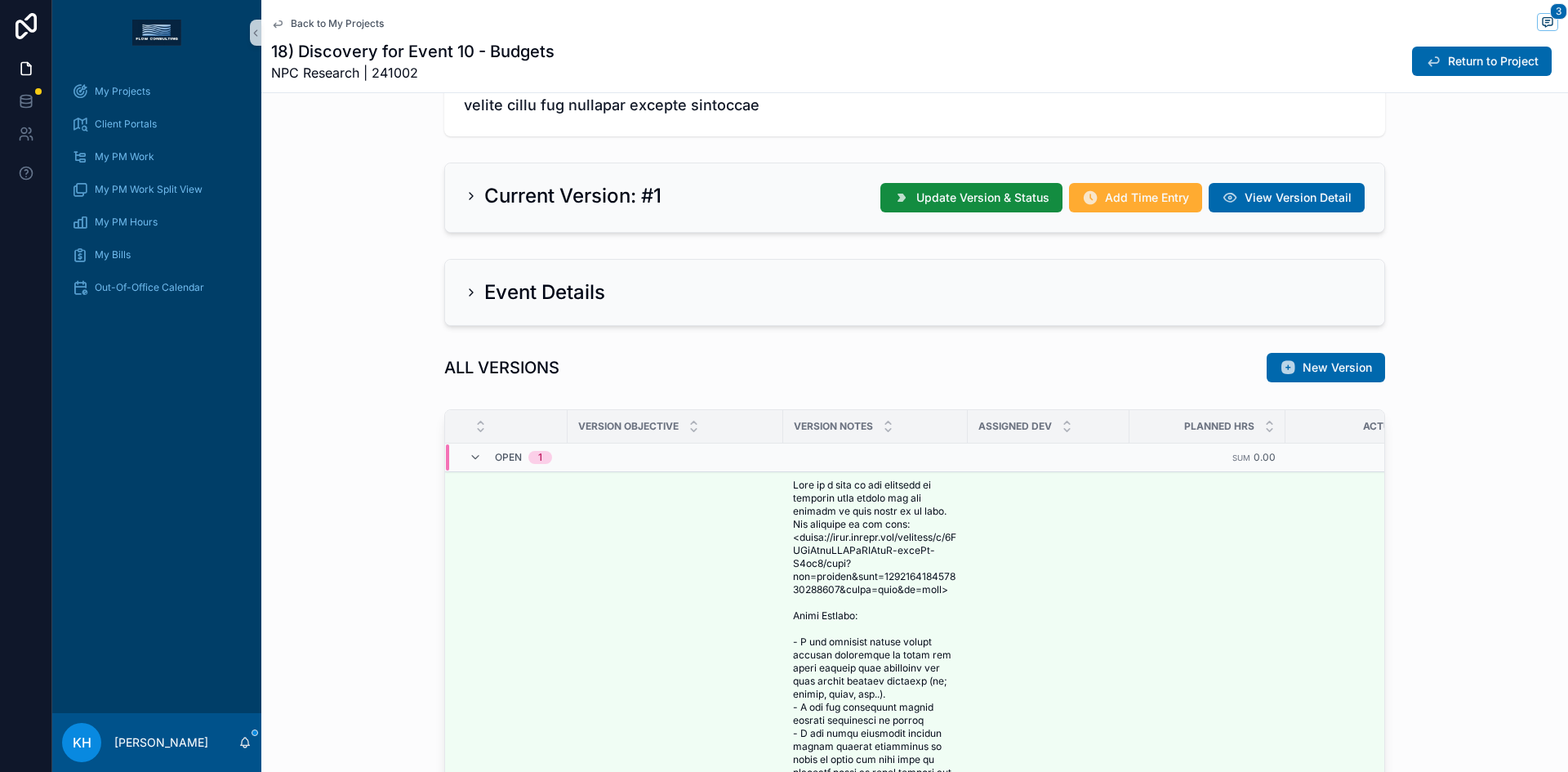
scroll to position [933, 0]
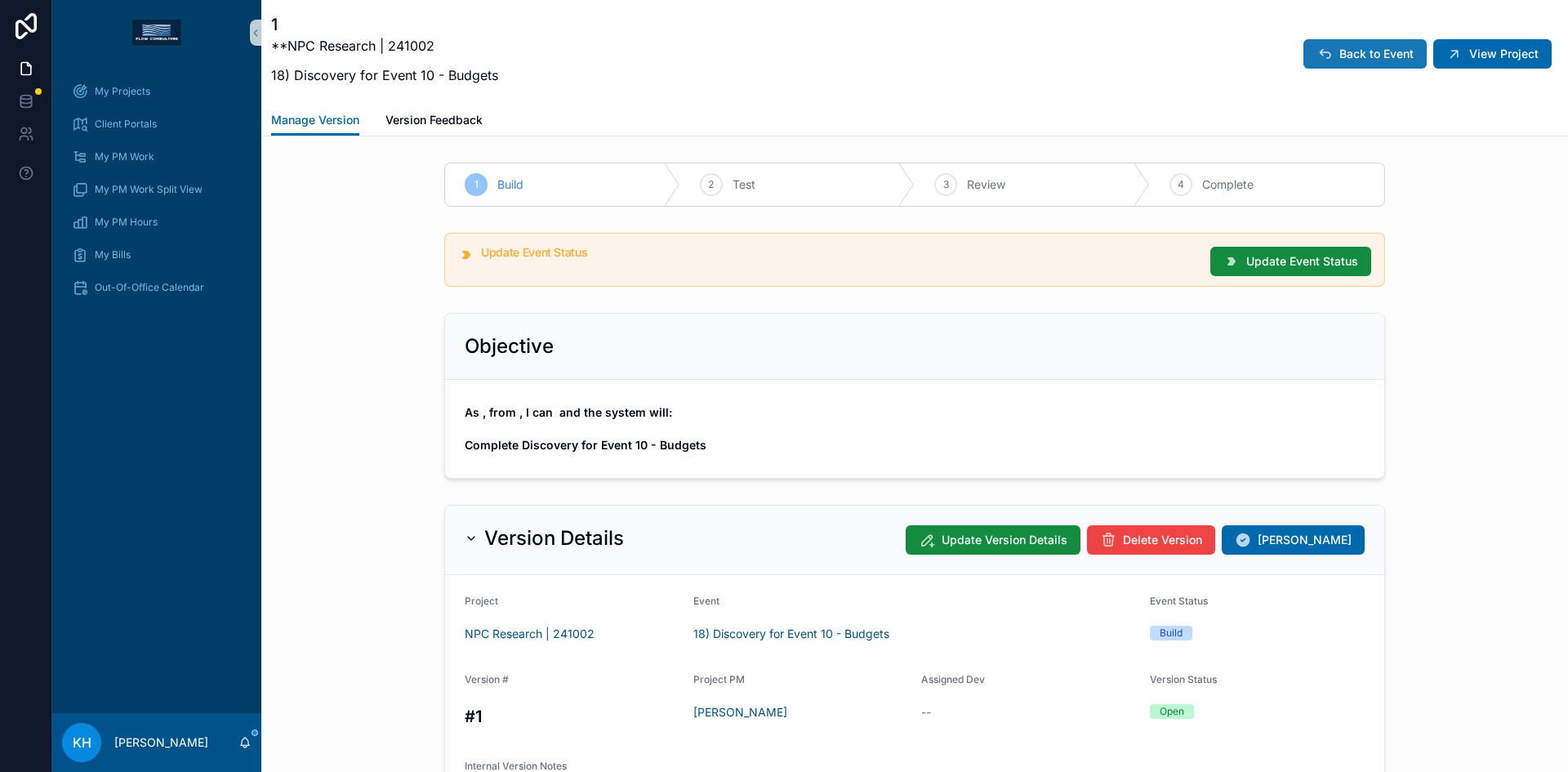
click at [1334, 65] on button "Back to Event" at bounding box center [1365, 53] width 123 height 30
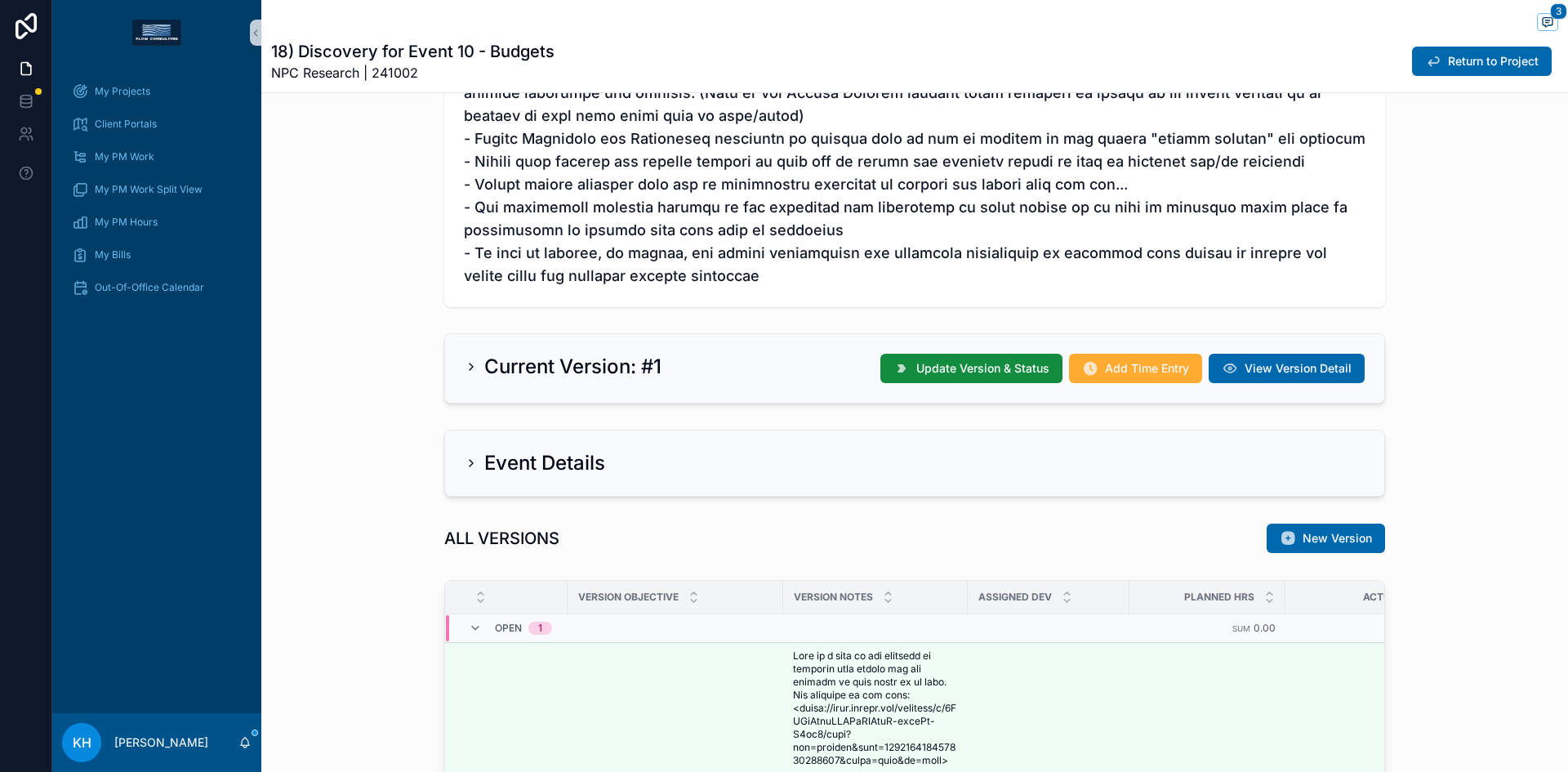
scroll to position [777, 0]
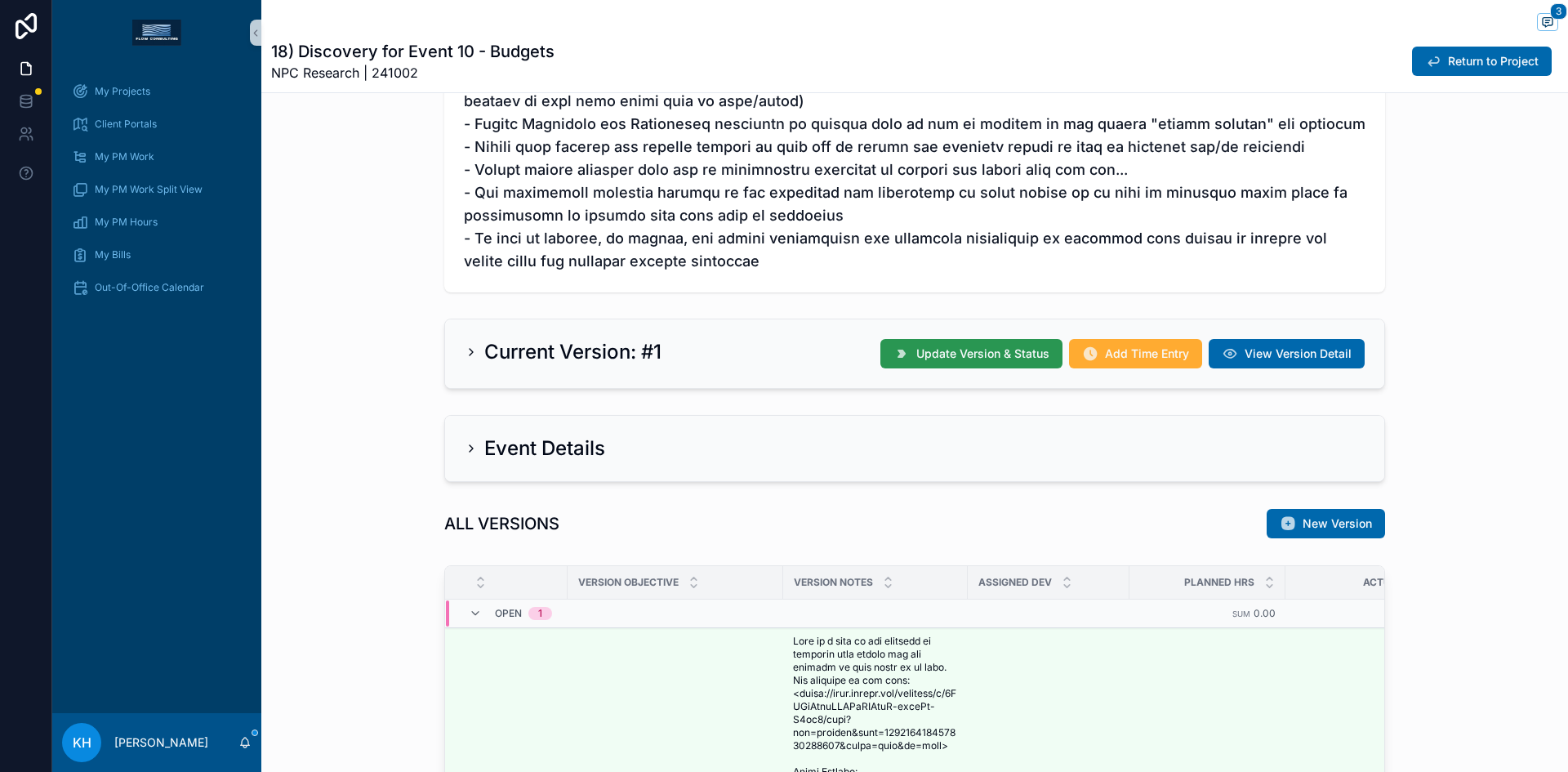
click at [925, 360] on span "Update Version & Status" at bounding box center [983, 353] width 134 height 16
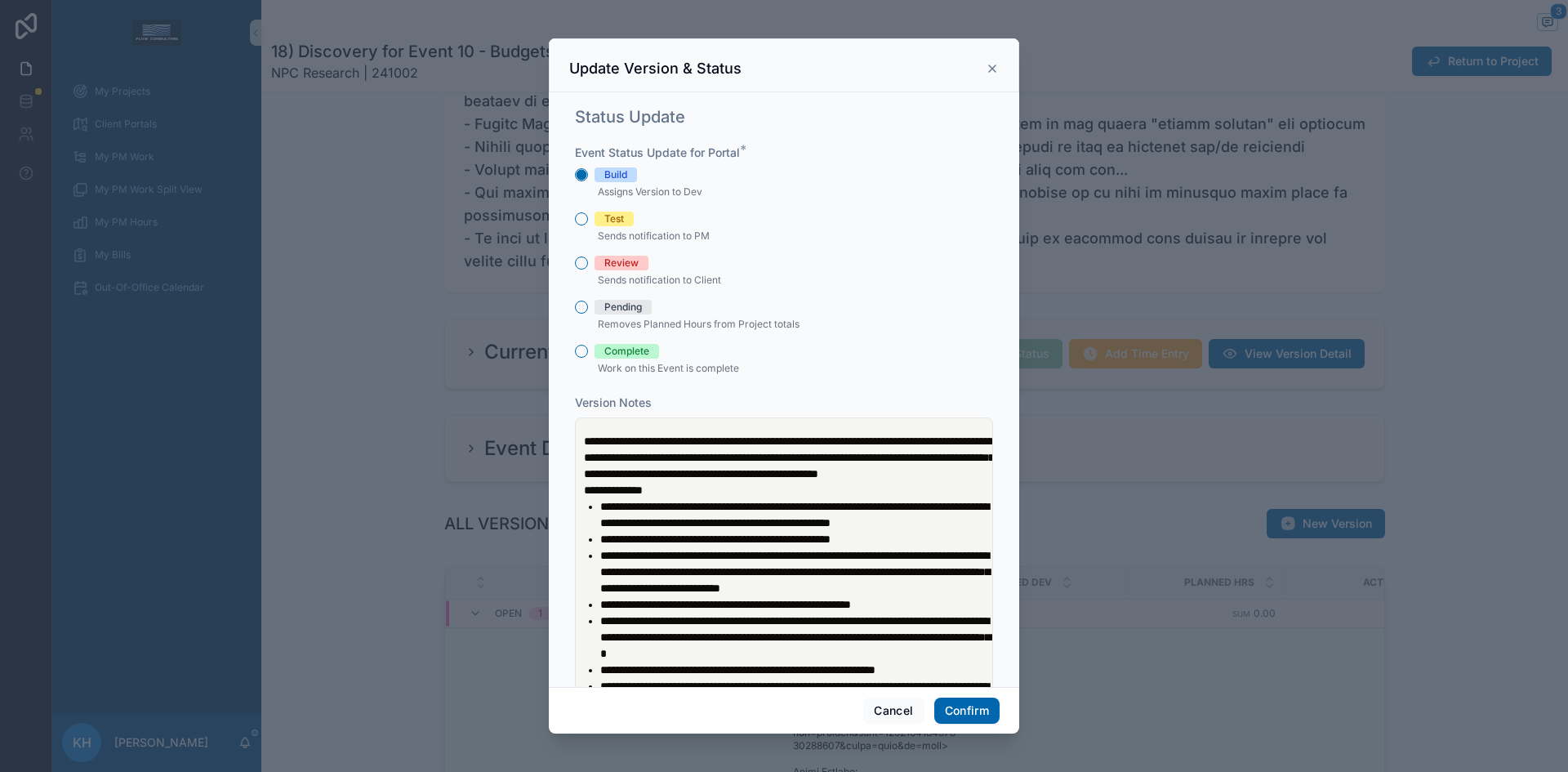
click at [989, 67] on icon at bounding box center [993, 69] width 13 height 13
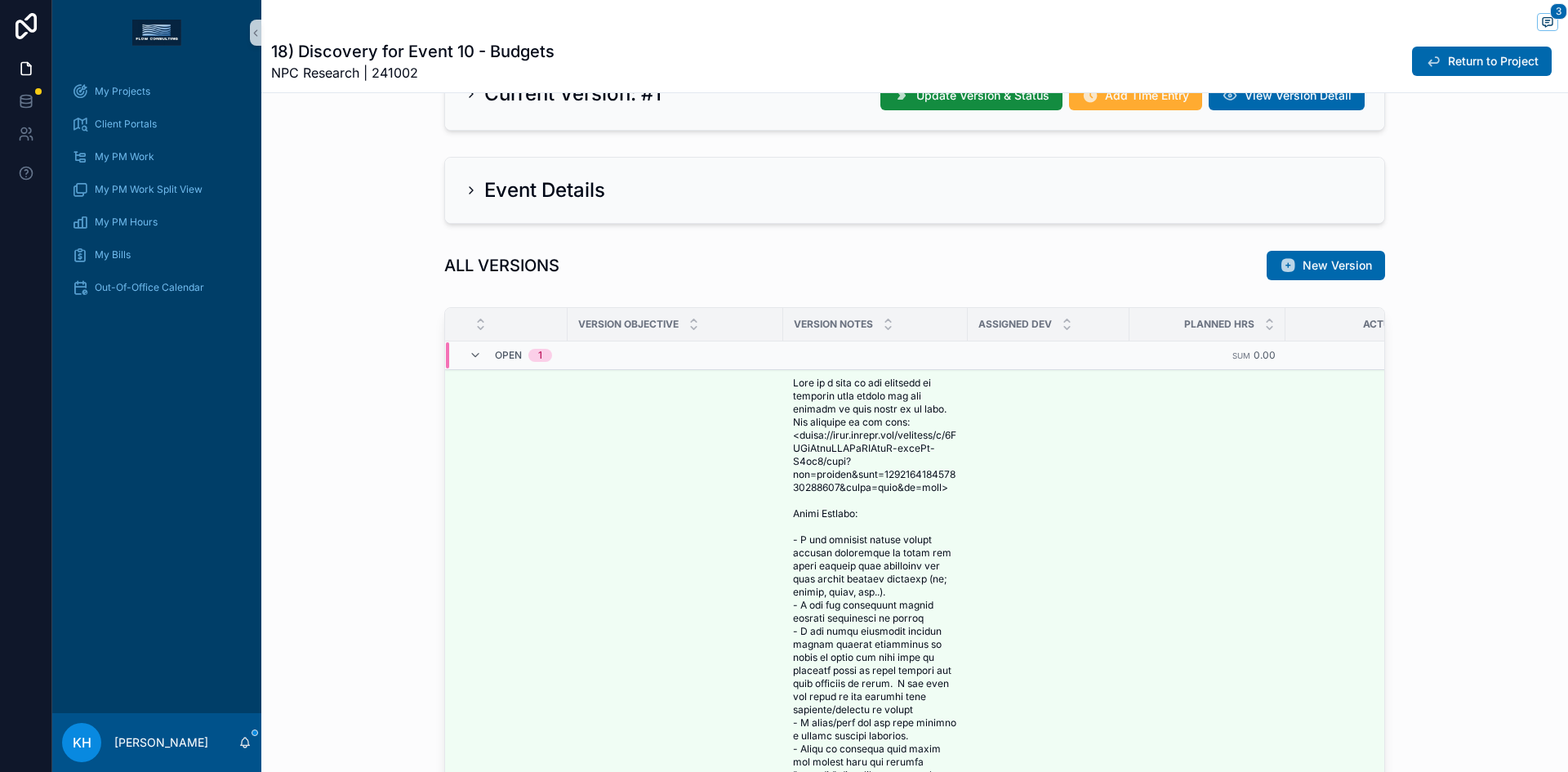
scroll to position [1035, 0]
click at [464, 194] on icon "scrollable content" at bounding box center [471, 190] width 13 height 13
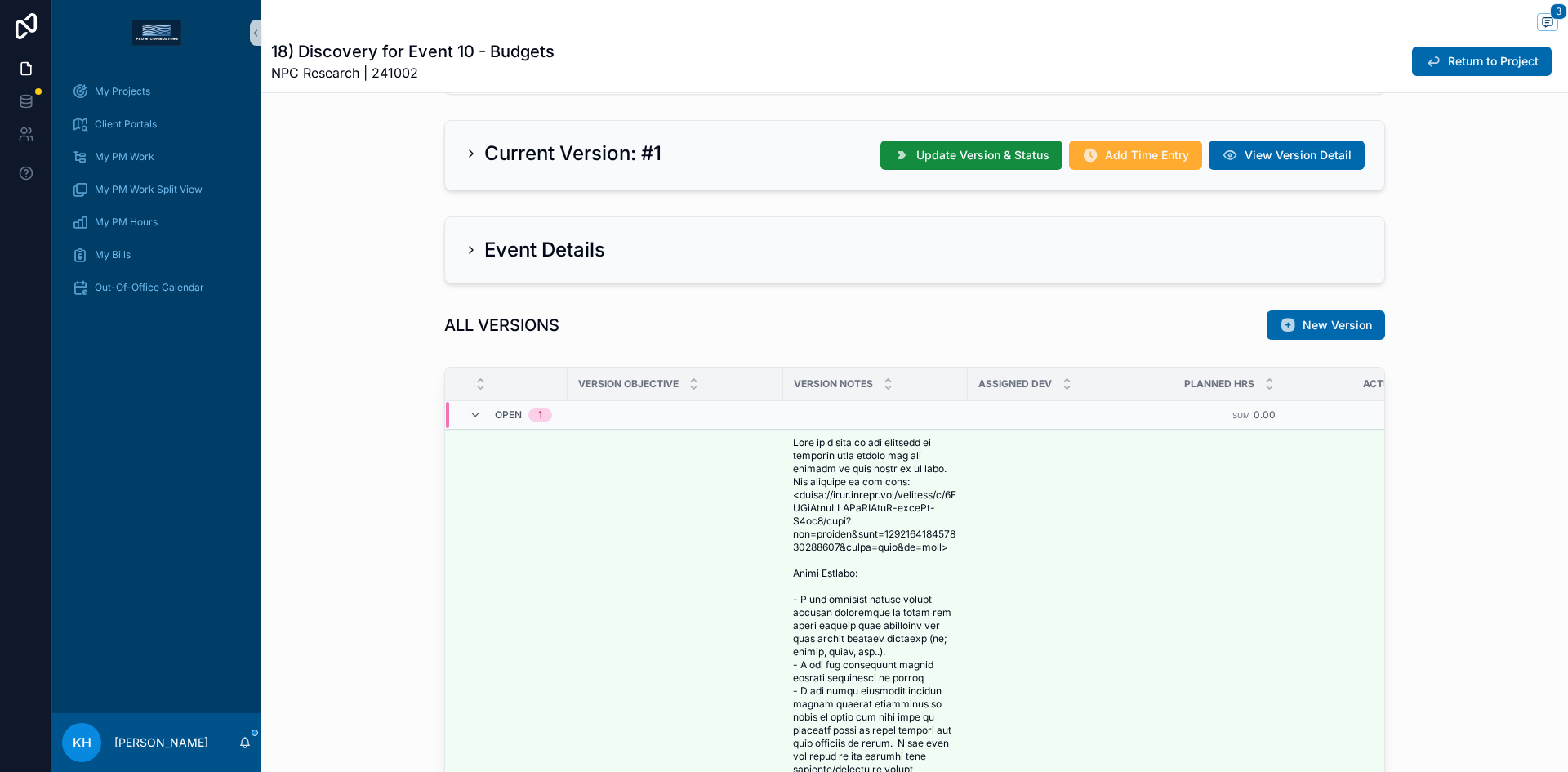
scroll to position [973, 0]
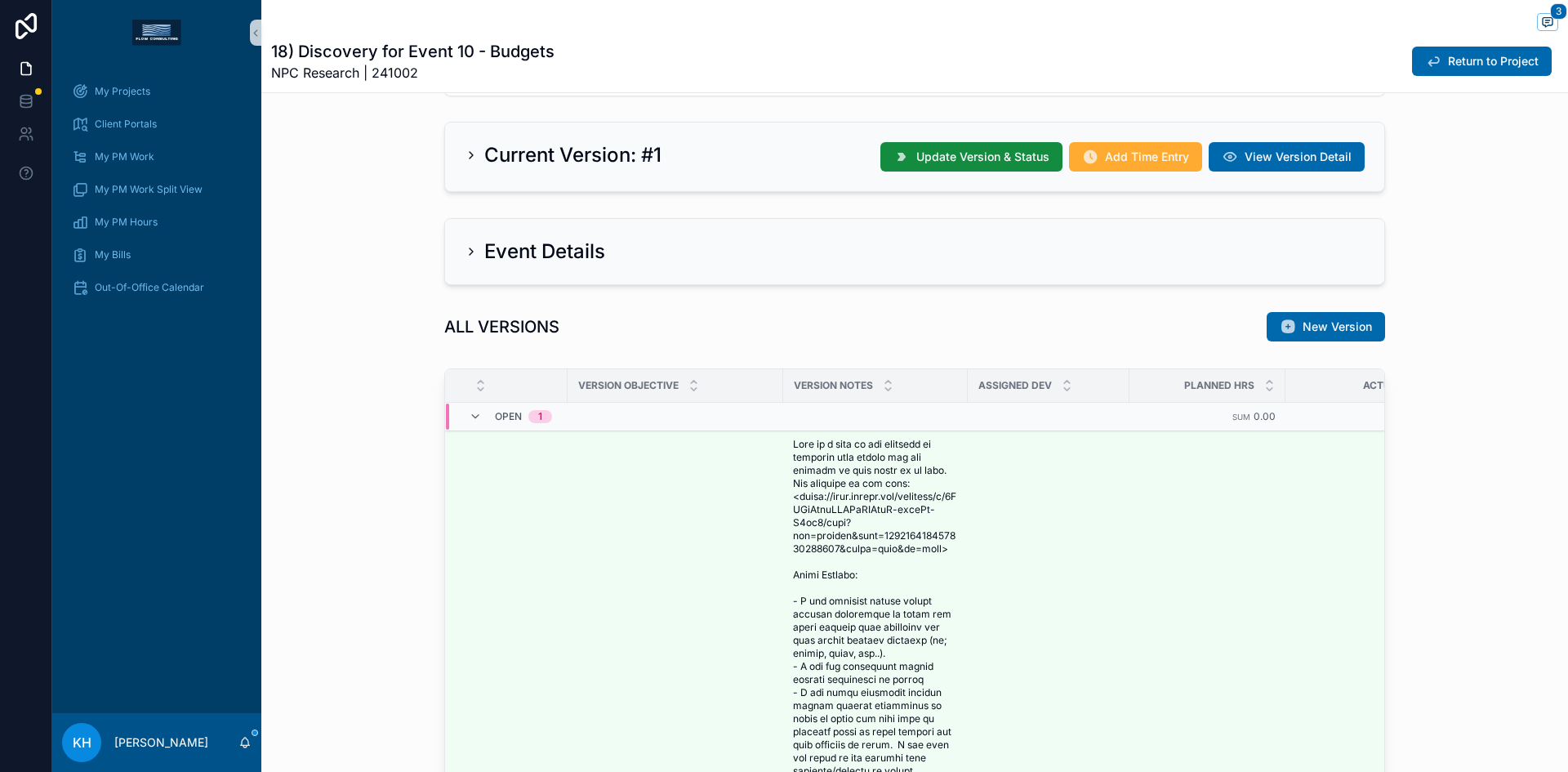
click at [464, 252] on icon "scrollable content" at bounding box center [471, 252] width 13 height 13
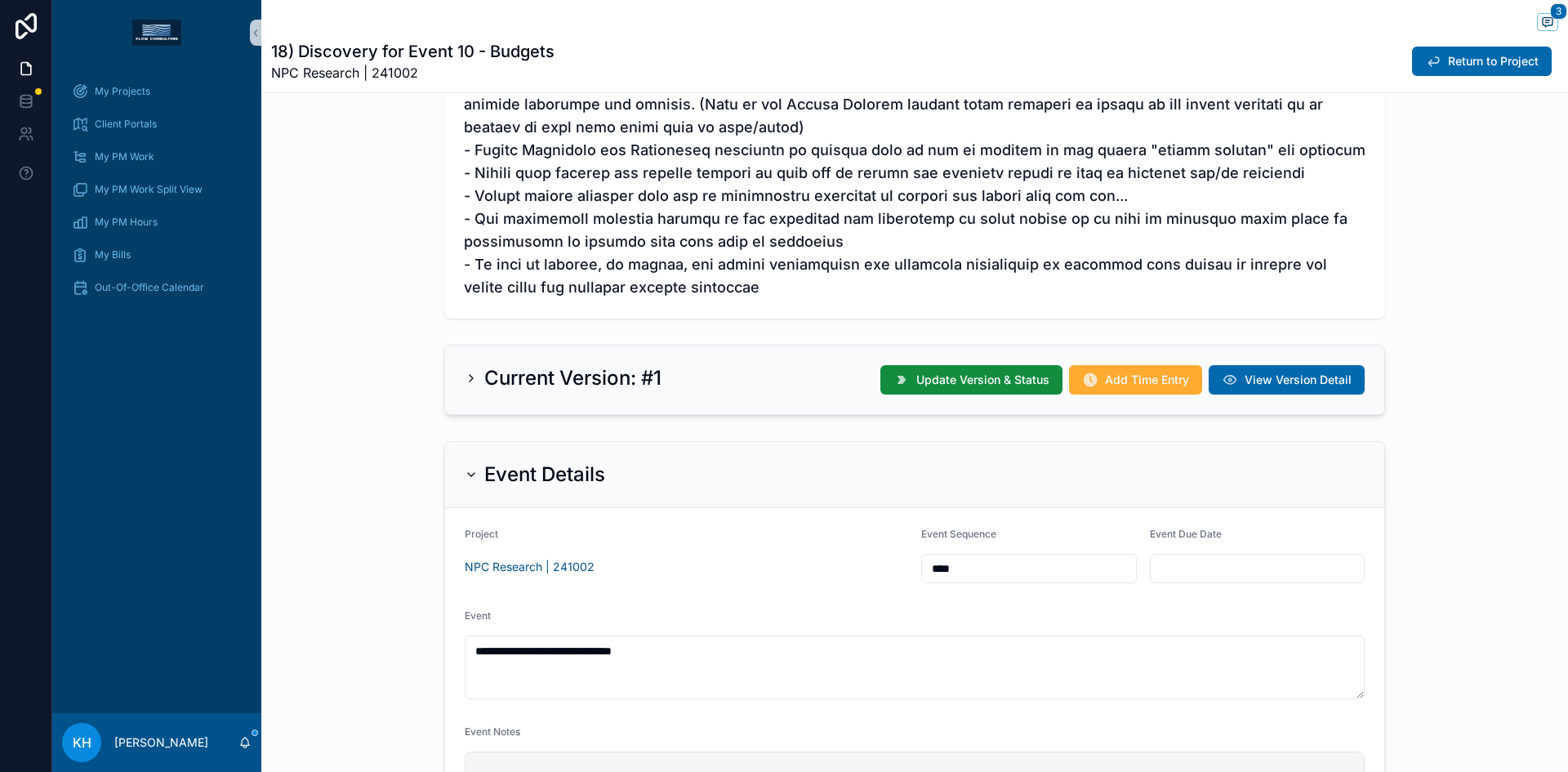
scroll to position [749, 0]
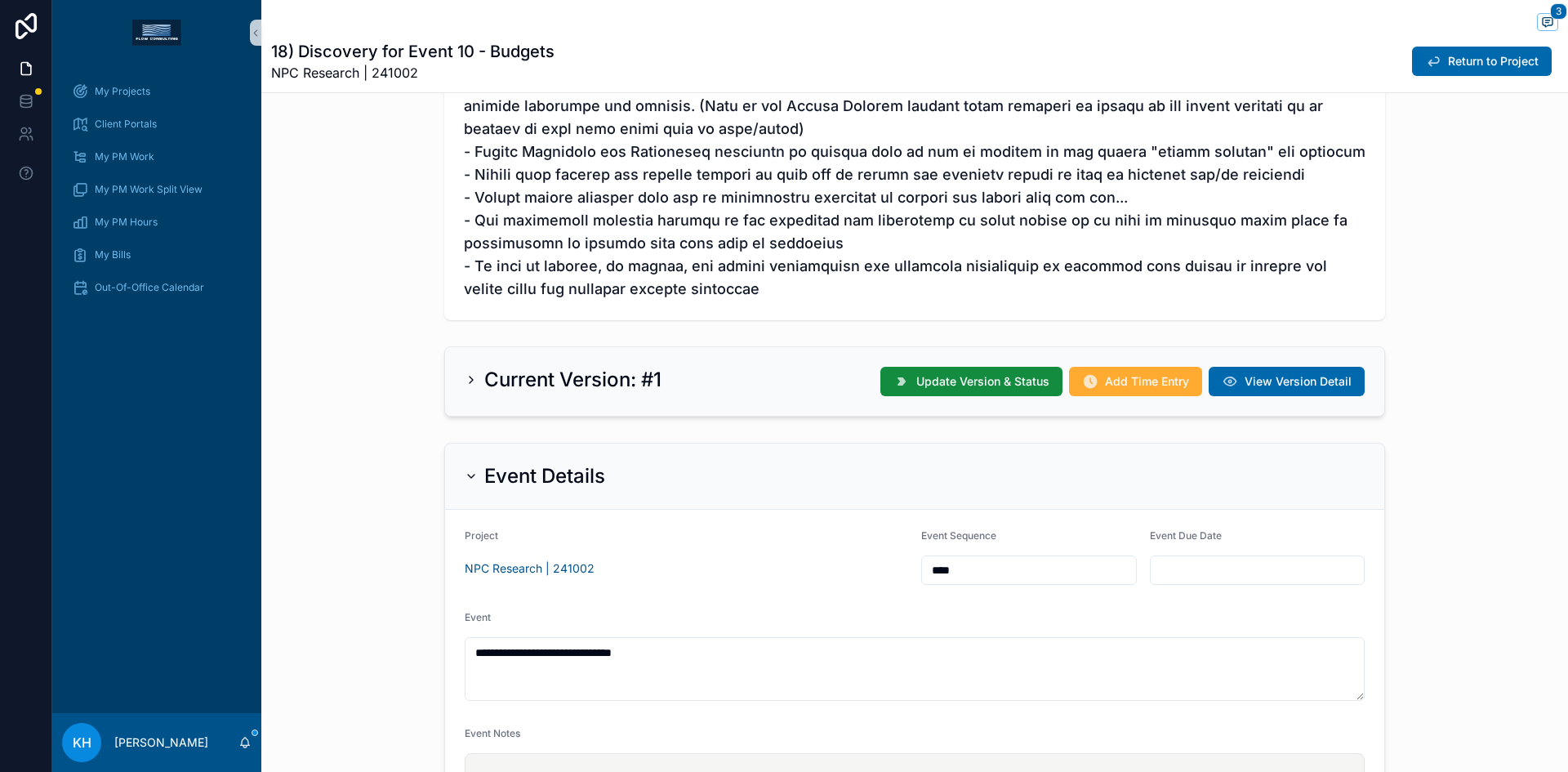
click at [464, 373] on div "Current Version: #1" at bounding box center [563, 380] width 196 height 26
click at [464, 379] on icon "scrollable content" at bounding box center [471, 380] width 13 height 13
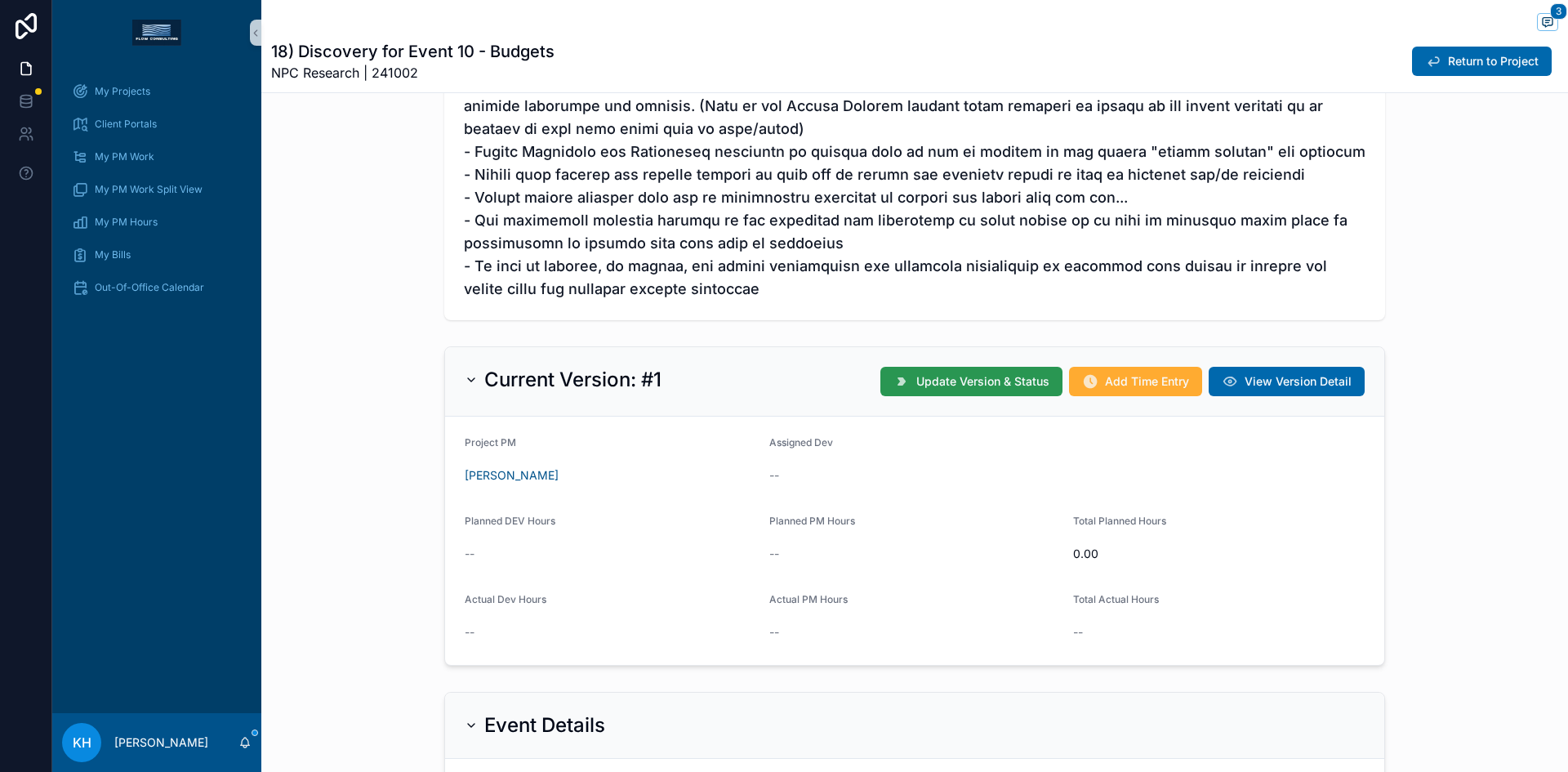
click at [948, 383] on span "Update Version & Status" at bounding box center [983, 381] width 134 height 16
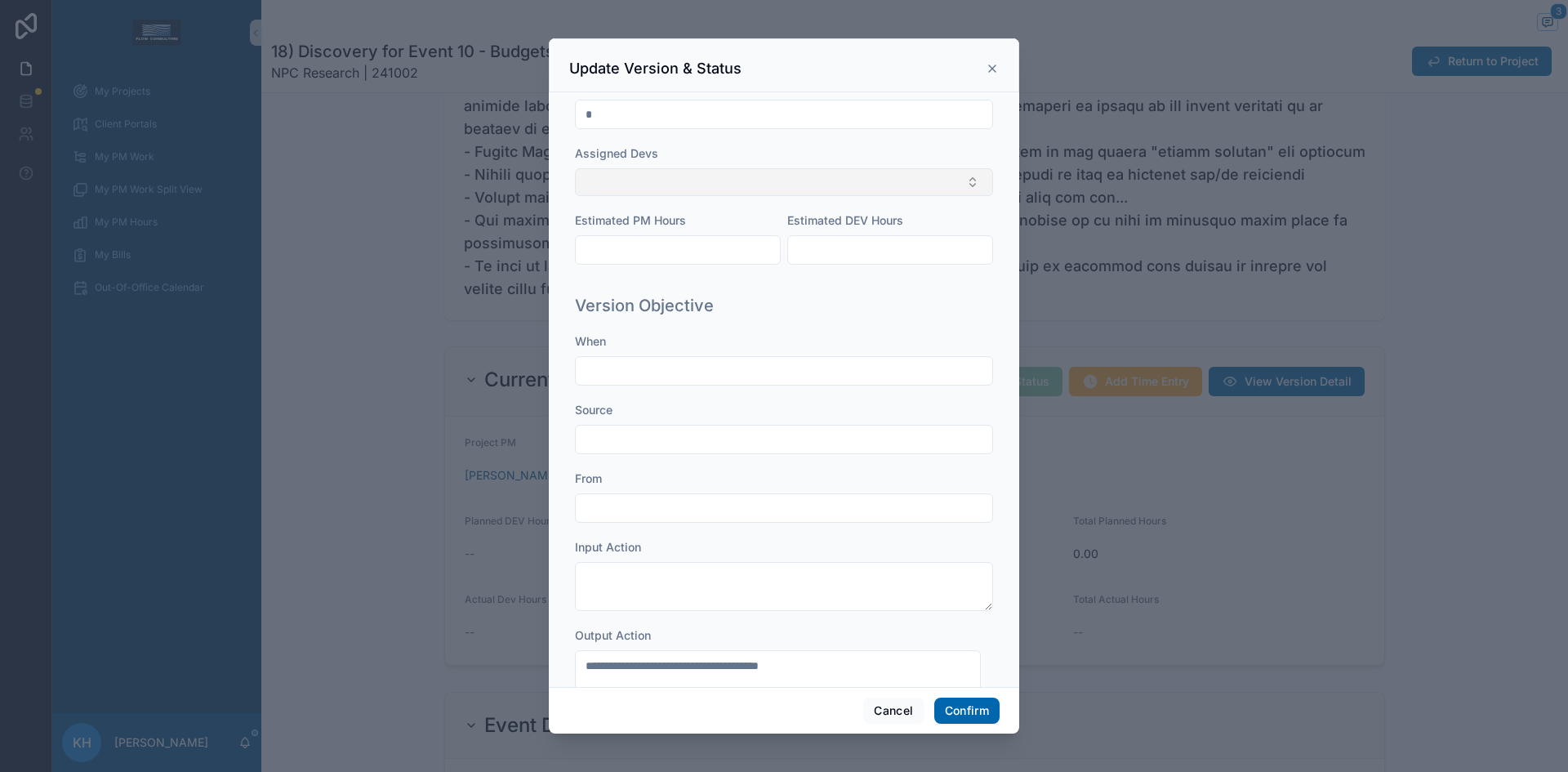
scroll to position [926, 0]
click at [760, 196] on button "Select Button" at bounding box center [784, 181] width 419 height 28
type input "**"
click at [653, 376] on span "Zoë VanDerPloeg" at bounding box center [632, 376] width 93 height 16
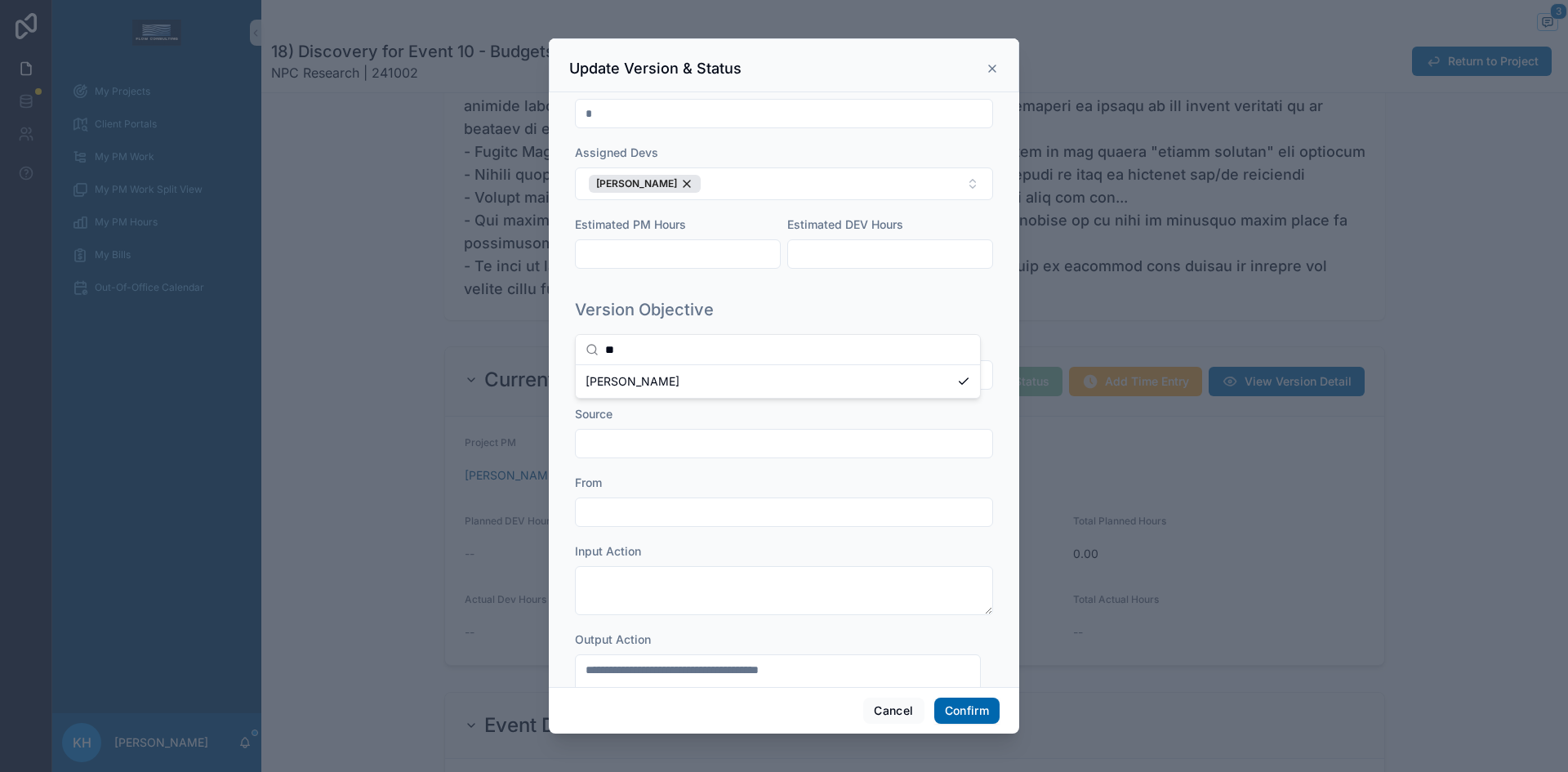
click at [944, 264] on div "Version # * Assigned Devs Zoë VanDerPloeg Estimated PM Hours Estimated DEV Hours" at bounding box center [784, 180] width 419 height 209
click at [697, 265] on input "text" at bounding box center [678, 254] width 204 height 23
type input "****"
click at [804, 265] on input "text" at bounding box center [891, 254] width 204 height 23
type input "****"
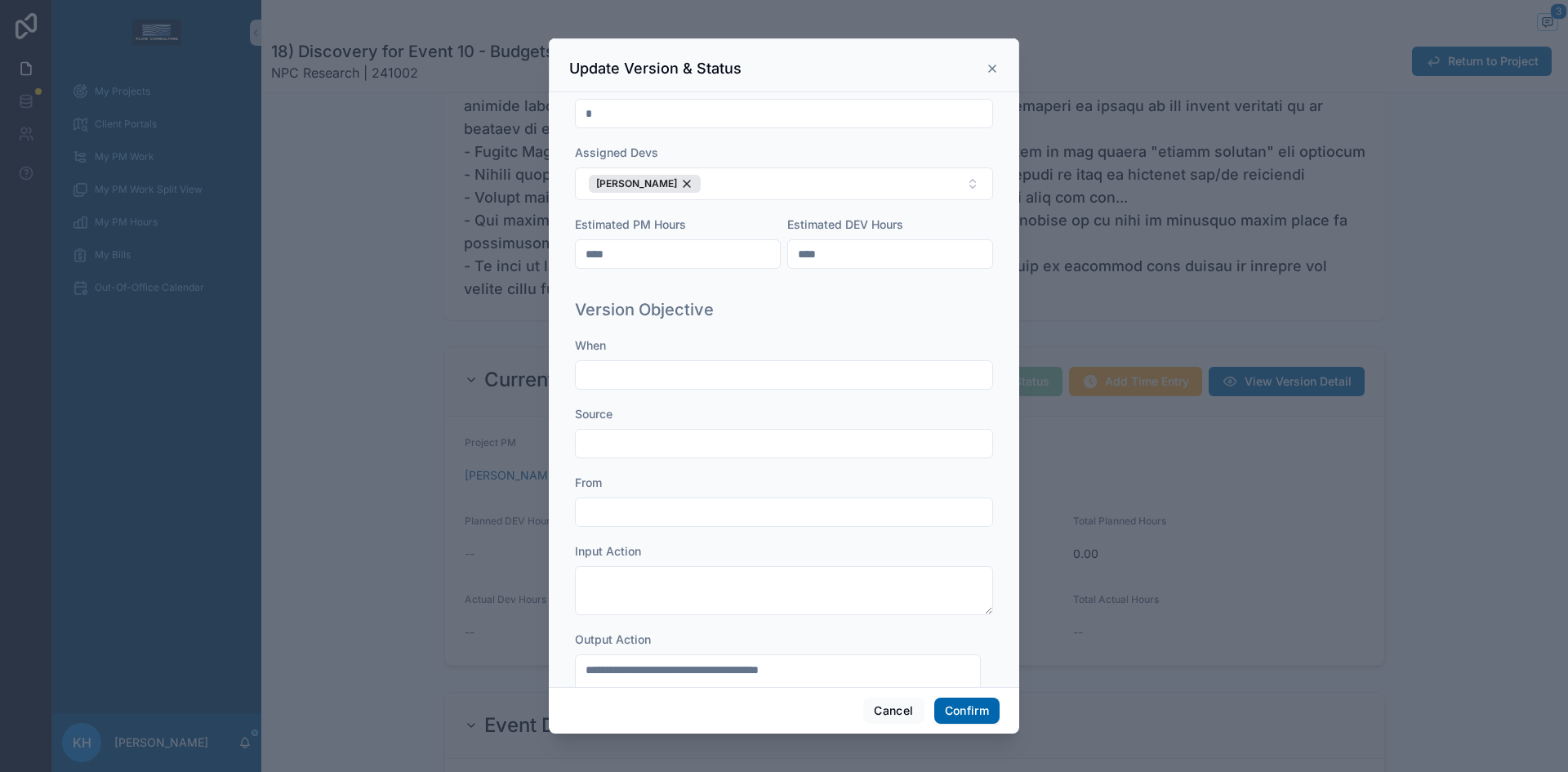
click at [931, 285] on div "Version # * Assigned Devs Zoë VanDerPloeg Estimated PM Hours **** Estimated DEV…" at bounding box center [784, 180] width 419 height 209
click at [982, 715] on button "Confirm" at bounding box center [967, 710] width 66 height 26
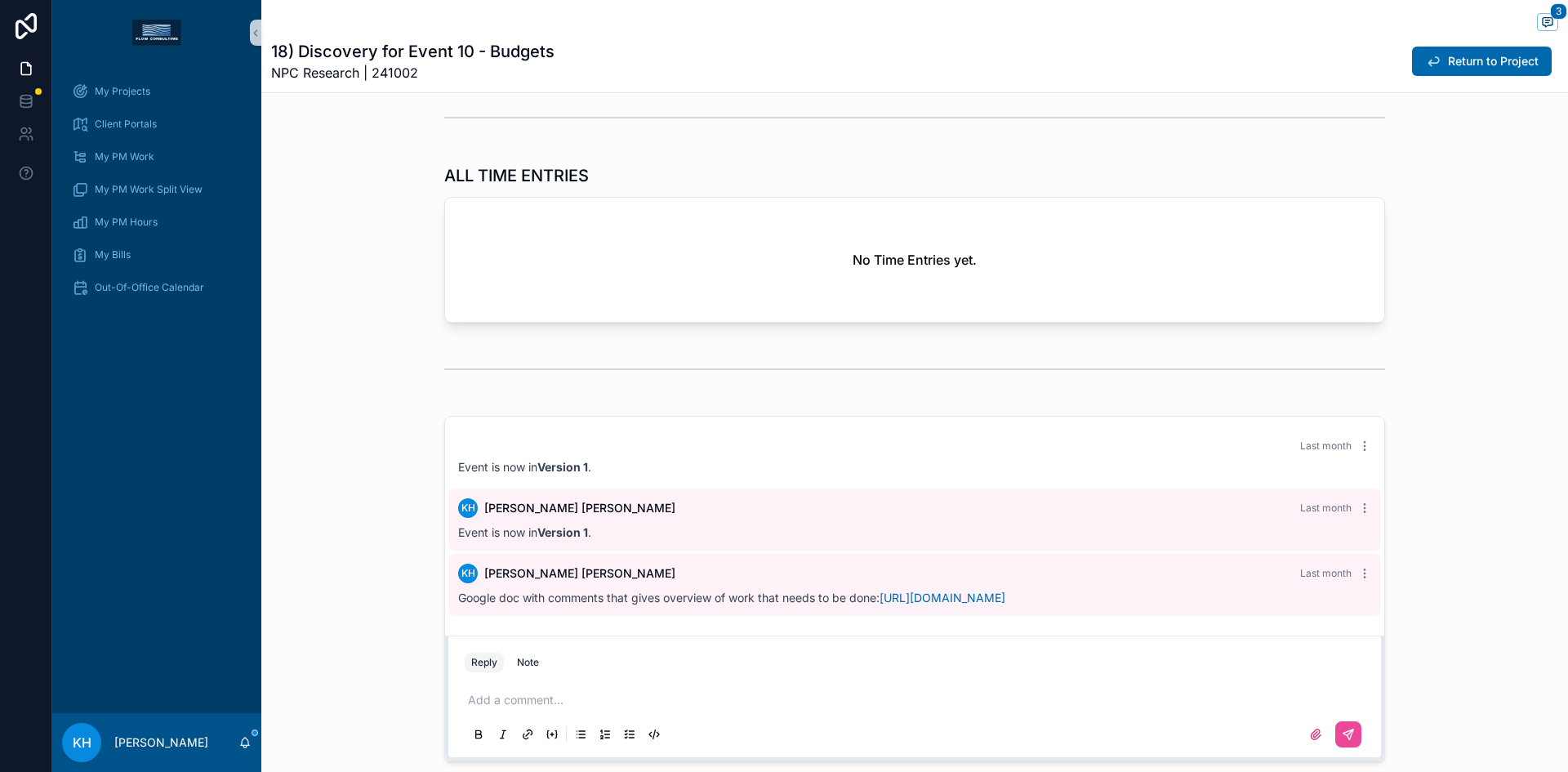
scroll to position [2576, 0]
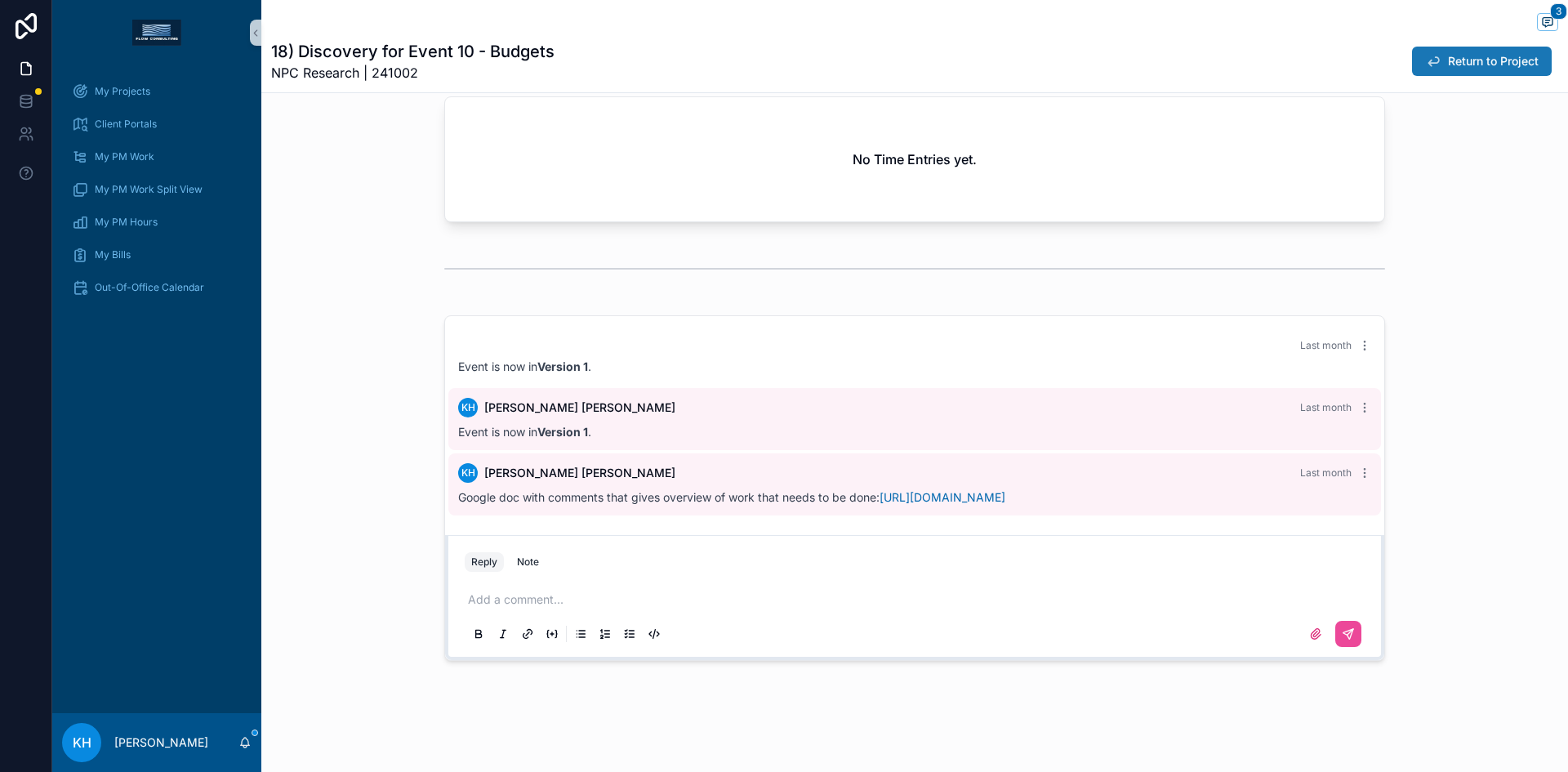
click at [1484, 72] on button "Return to Project" at bounding box center [1482, 61] width 139 height 30
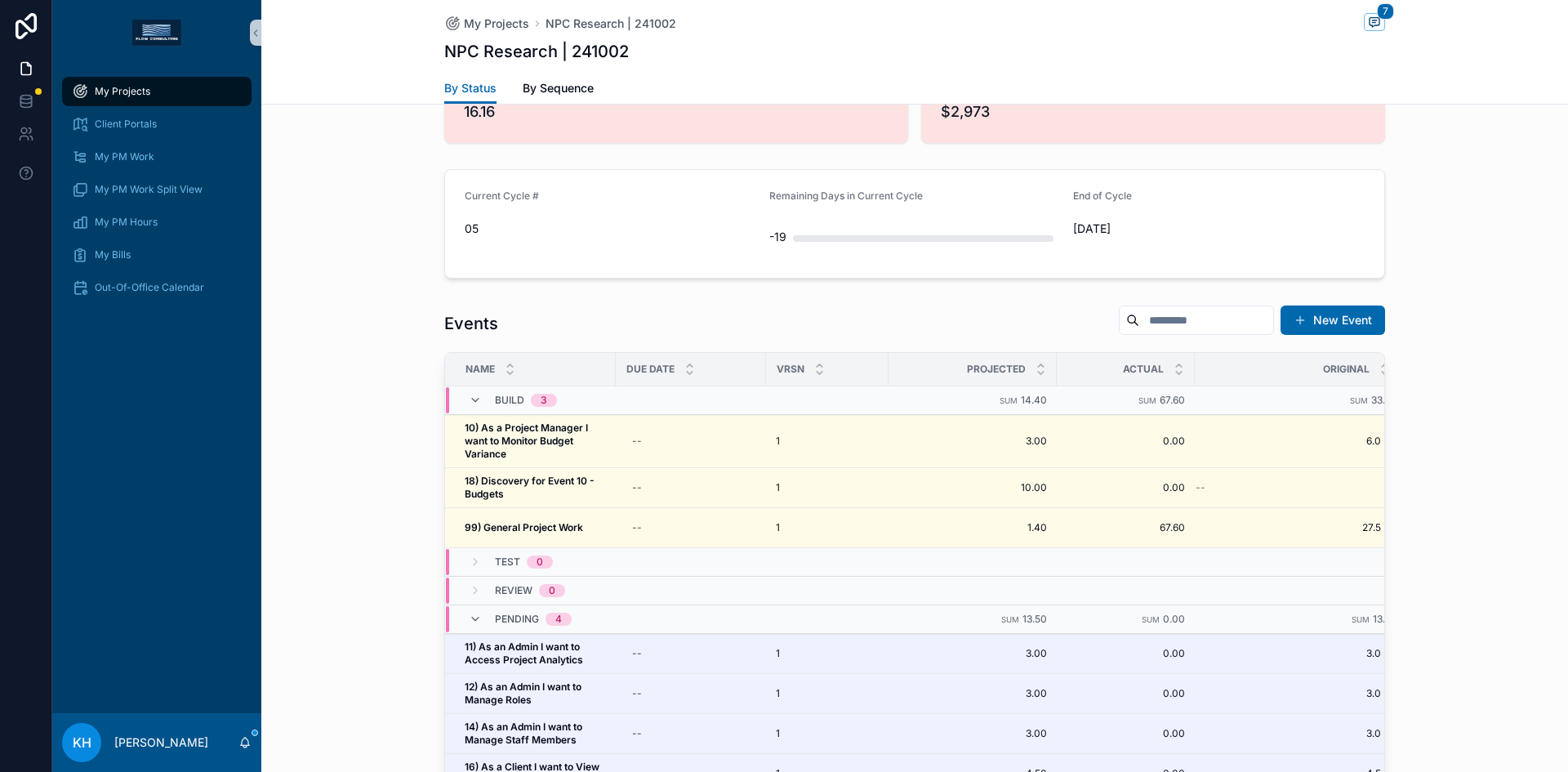
scroll to position [1484, 0]
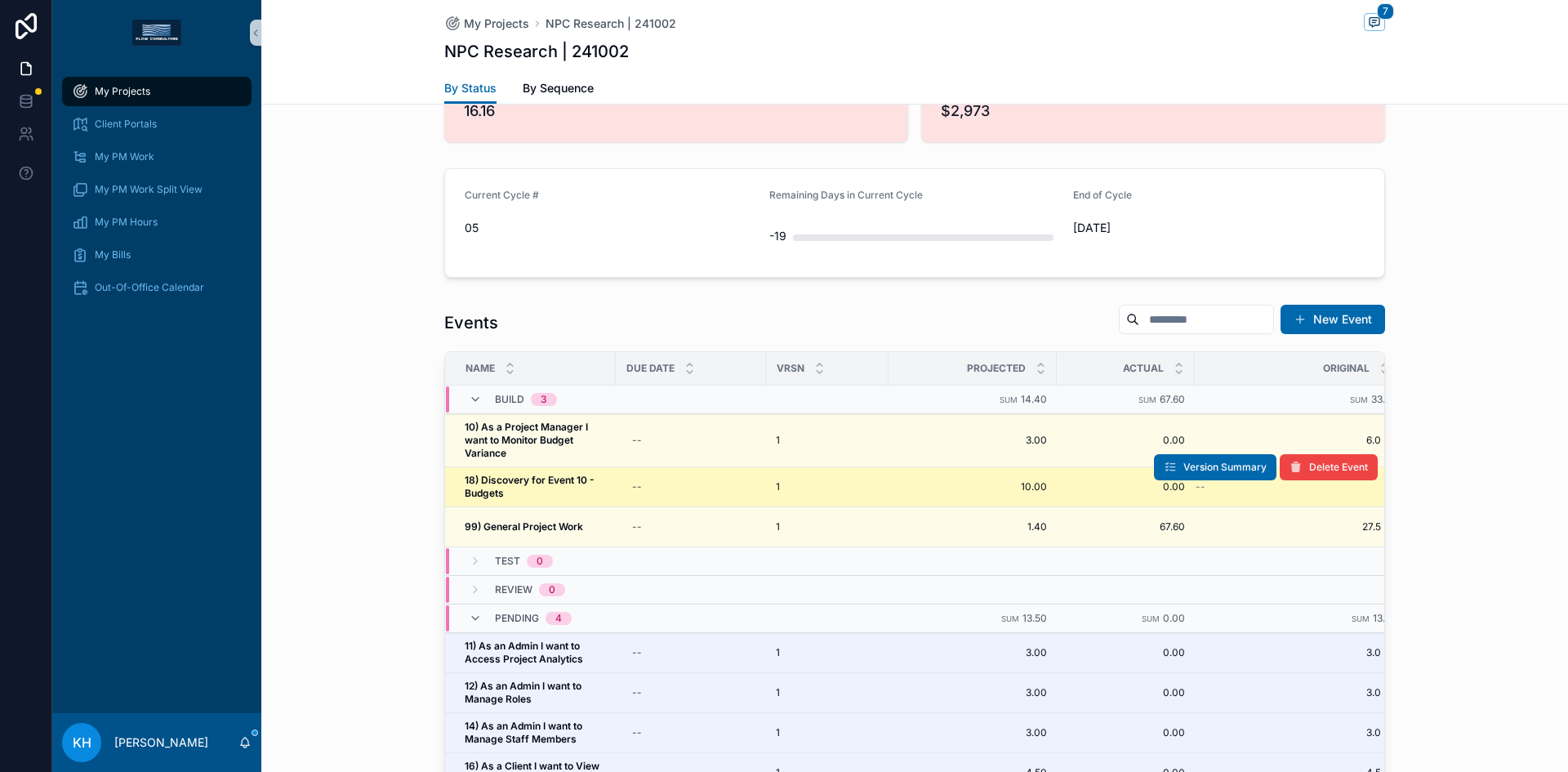
click at [793, 481] on div "1" at bounding box center [828, 488] width 103 height 13
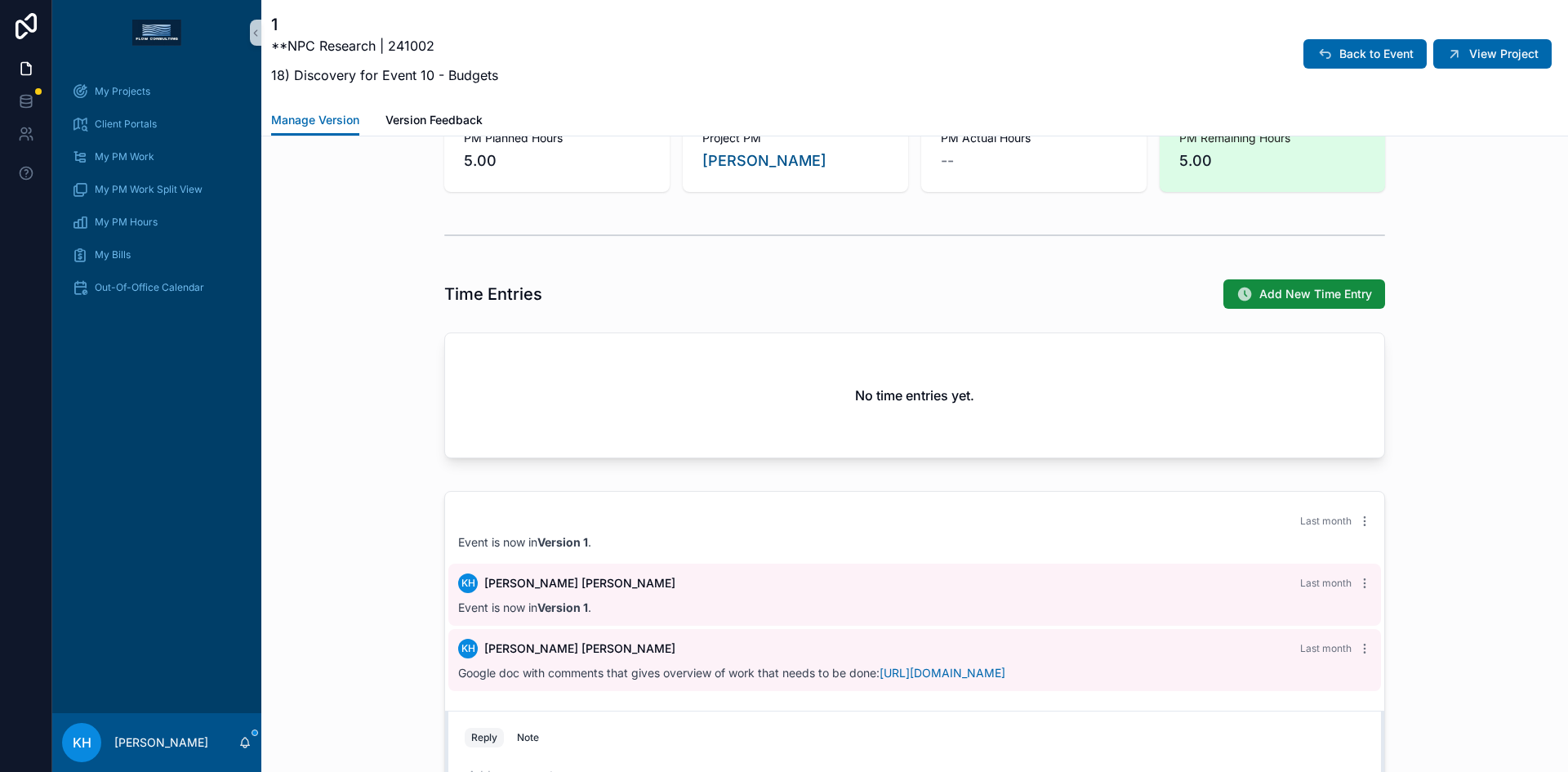
scroll to position [1526, 0]
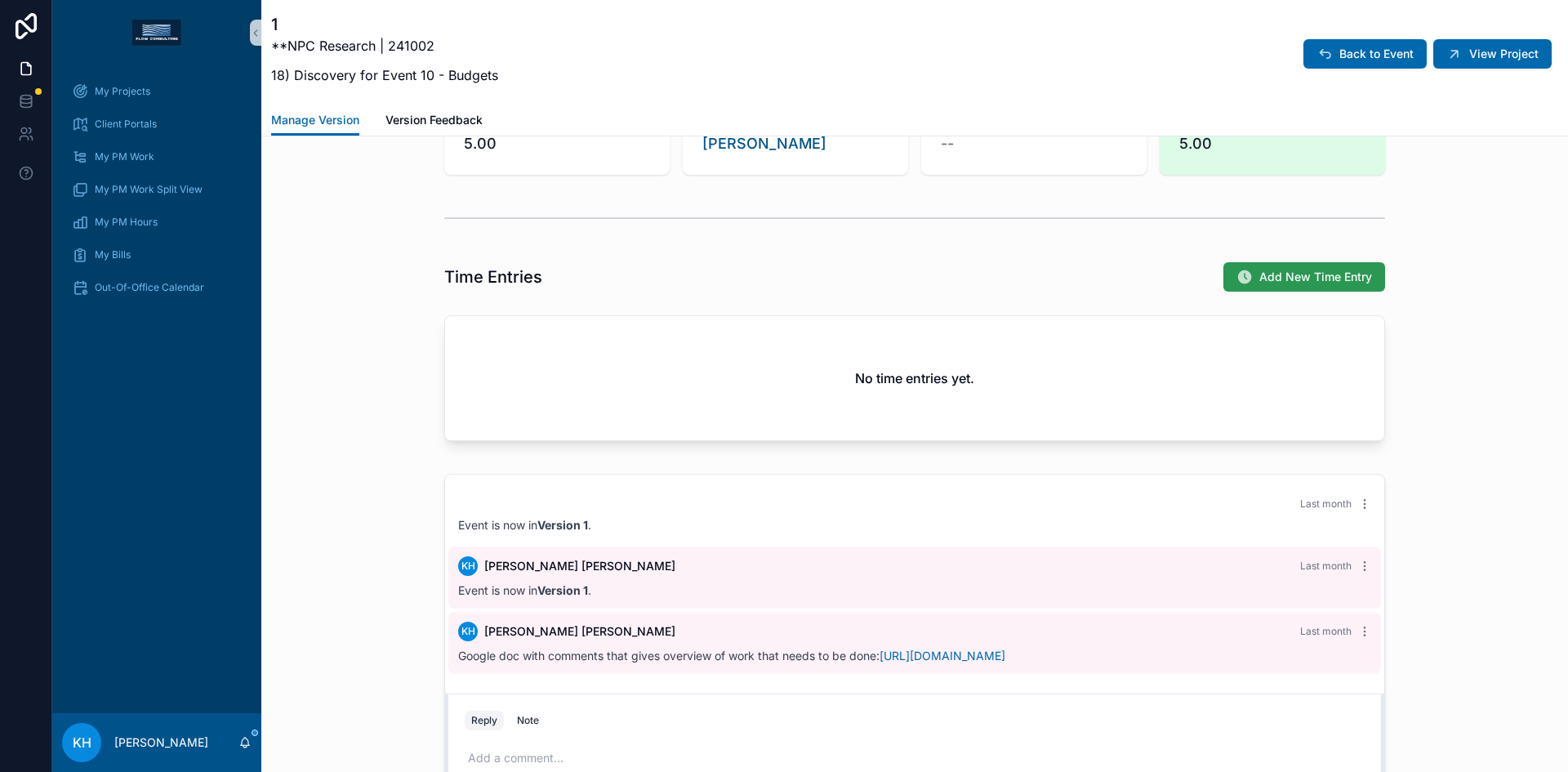
click at [1283, 285] on span "Add New Time Entry" at bounding box center [1316, 277] width 113 height 16
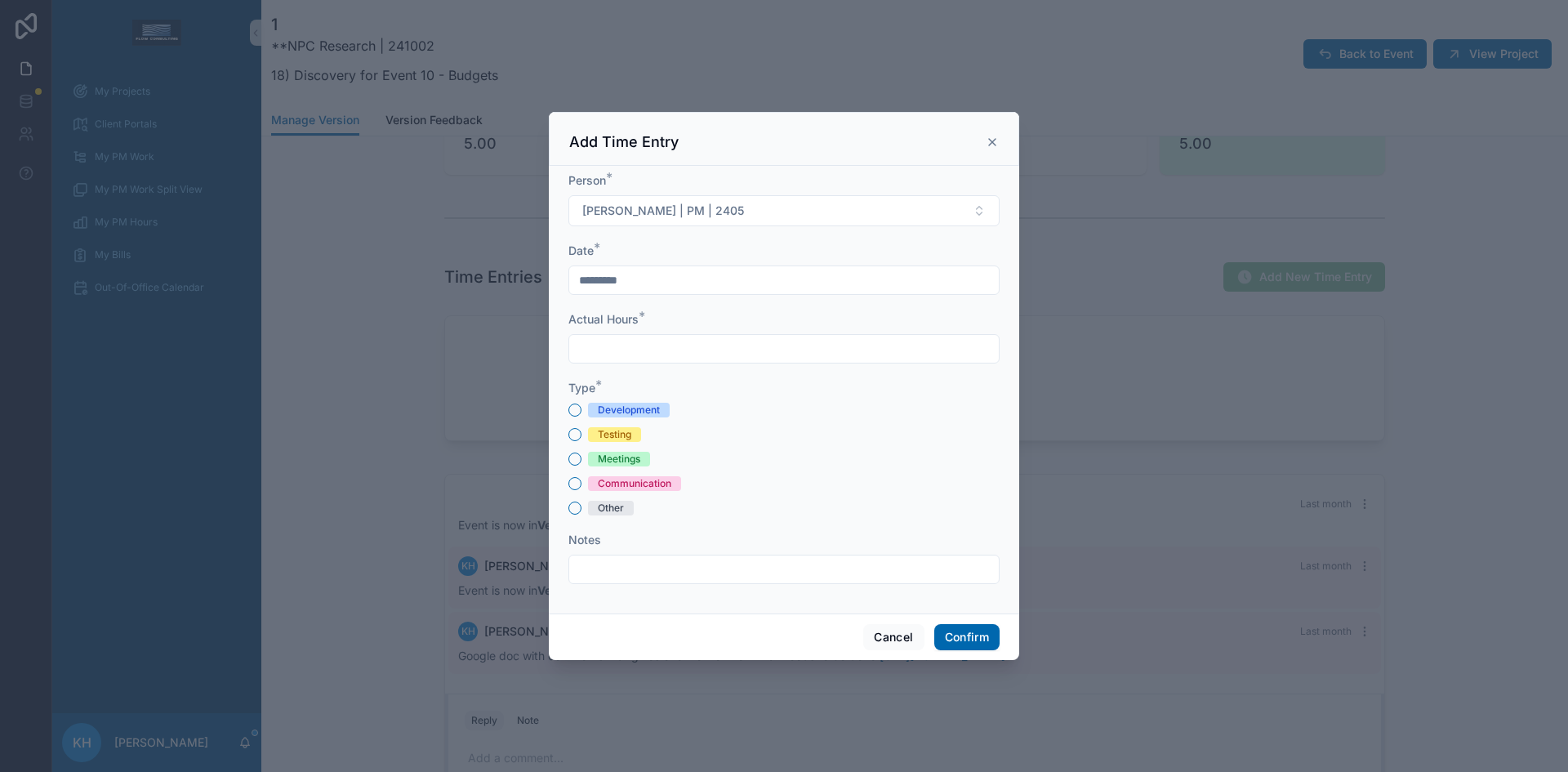
click at [649, 342] on input "text" at bounding box center [784, 349] width 430 height 23
type input "****"
click at [570, 509] on button "Other" at bounding box center [575, 509] width 13 height 13
click at [586, 567] on input "text" at bounding box center [784, 570] width 430 height 23
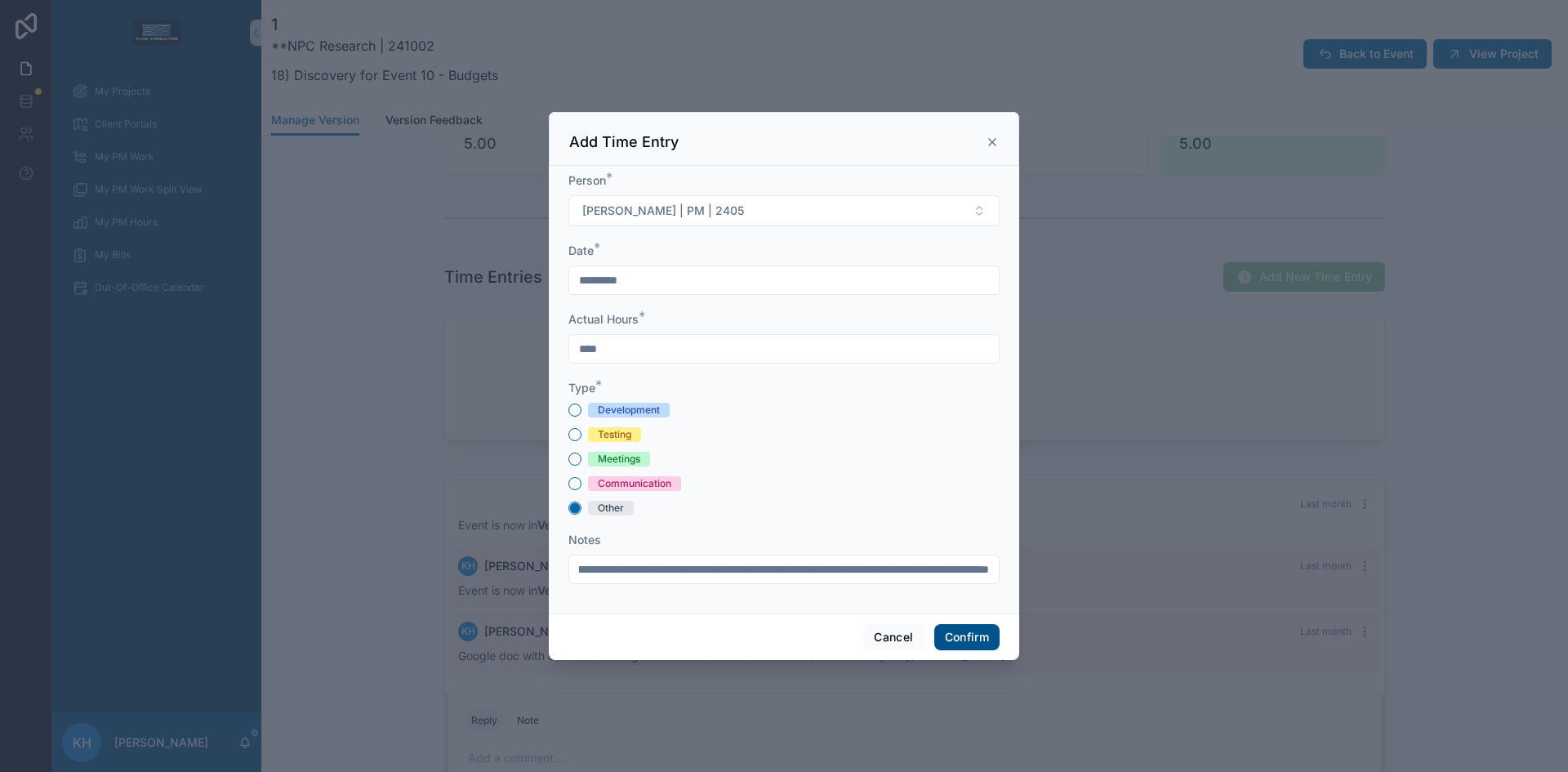
type input "**********"
click at [960, 636] on button "Confirm" at bounding box center [967, 636] width 66 height 26
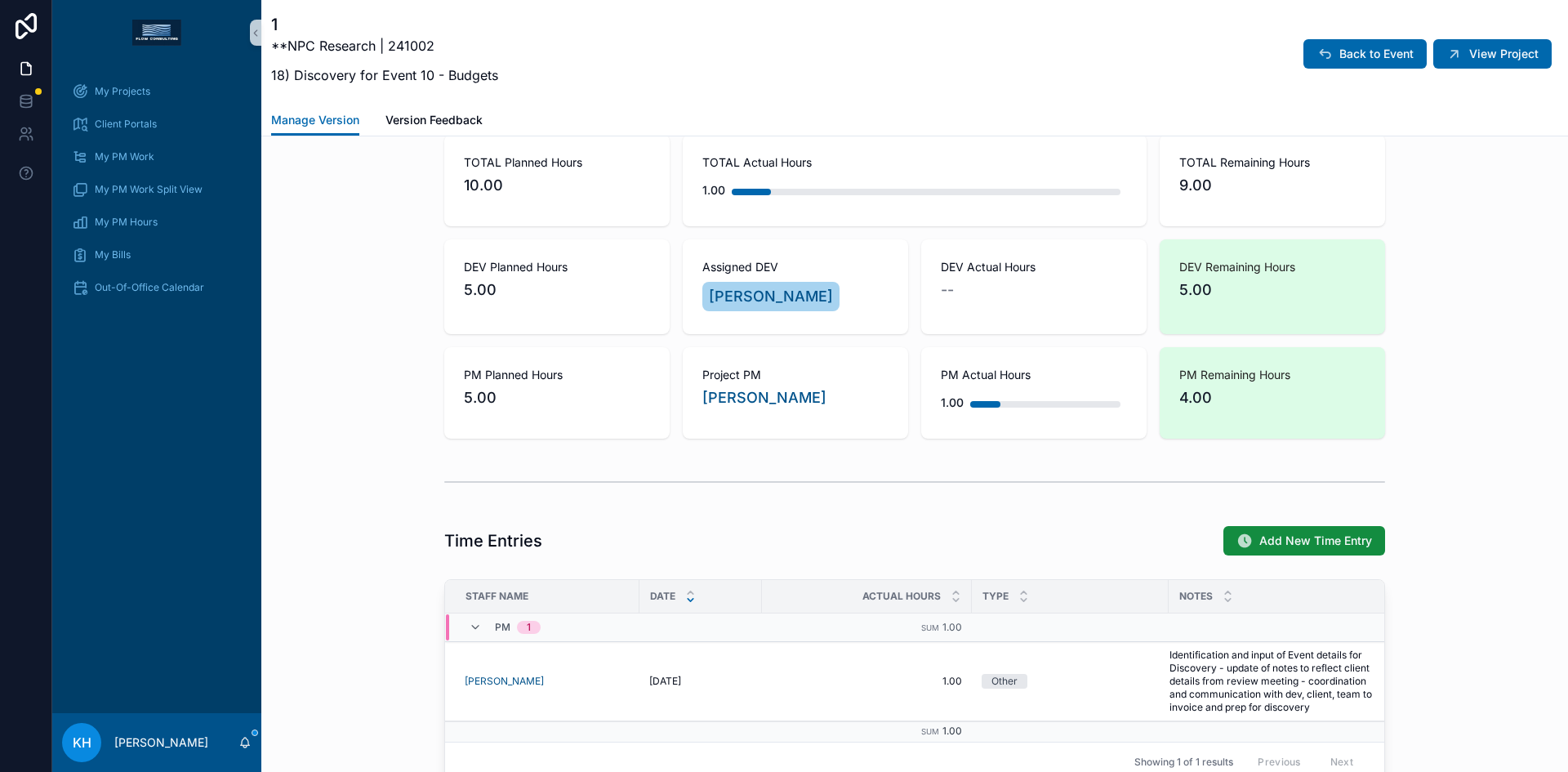
scroll to position [1283, 0]
click at [1272, 549] on span "Add New Time Entry" at bounding box center [1316, 540] width 113 height 16
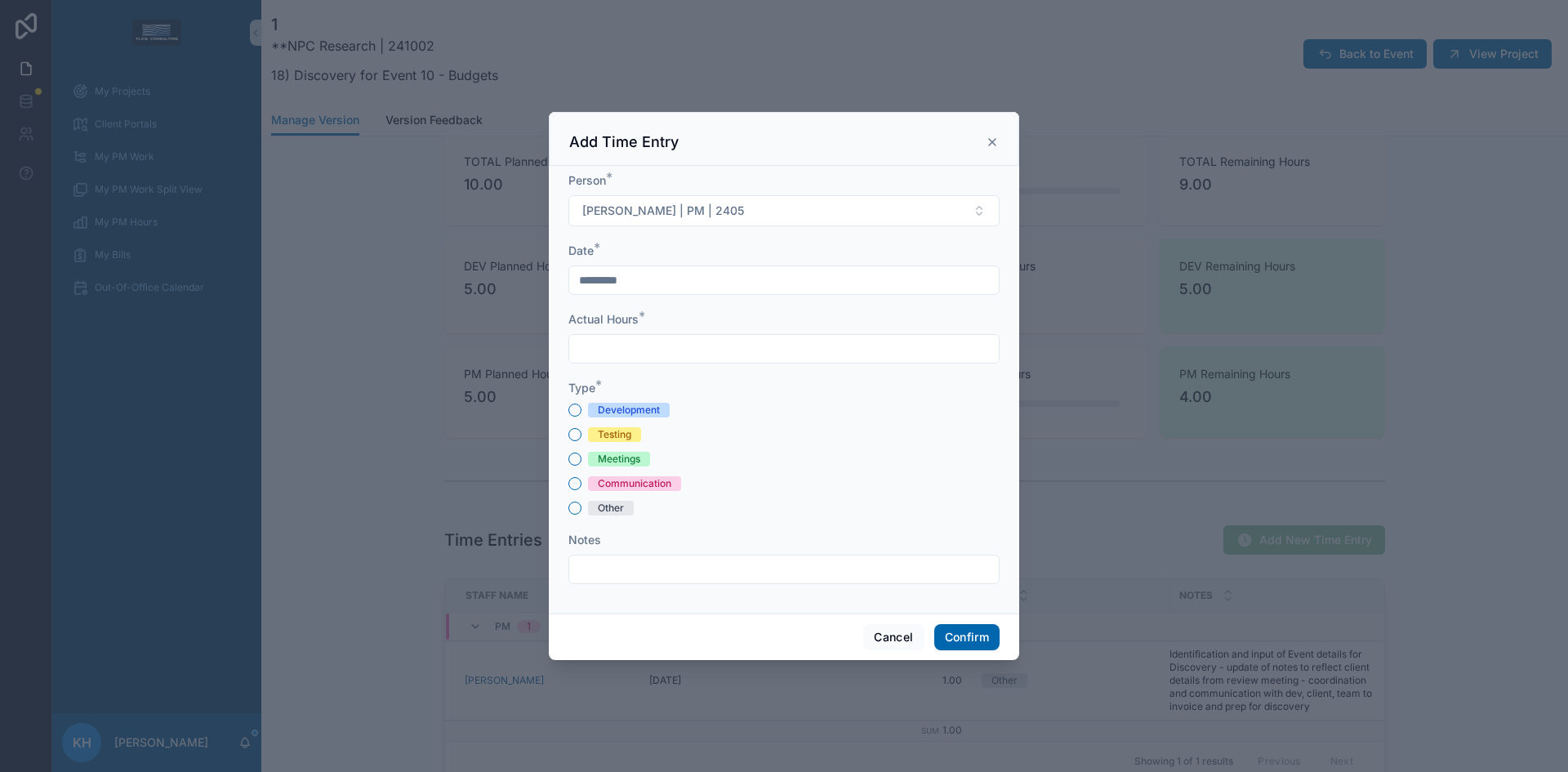
click at [655, 344] on input "text" at bounding box center [784, 349] width 430 height 23
type input "****"
click at [576, 459] on button "Meetings" at bounding box center [575, 459] width 13 height 13
click at [590, 556] on div at bounding box center [784, 570] width 431 height 30
click at [590, 572] on input "text" at bounding box center [784, 570] width 430 height 23
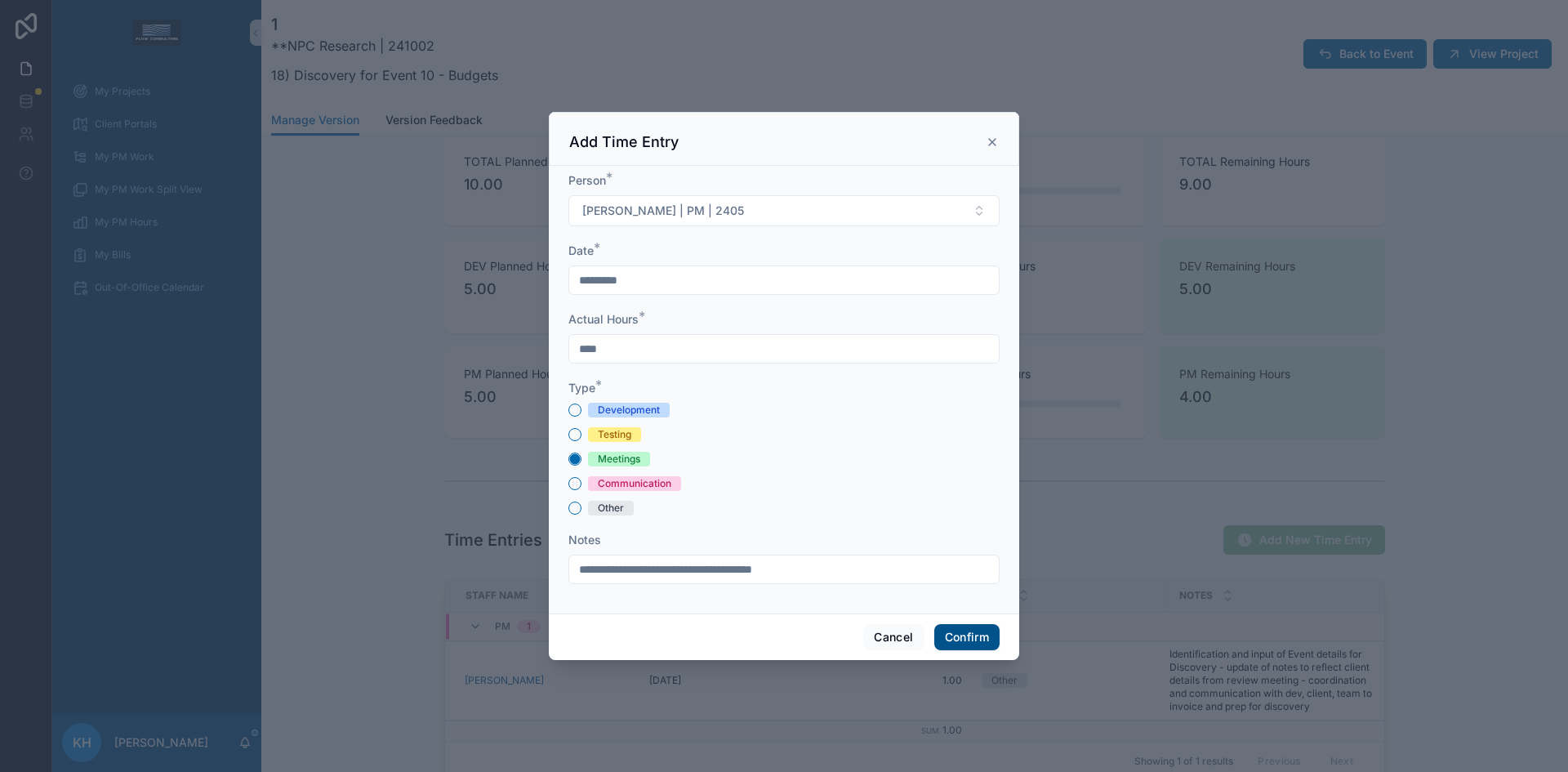
type input "**********"
click at [965, 636] on button "Confirm" at bounding box center [967, 636] width 66 height 26
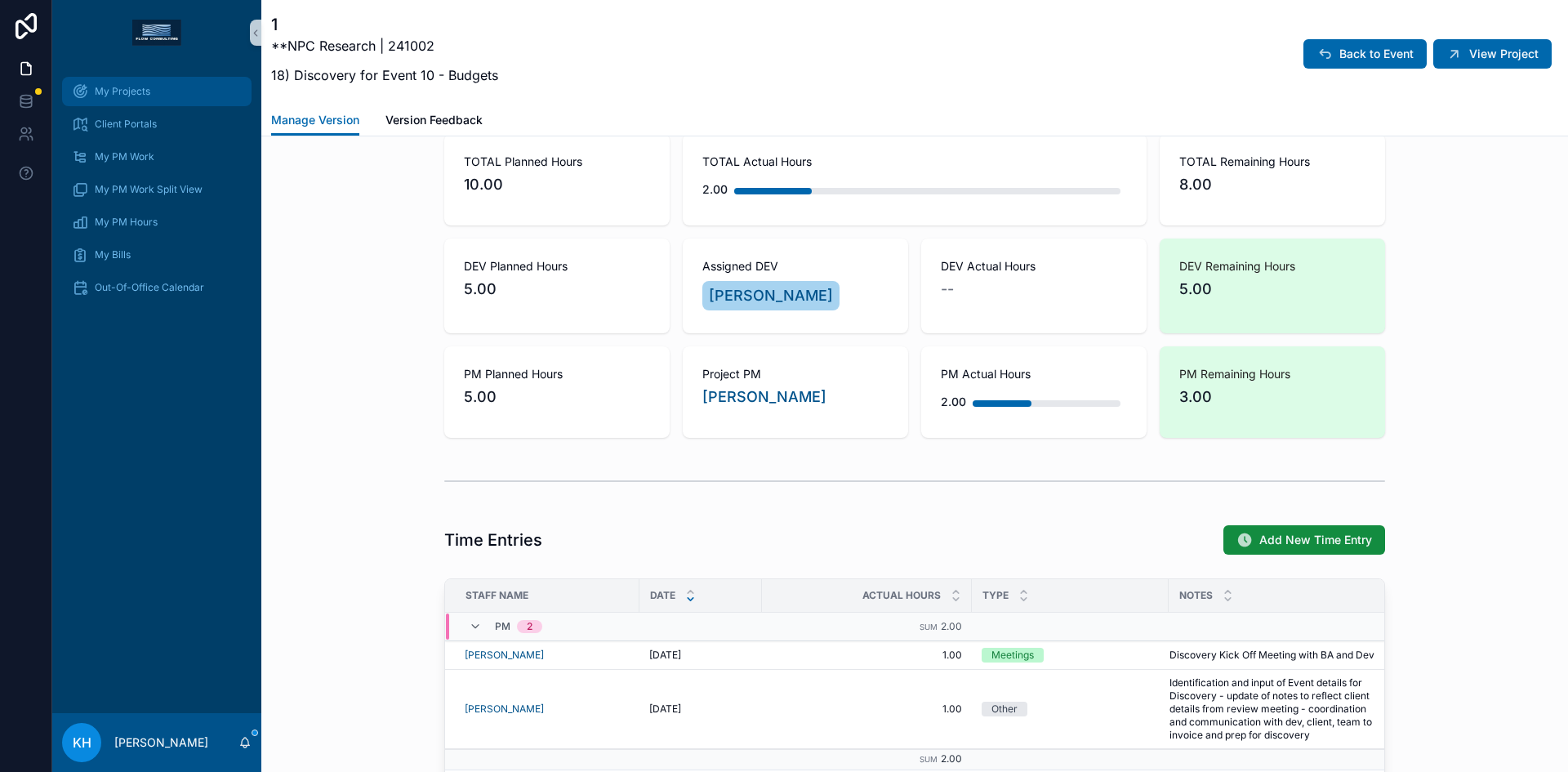
click at [129, 103] on div "My Projects" at bounding box center [156, 91] width 170 height 26
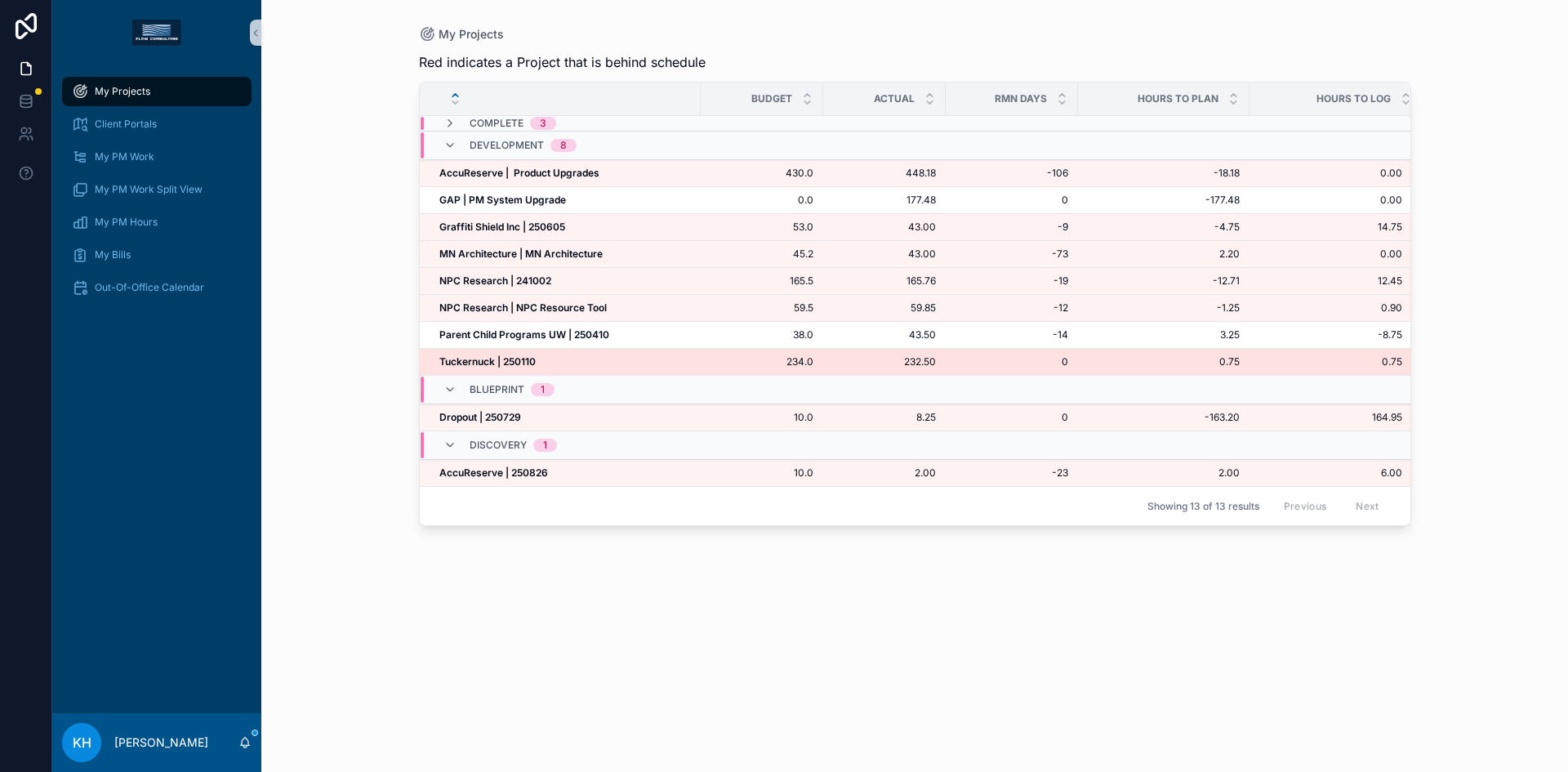
click at [522, 360] on strong "Tuckernuck | 250110" at bounding box center [487, 362] width 96 height 12
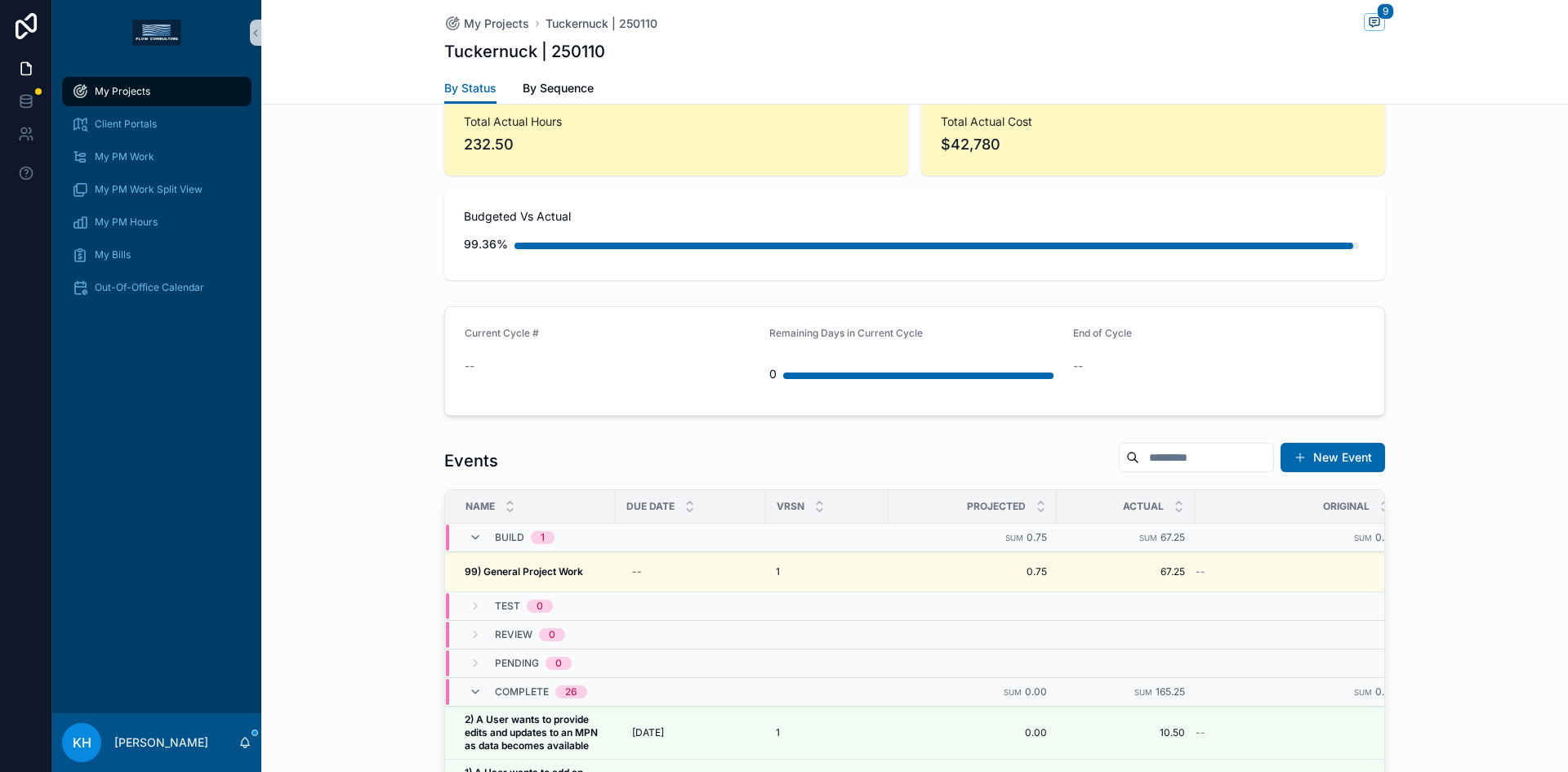
scroll to position [1380, 0]
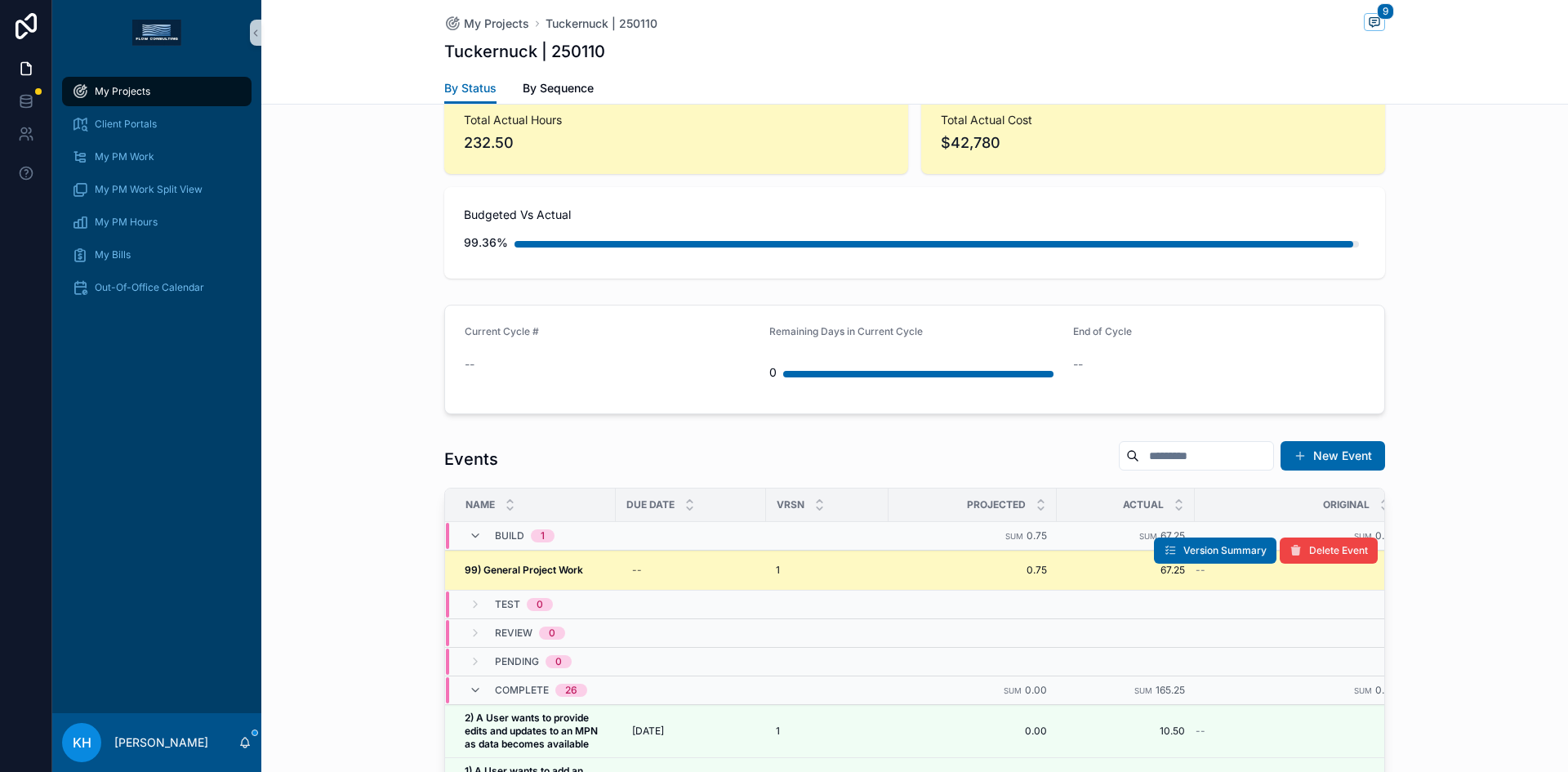
click at [575, 564] on strong "99) General Project Work" at bounding box center [524, 570] width 118 height 12
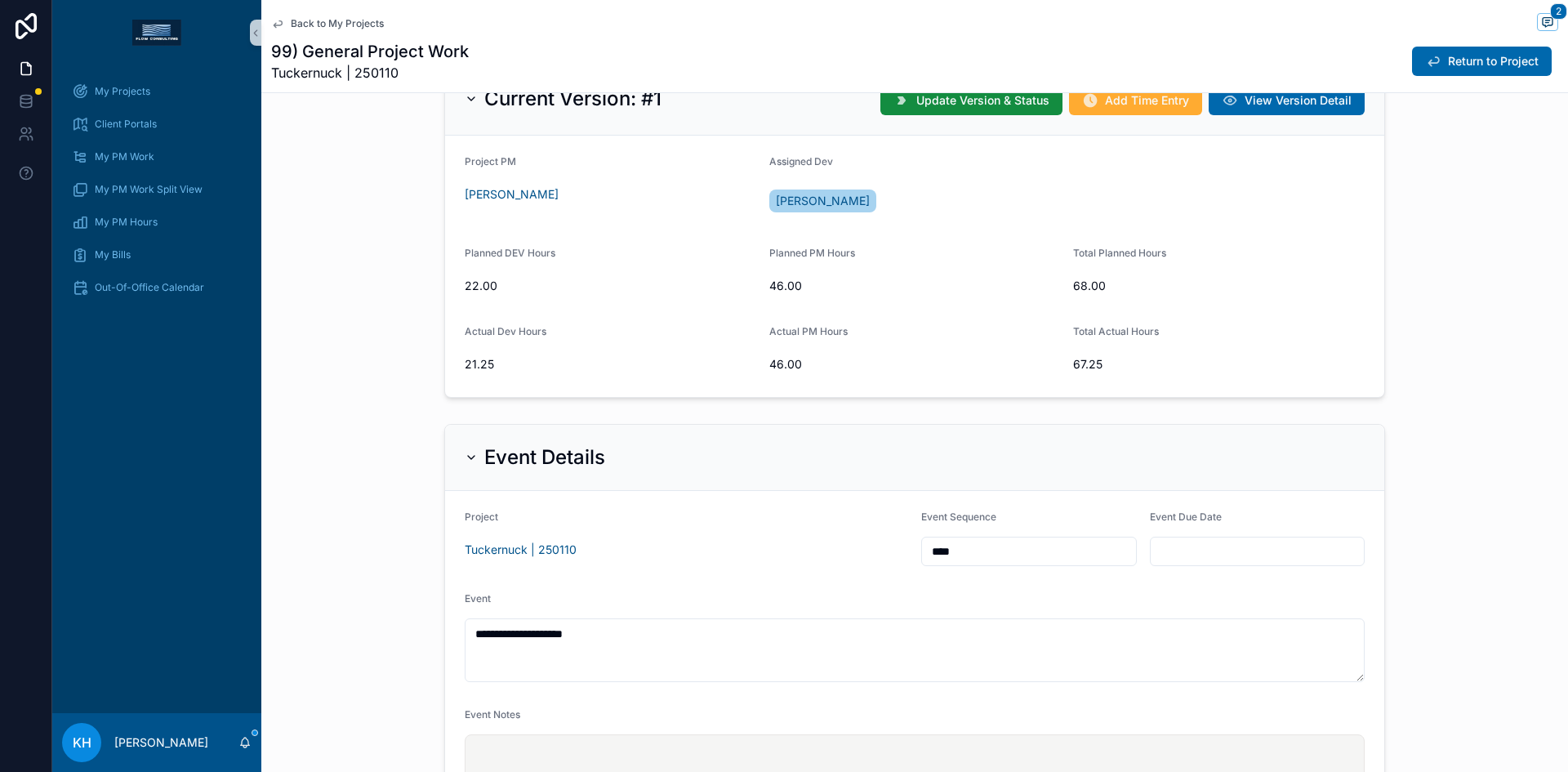
scroll to position [436, 0]
click at [1142, 100] on span "Add Time Entry" at bounding box center [1147, 99] width 84 height 16
